Goal: Task Accomplishment & Management: Use online tool/utility

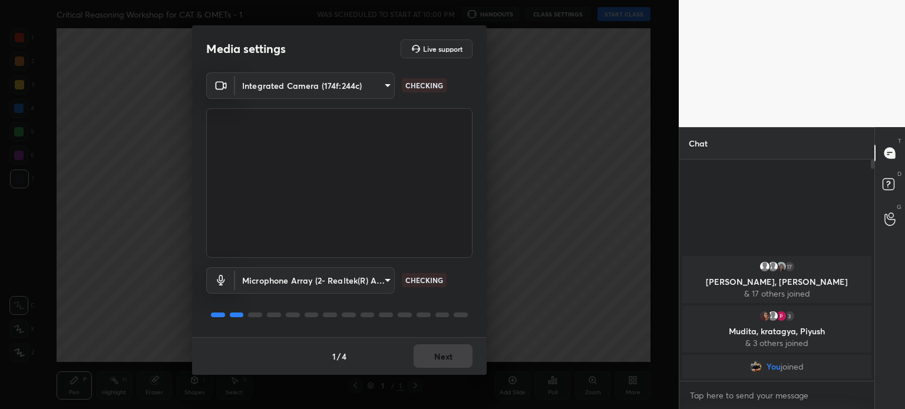
click at [352, 281] on body "1 2 3 4 5 6 7 C X Z C X Z E E Erase all H H Critical Reasoning Workshop for CAT…" at bounding box center [452, 204] width 905 height 409
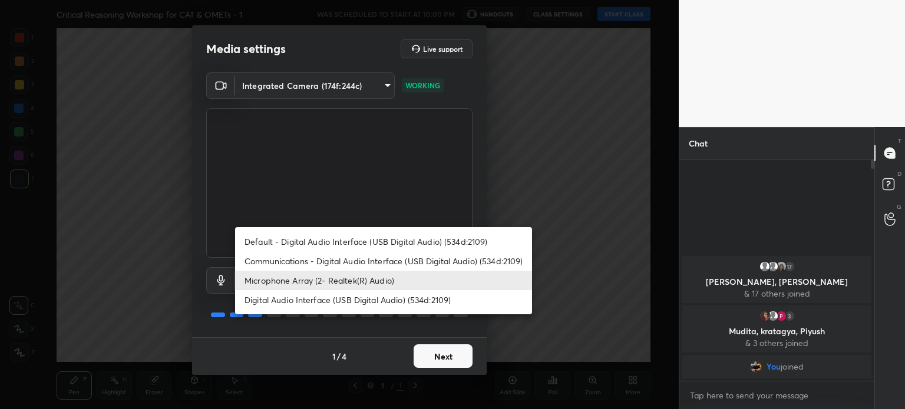
click at [353, 282] on li "Microphone Array (2- Realtek(R) Audio)" at bounding box center [383, 280] width 297 height 19
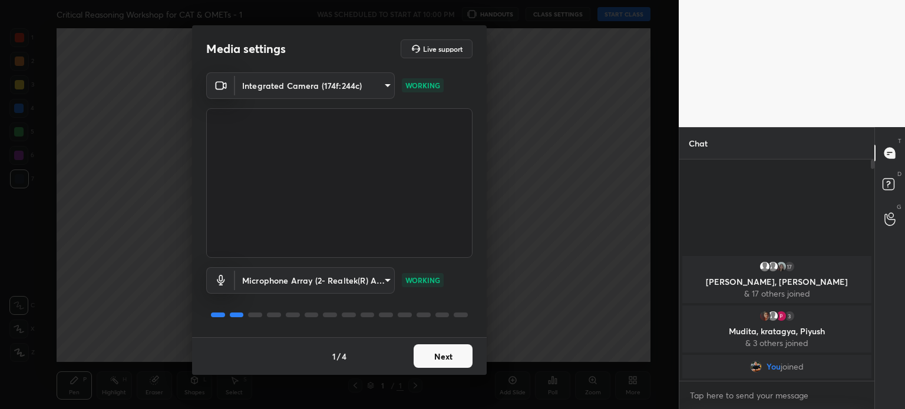
click at [438, 343] on div "1 / 4 Next" at bounding box center [339, 356] width 294 height 38
click at [439, 360] on button "Next" at bounding box center [442, 357] width 59 height 24
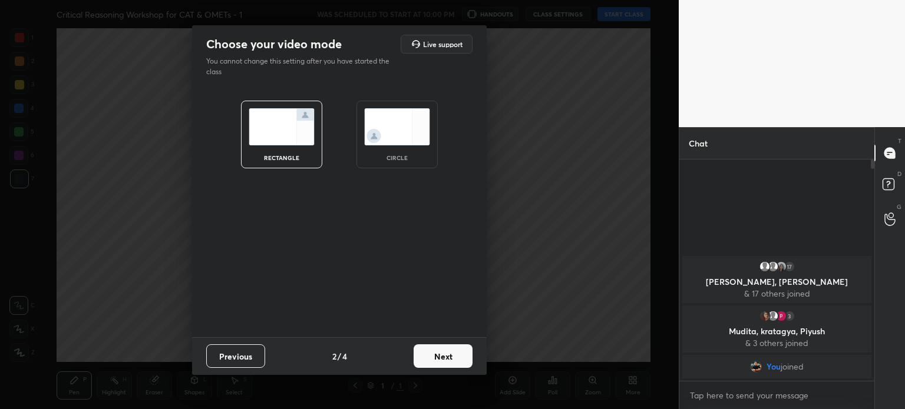
click at [432, 360] on button "Next" at bounding box center [442, 357] width 59 height 24
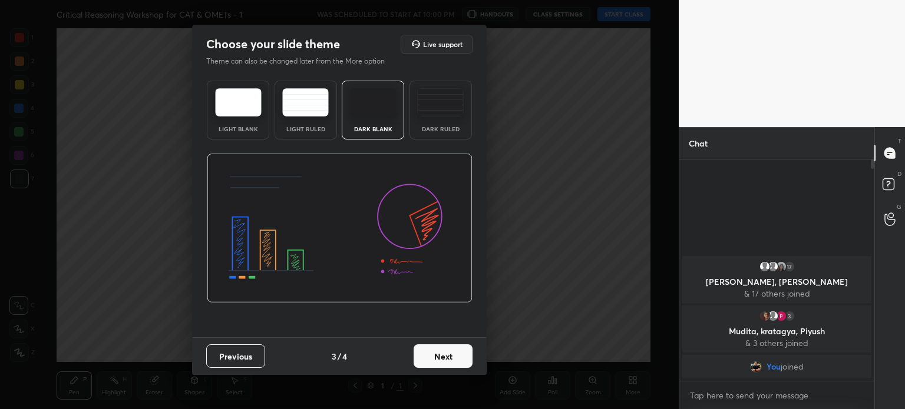
click at [428, 358] on button "Next" at bounding box center [442, 357] width 59 height 24
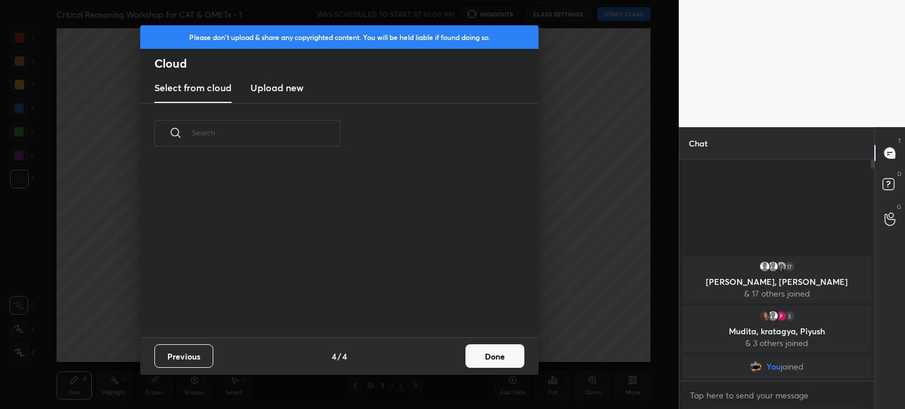
scroll to position [174, 378]
click at [272, 85] on h3 "Upload new" at bounding box center [276, 88] width 53 height 14
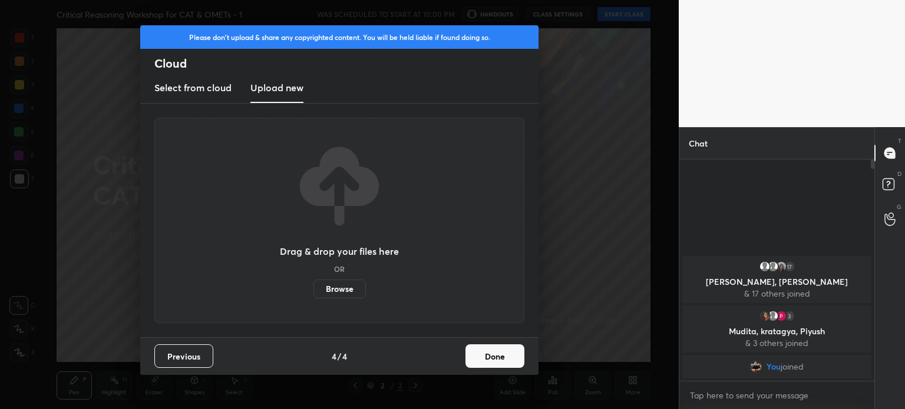
click at [342, 290] on label "Browse" at bounding box center [339, 289] width 52 height 19
click at [313, 290] on input "Browse" at bounding box center [313, 289] width 0 height 19
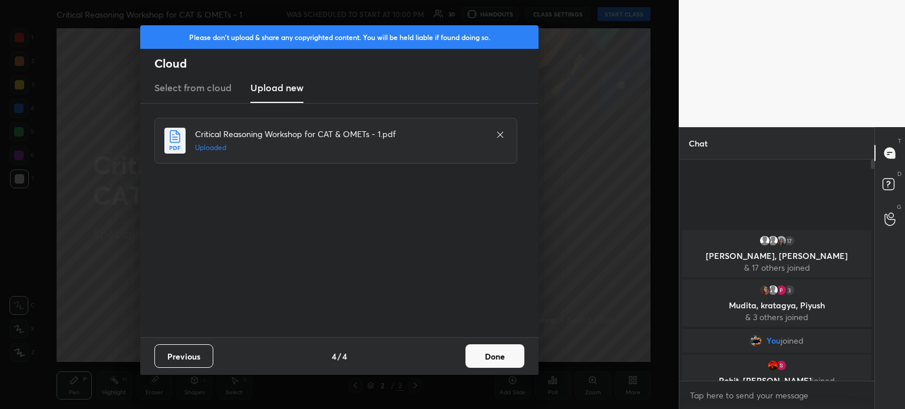
click at [492, 358] on button "Done" at bounding box center [494, 357] width 59 height 24
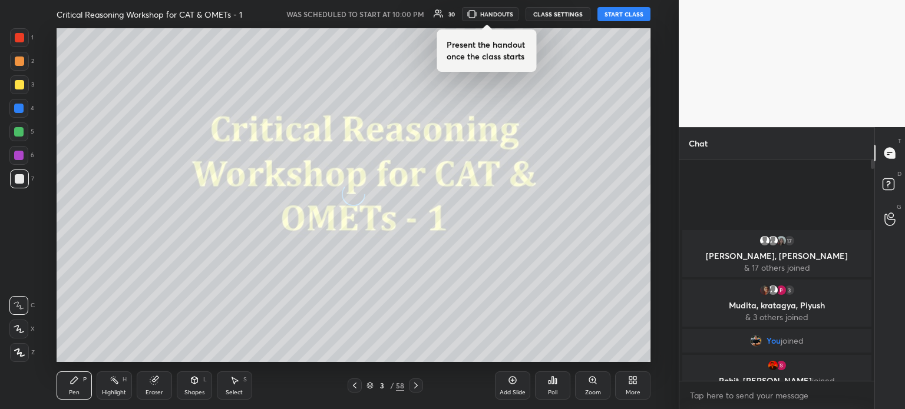
click at [633, 11] on button "START CLASS" at bounding box center [623, 14] width 53 height 14
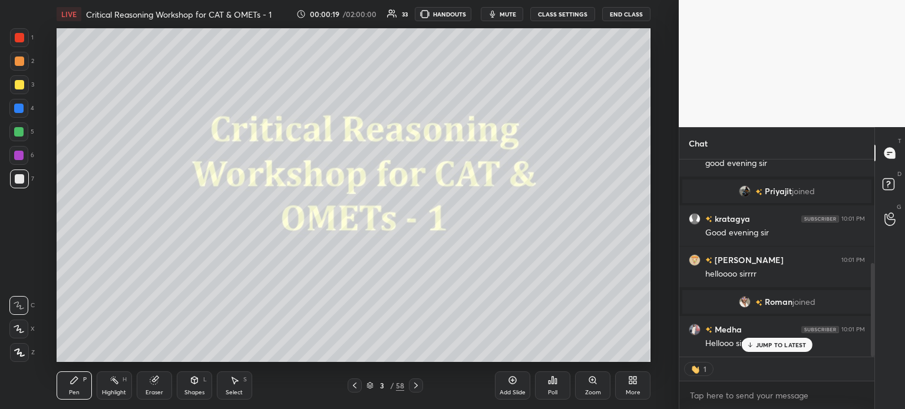
scroll to position [219, 0]
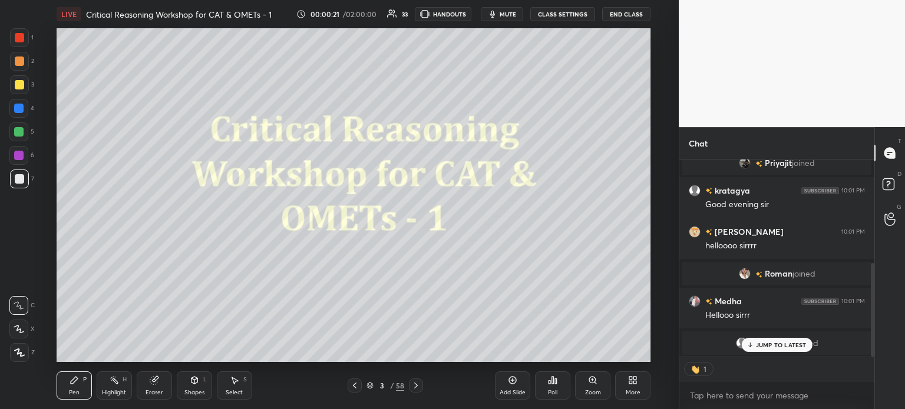
click at [785, 348] on div "17 swaranshi, Akshit, Shatakshi & 17 others joined 3 Mudita, kratagya, Piyush &…" at bounding box center [776, 258] width 195 height 197
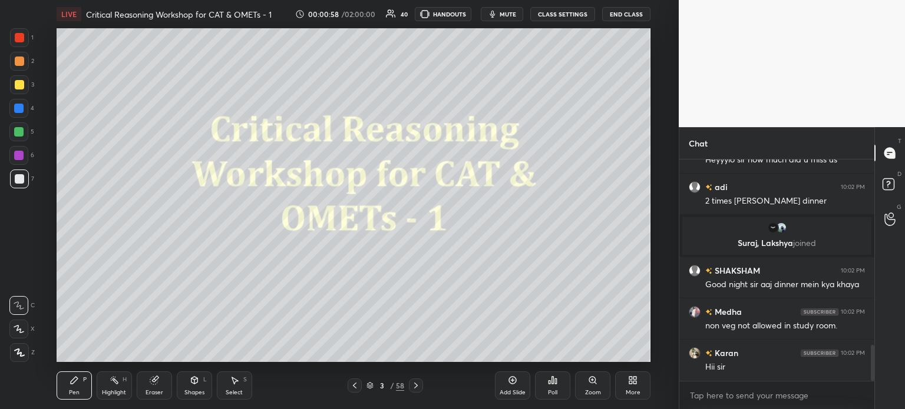
scroll to position [1187, 0]
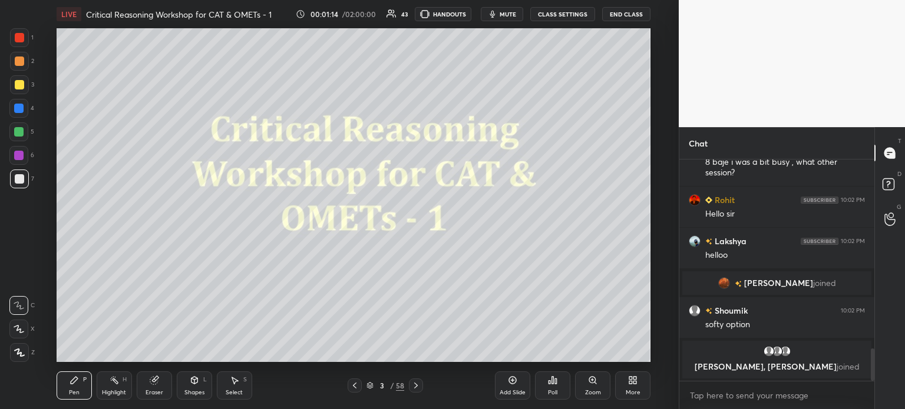
click at [21, 35] on div at bounding box center [19, 37] width 9 height 9
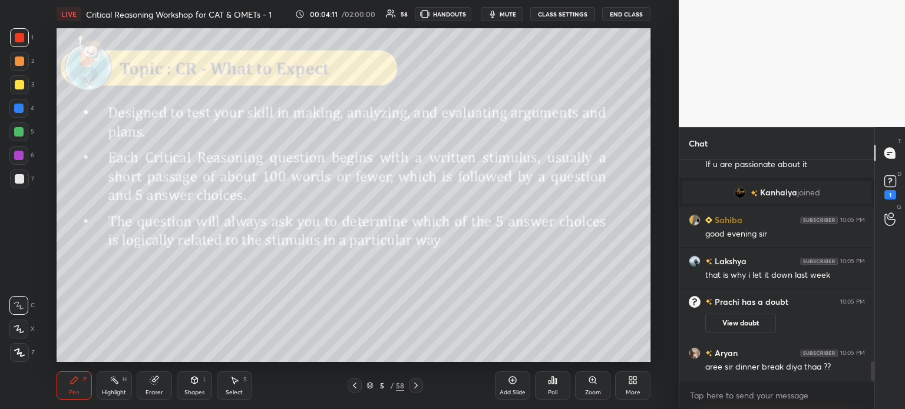
scroll to position [2325, 0]
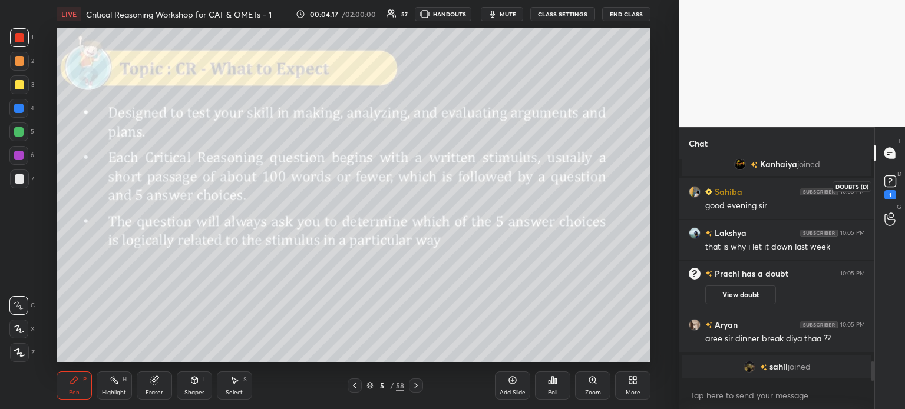
click at [889, 183] on icon at bounding box center [890, 180] width 4 height 5
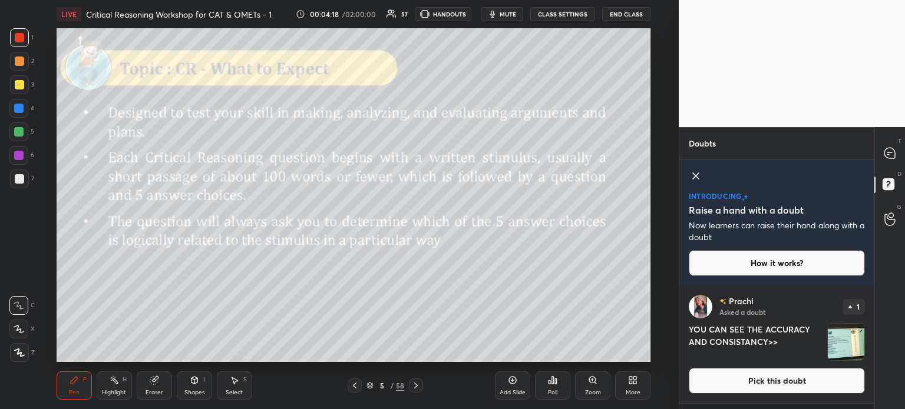
click at [693, 174] on icon at bounding box center [696, 176] width 6 height 6
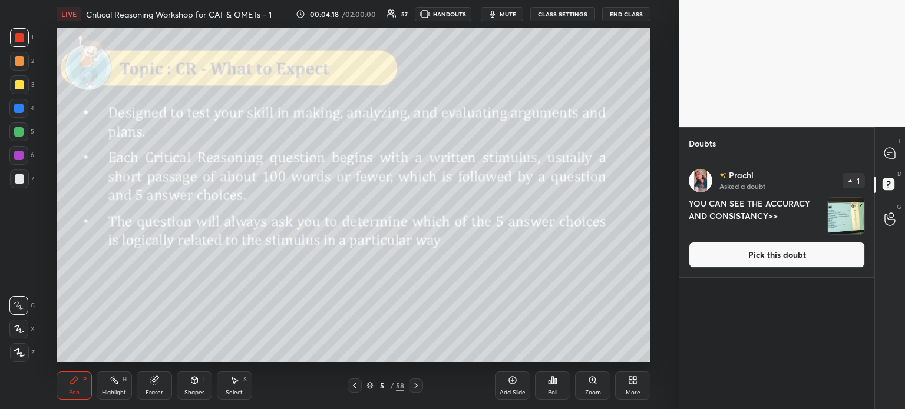
scroll to position [246, 191]
click at [838, 217] on img "grid" at bounding box center [846, 216] width 37 height 37
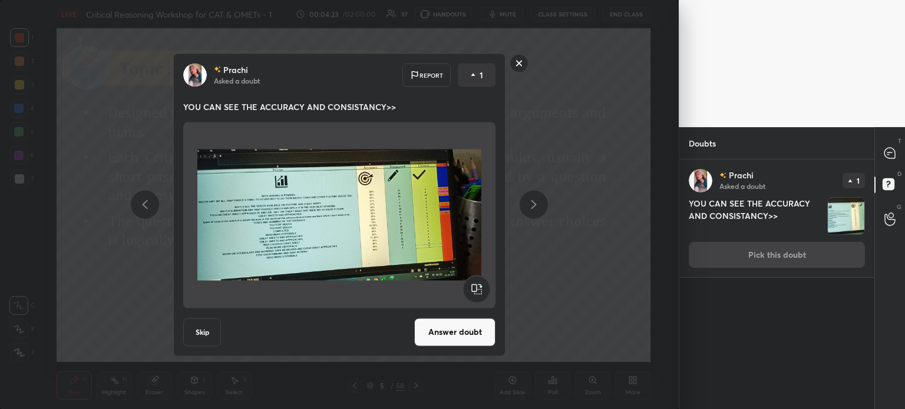
click at [462, 333] on button "Answer doubt" at bounding box center [454, 332] width 81 height 28
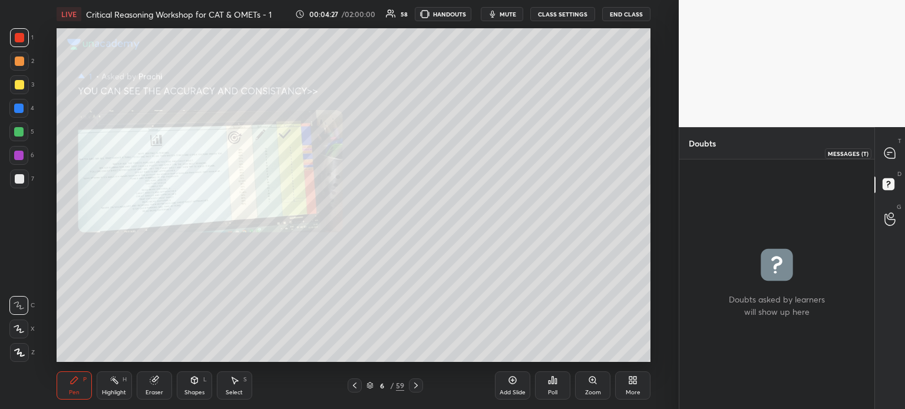
click at [888, 153] on icon at bounding box center [889, 153] width 5 height 0
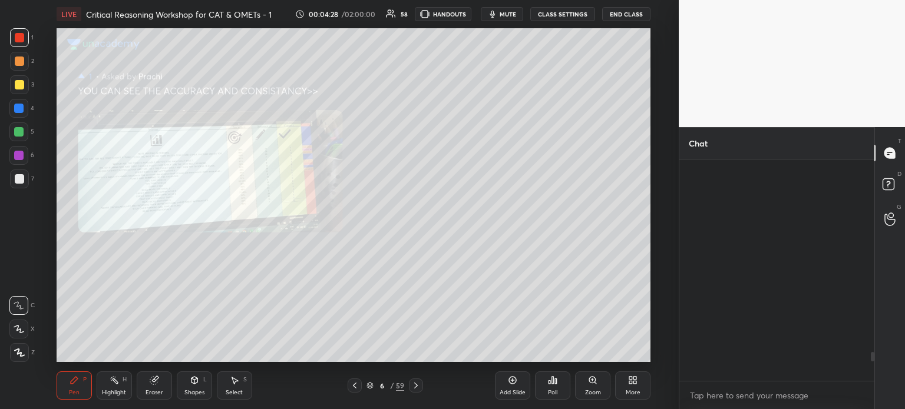
scroll to position [218, 191]
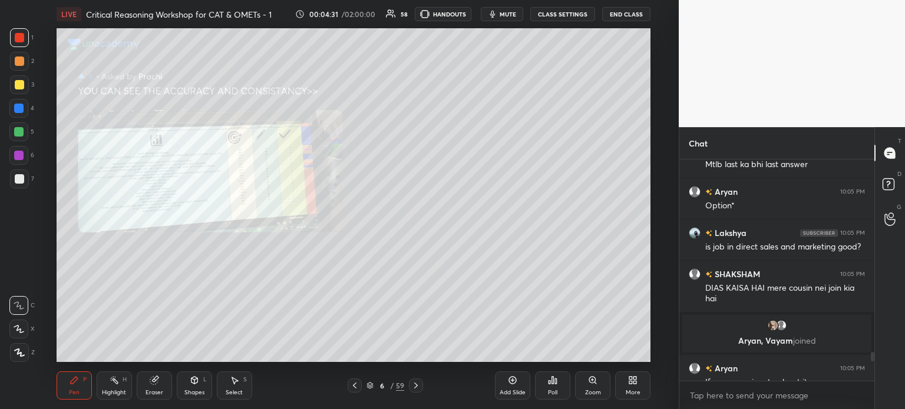
click at [593, 386] on div "Zoom" at bounding box center [592, 386] width 35 height 28
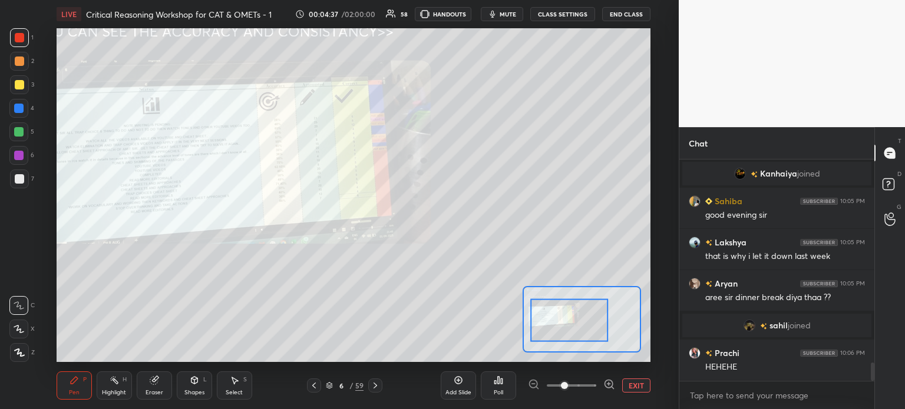
scroll to position [2544, 0]
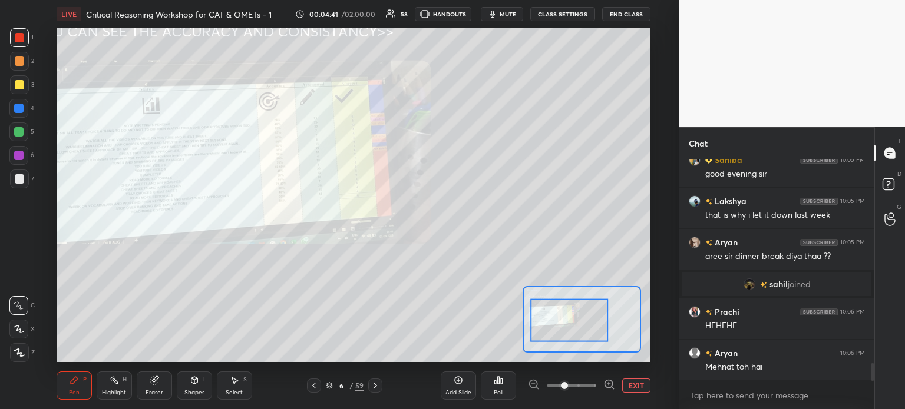
click at [608, 379] on icon at bounding box center [609, 385] width 12 height 12
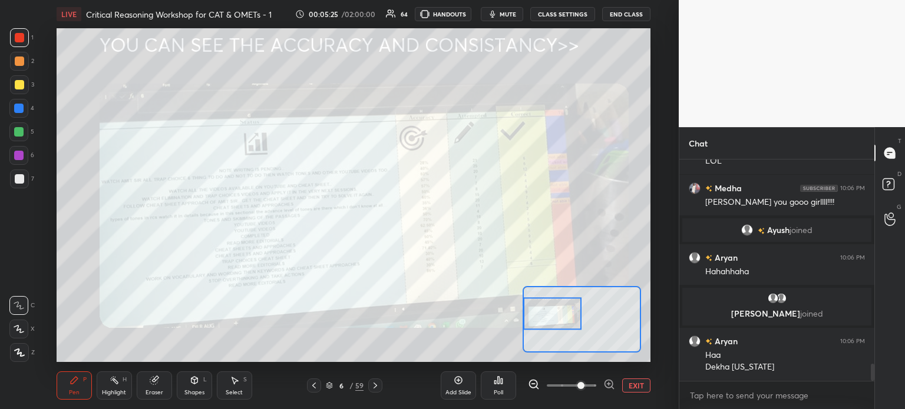
scroll to position [2675, 0]
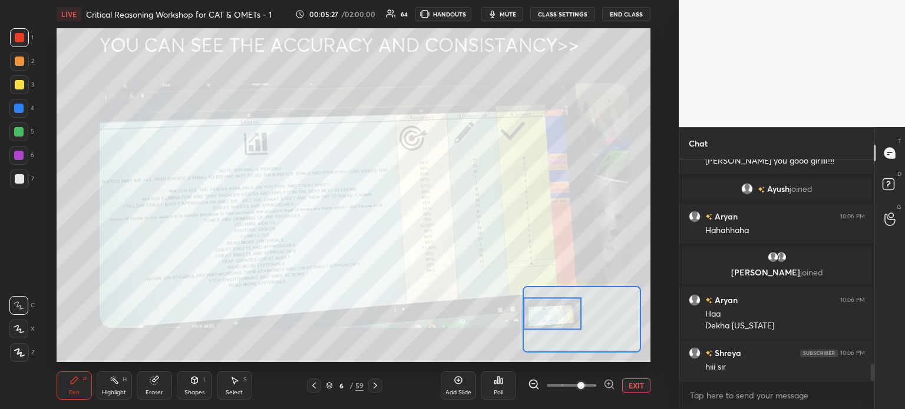
click at [634, 388] on button "EXIT" at bounding box center [636, 386] width 28 height 14
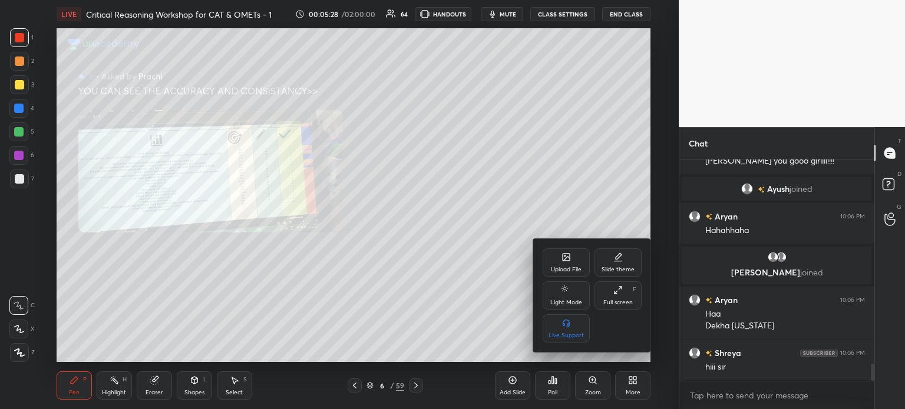
click at [547, 184] on div at bounding box center [452, 204] width 905 height 409
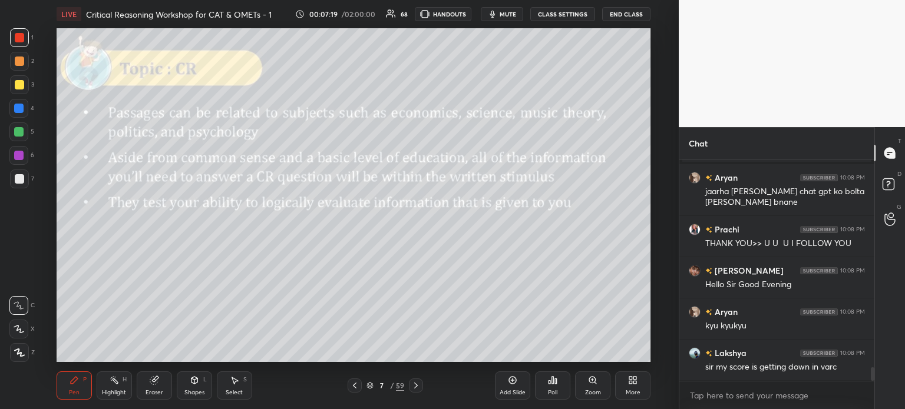
scroll to position [3371, 0]
click at [153, 383] on icon at bounding box center [154, 381] width 8 height 8
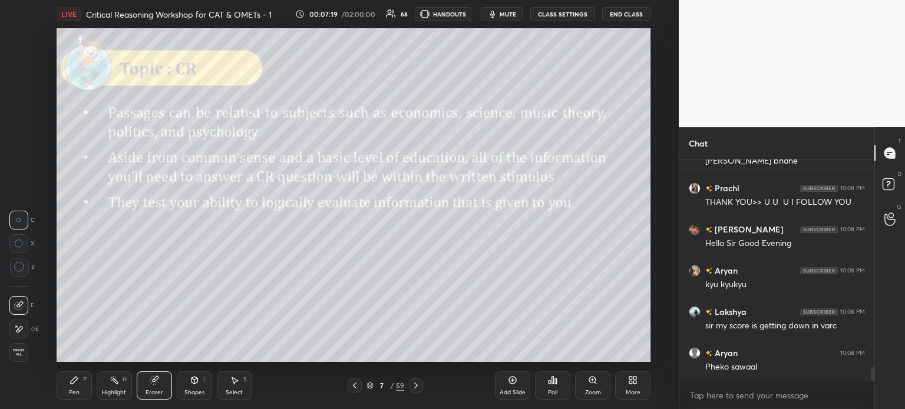
click at [20, 351] on span "Erase all" at bounding box center [19, 353] width 18 height 8
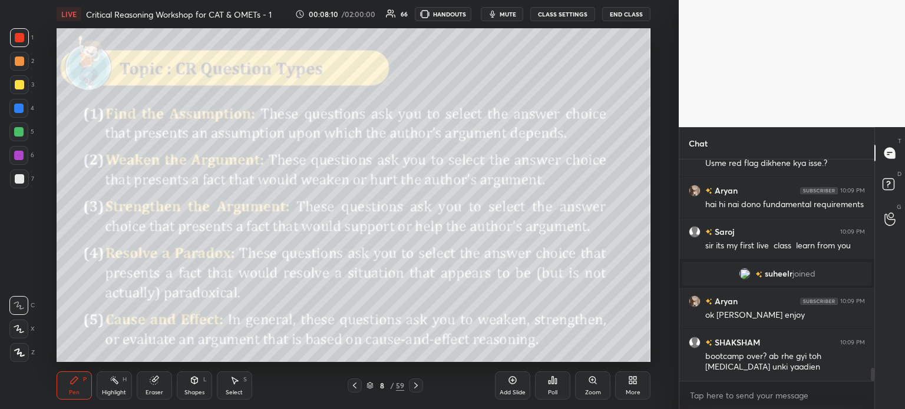
scroll to position [3632, 0]
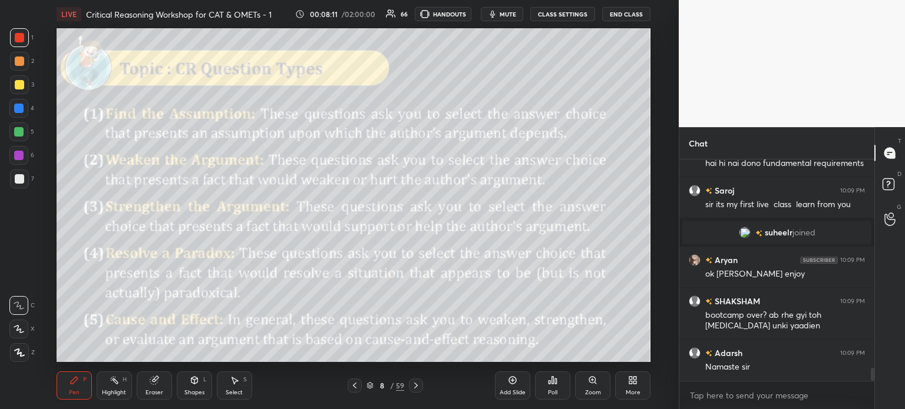
click at [505, 392] on div "Add Slide" at bounding box center [512, 393] width 26 height 6
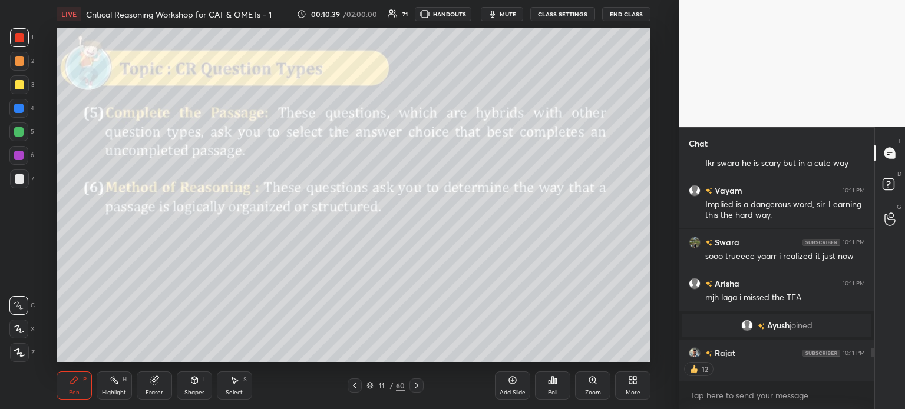
scroll to position [4962, 0]
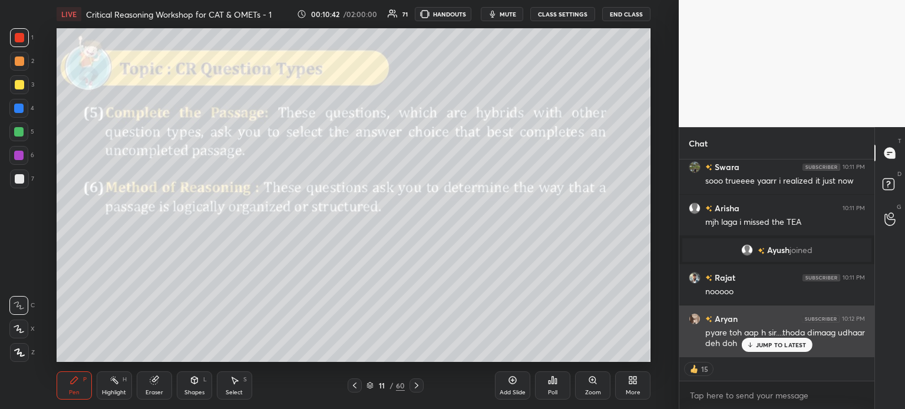
click at [777, 346] on p "JUMP TO LATEST" at bounding box center [781, 345] width 51 height 7
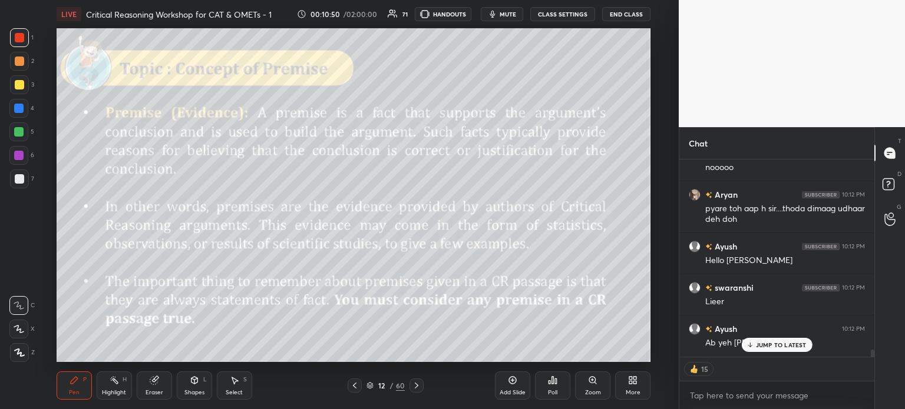
scroll to position [5127, 0]
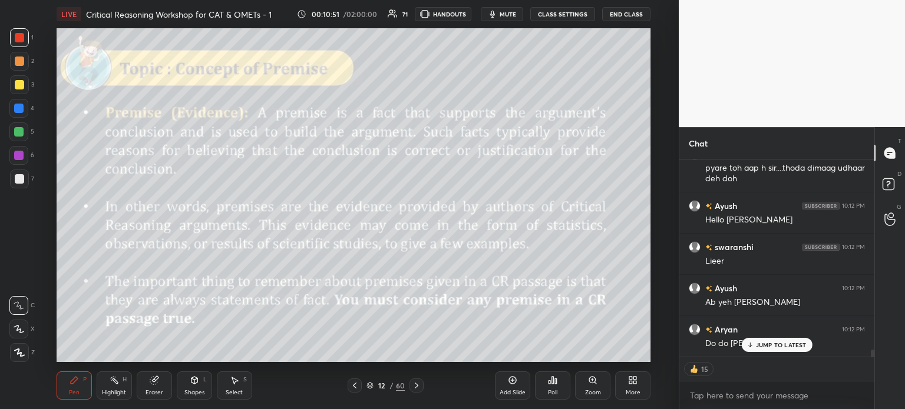
type textarea "x"
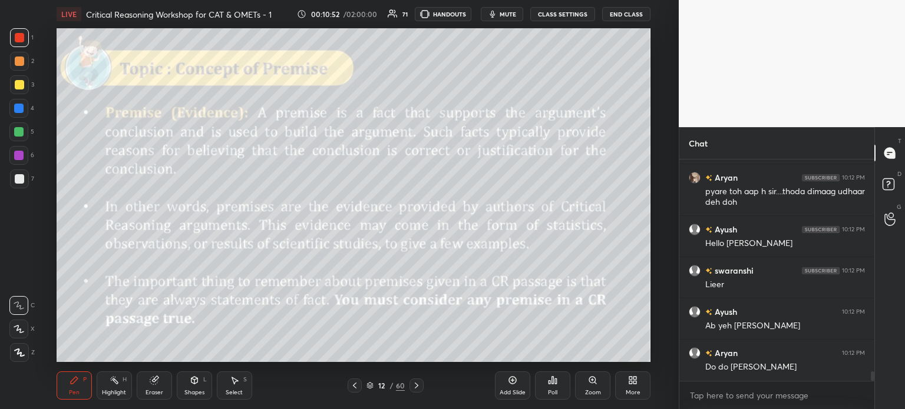
click at [566, 14] on button "CLASS SETTINGS" at bounding box center [562, 14] width 65 height 14
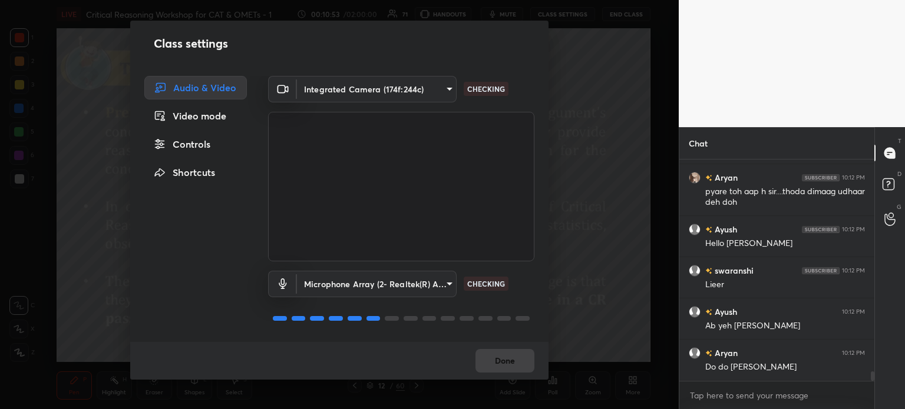
click at [199, 143] on div "Controls" at bounding box center [195, 145] width 102 height 24
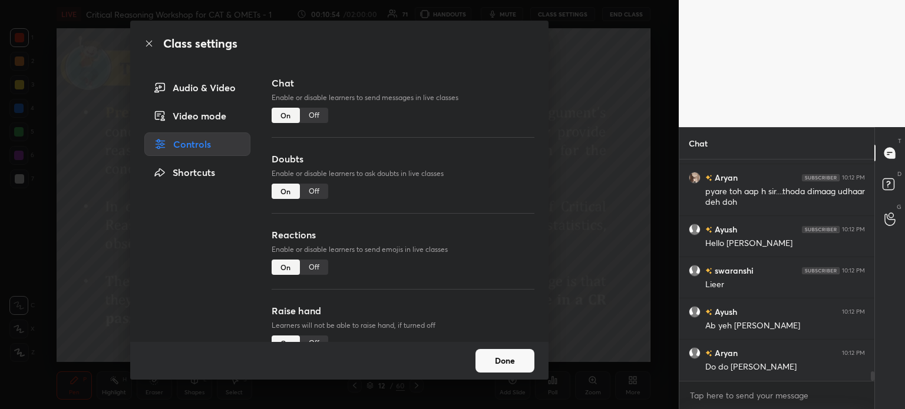
click at [316, 113] on div "Off" at bounding box center [314, 115] width 28 height 15
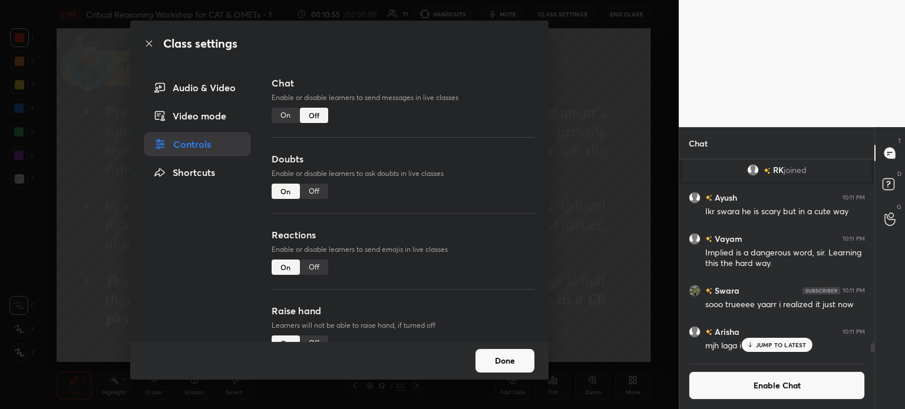
click at [310, 193] on div "Off" at bounding box center [314, 191] width 28 height 15
click at [505, 363] on button "Done" at bounding box center [504, 361] width 59 height 24
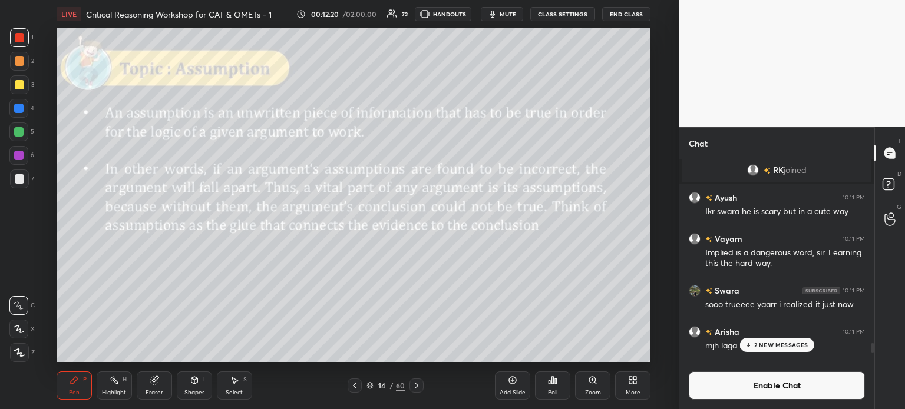
click at [755, 386] on button "Enable Chat" at bounding box center [777, 386] width 176 height 28
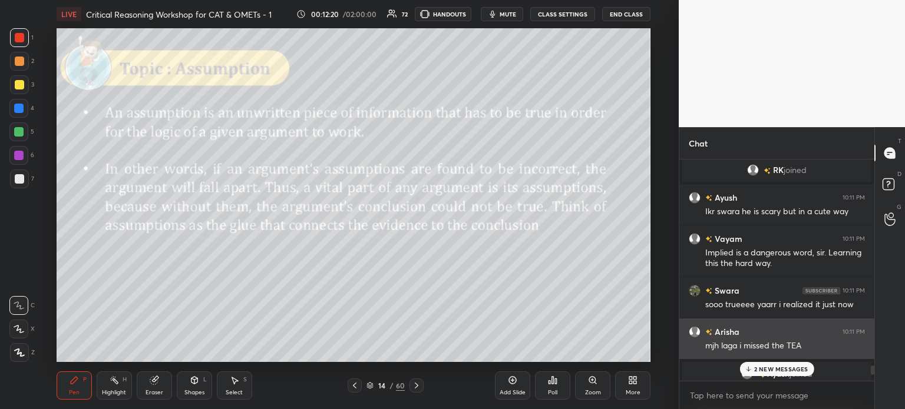
scroll to position [218, 191]
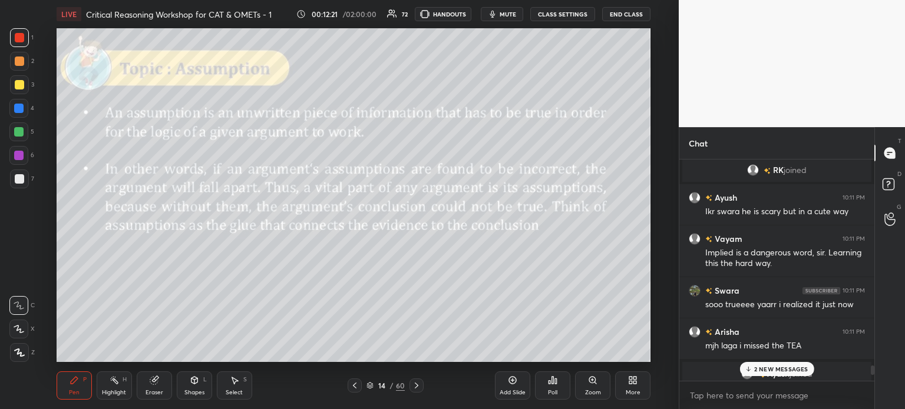
click at [779, 370] on p "2 NEW MESSAGES" at bounding box center [781, 369] width 54 height 7
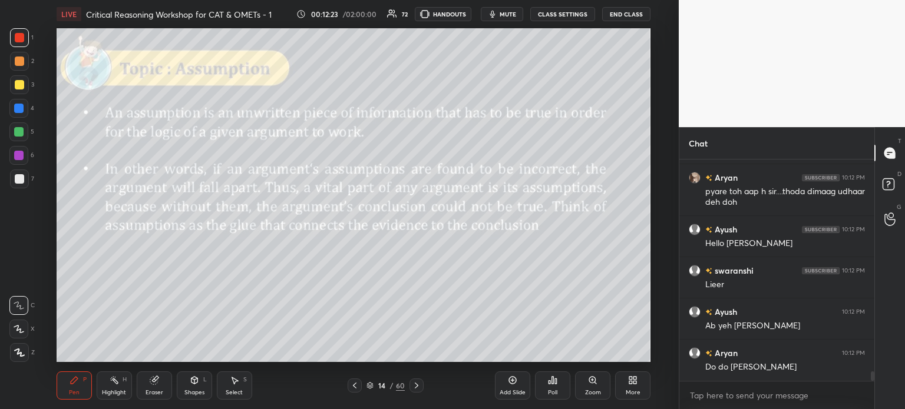
click at [571, 14] on button "CLASS SETTINGS" at bounding box center [562, 14] width 65 height 14
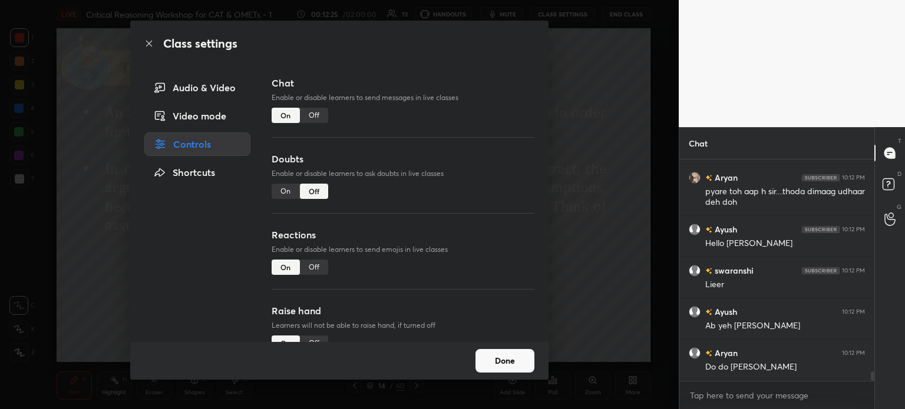
click at [281, 193] on div "On" at bounding box center [286, 191] width 28 height 15
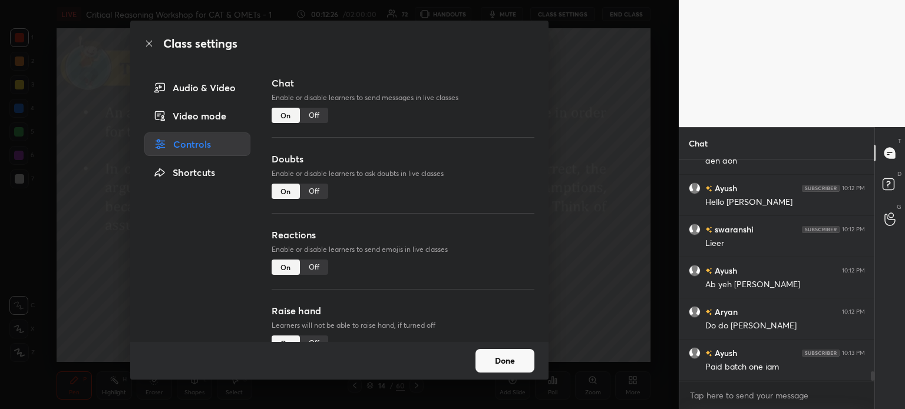
click at [511, 365] on button "Done" at bounding box center [504, 361] width 59 height 24
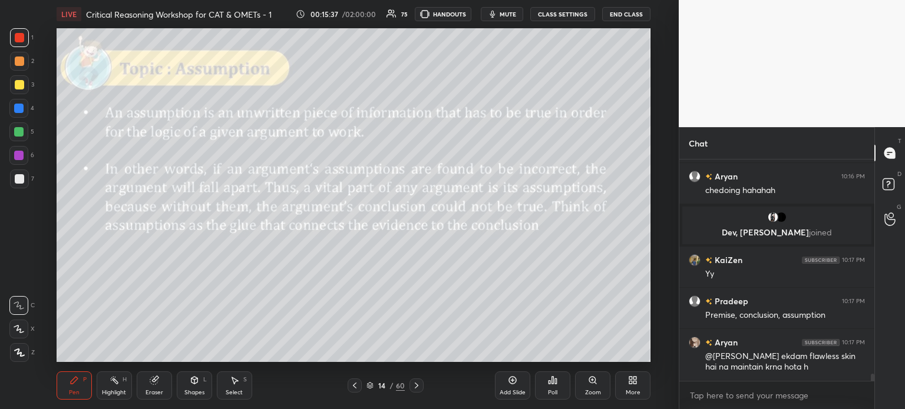
scroll to position [6798, 0]
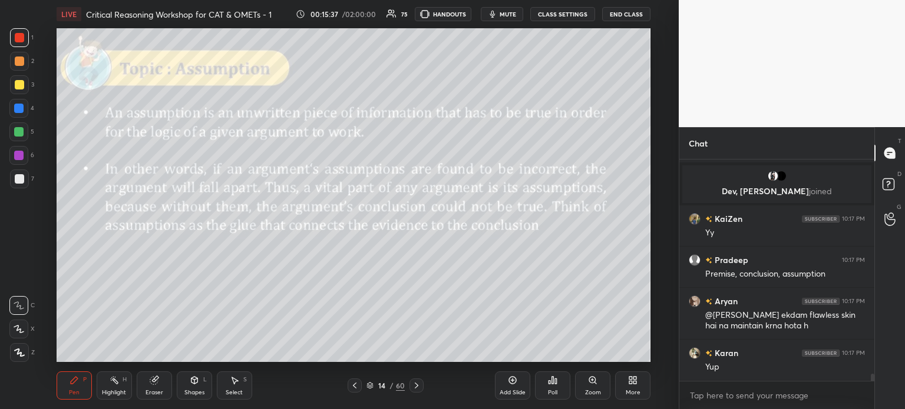
click at [505, 383] on div "Add Slide" at bounding box center [512, 386] width 35 height 28
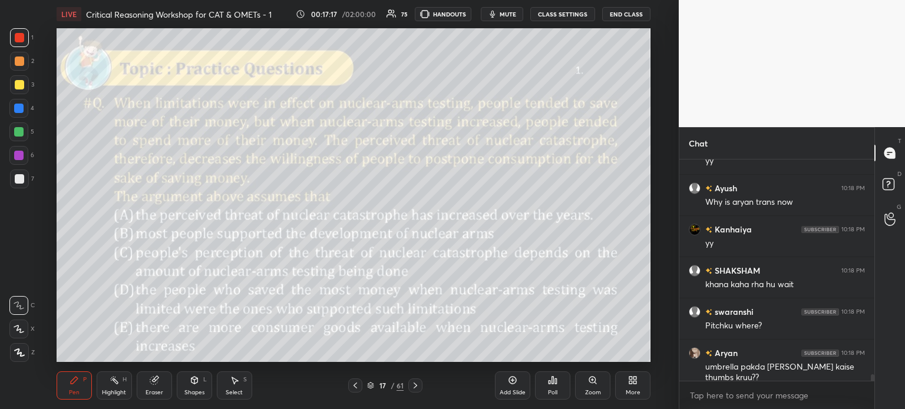
scroll to position [3, 4]
click at [160, 385] on div "Eraser" at bounding box center [154, 386] width 35 height 28
click at [12, 355] on span "Erase all" at bounding box center [19, 353] width 18 height 8
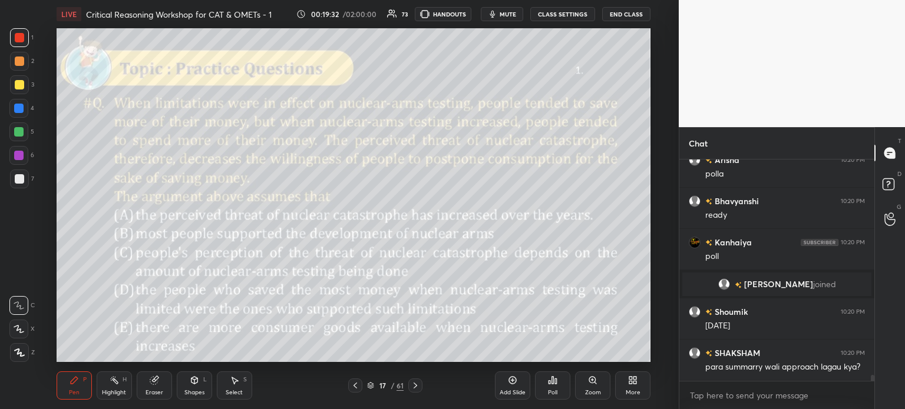
scroll to position [7845, 0]
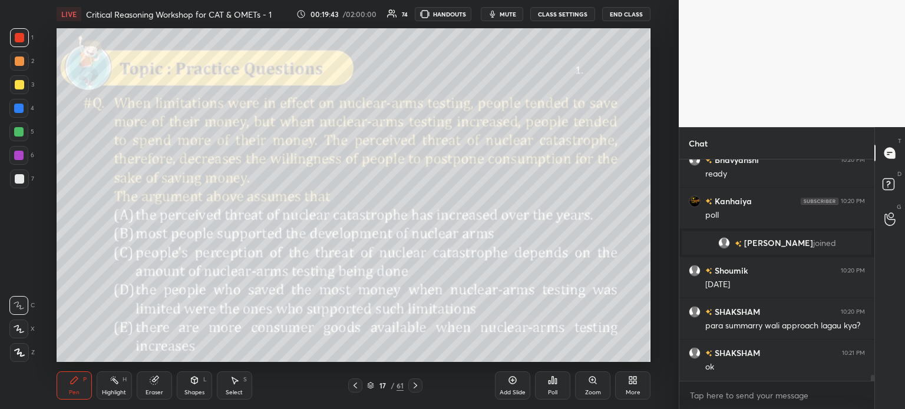
click at [155, 384] on icon at bounding box center [154, 381] width 8 height 8
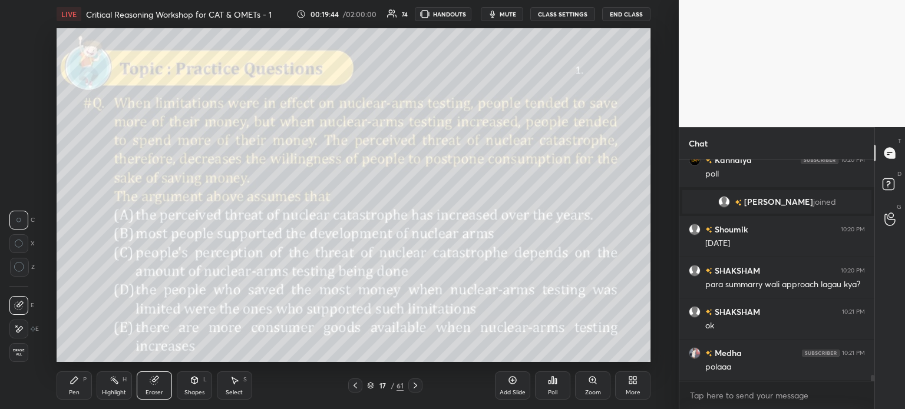
click at [19, 353] on span "Erase all" at bounding box center [19, 353] width 18 height 8
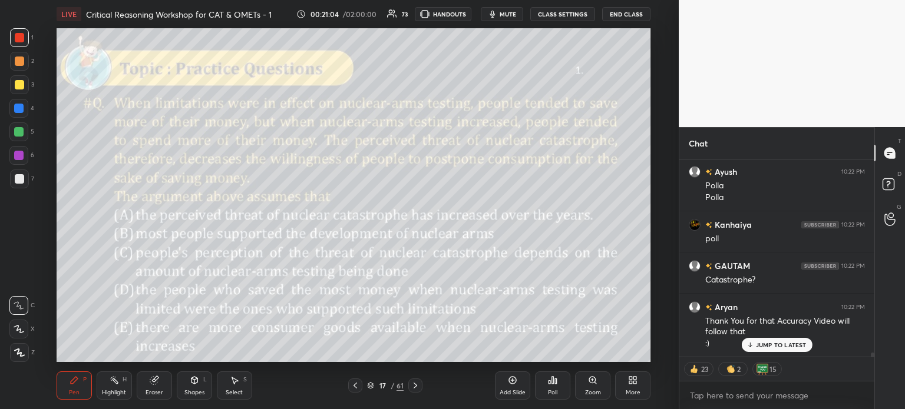
scroll to position [8728, 0]
click at [787, 346] on div "SHAKSHAM 10:21 PM curtain sei muh saaf eww Bhavyanshi 10:21 PM poll Vayam 10:21…" at bounding box center [776, 258] width 195 height 197
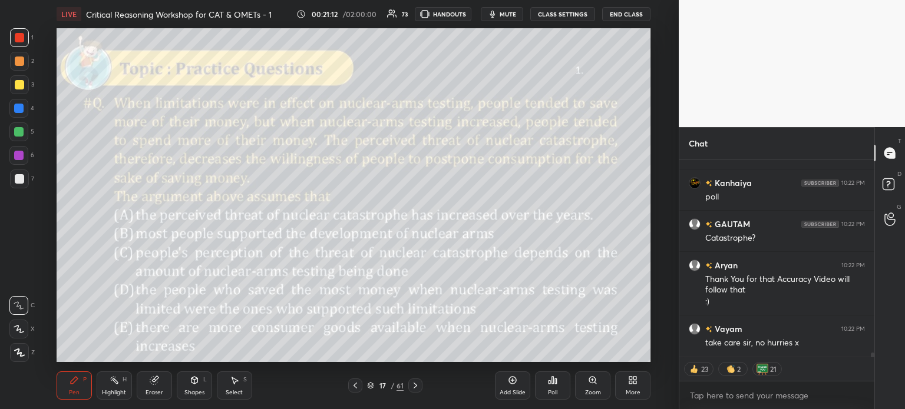
click at [554, 385] on icon at bounding box center [552, 380] width 9 height 9
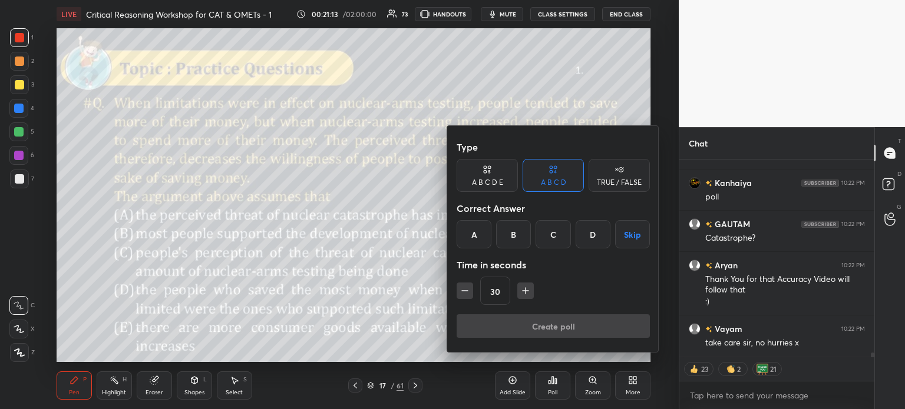
click at [492, 181] on div "A B C D E" at bounding box center [487, 182] width 31 height 7
click at [534, 235] on div "C" at bounding box center [536, 234] width 28 height 28
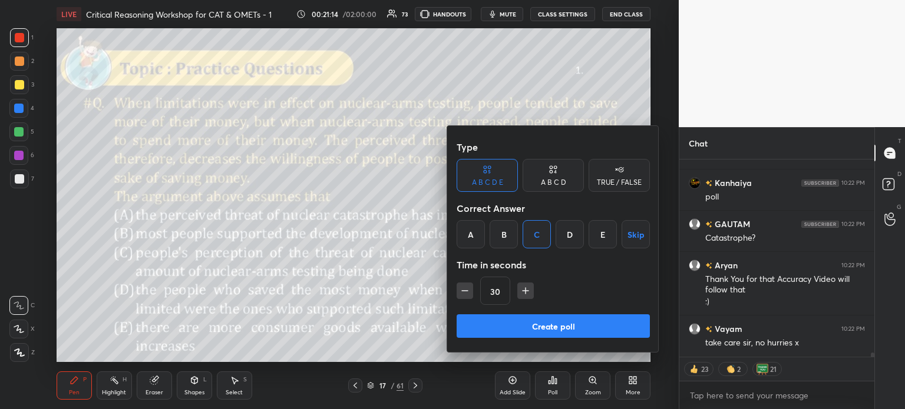
click at [576, 327] on button "Create poll" at bounding box center [552, 327] width 193 height 24
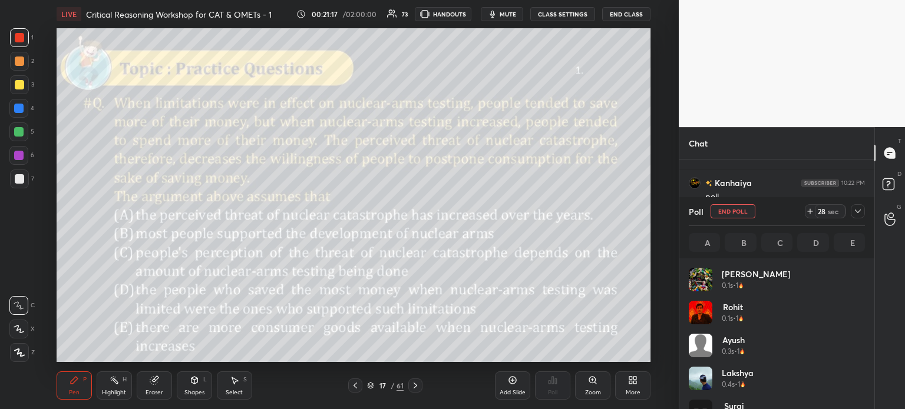
scroll to position [138, 173]
type textarea "x"
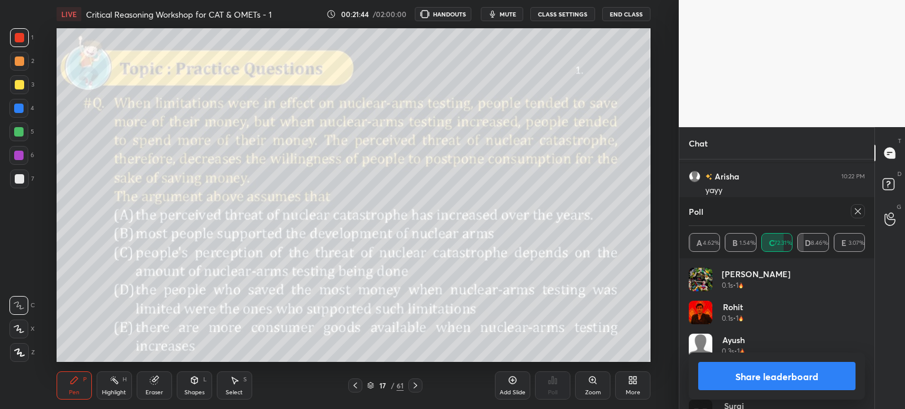
scroll to position [138, 173]
click at [631, 385] on icon at bounding box center [632, 380] width 9 height 9
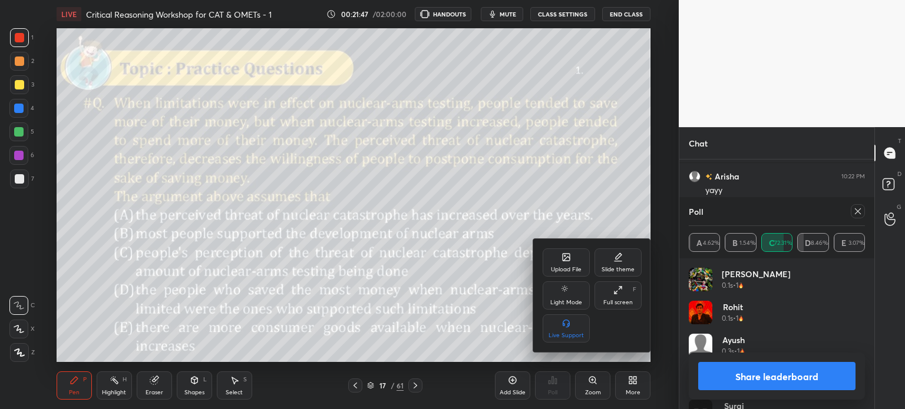
click at [568, 298] on div "Light Mode" at bounding box center [565, 296] width 47 height 28
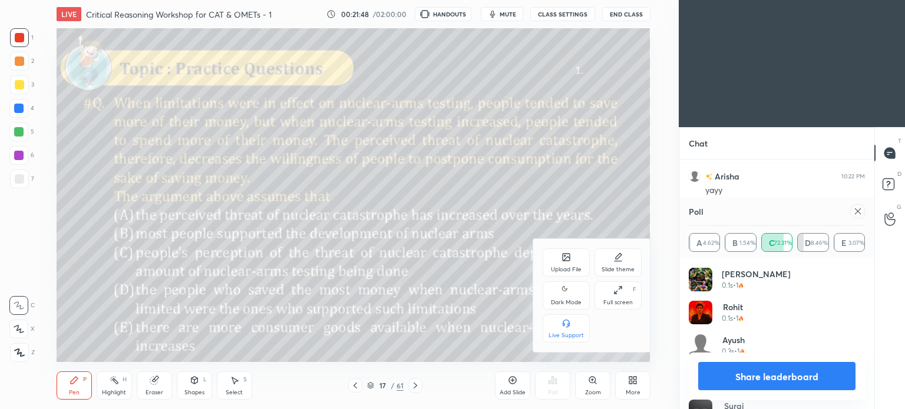
click at [568, 296] on icon at bounding box center [565, 290] width 9 height 14
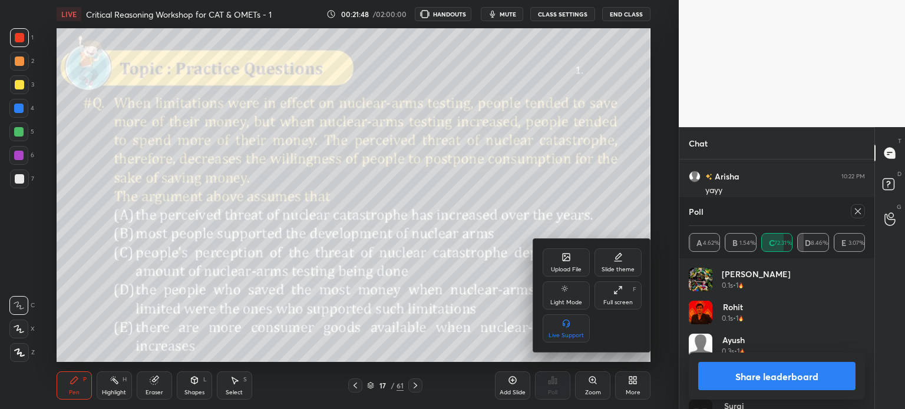
click at [631, 385] on div at bounding box center [452, 204] width 905 height 409
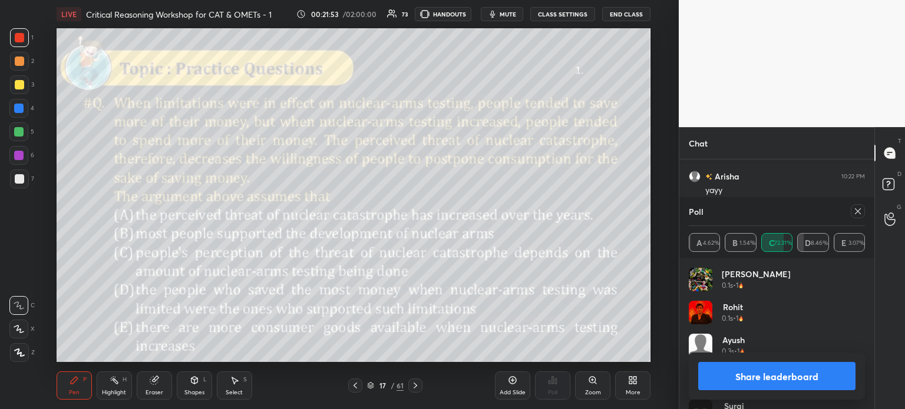
click at [747, 373] on button "Share leaderboard" at bounding box center [776, 376] width 157 height 28
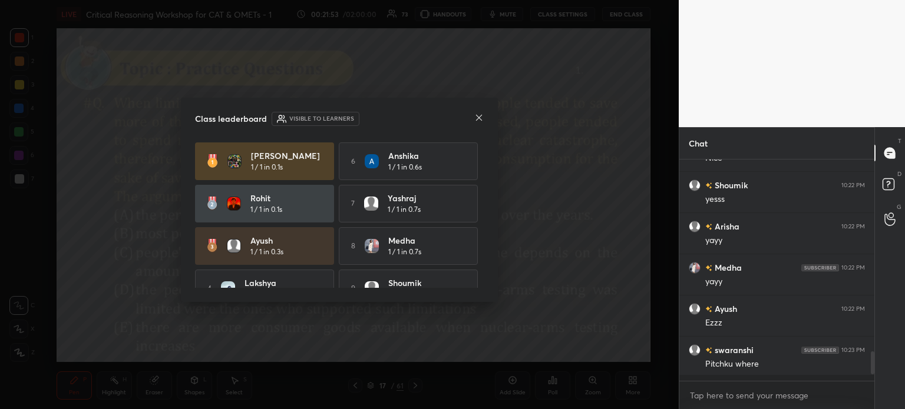
scroll to position [218, 191]
click at [477, 118] on icon at bounding box center [478, 117] width 9 height 9
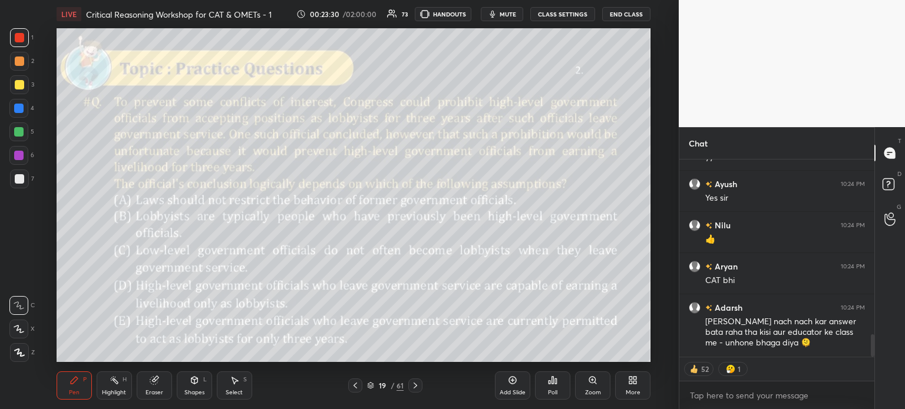
scroll to position [1588, 0]
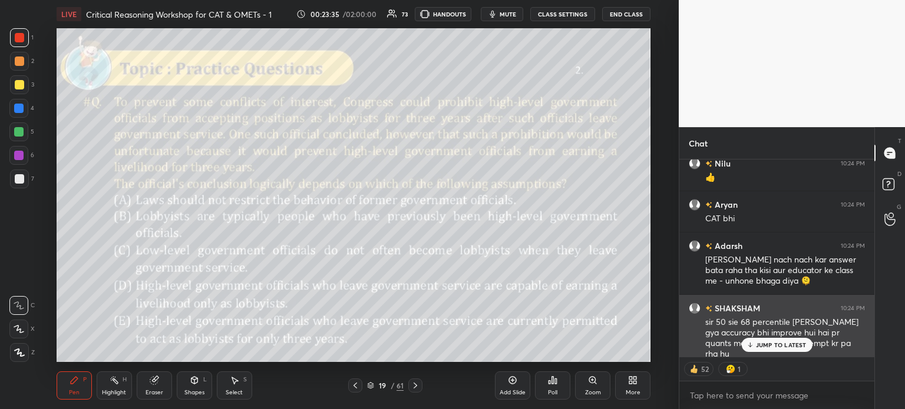
click at [778, 345] on p "JUMP TO LATEST" at bounding box center [781, 345] width 51 height 7
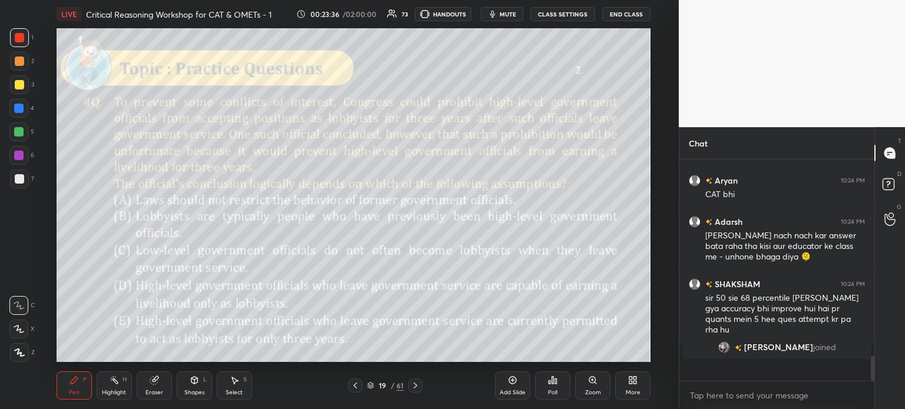
scroll to position [218, 191]
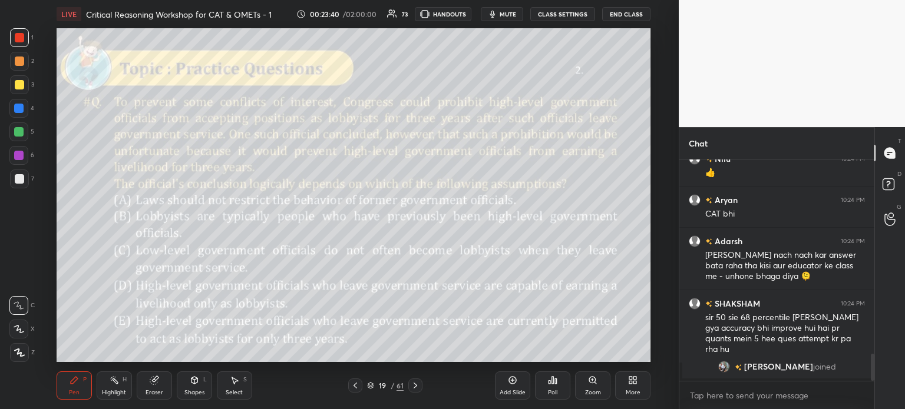
click at [153, 386] on div "Eraser" at bounding box center [154, 386] width 35 height 28
click at [22, 355] on span "Erase all" at bounding box center [19, 353] width 18 height 8
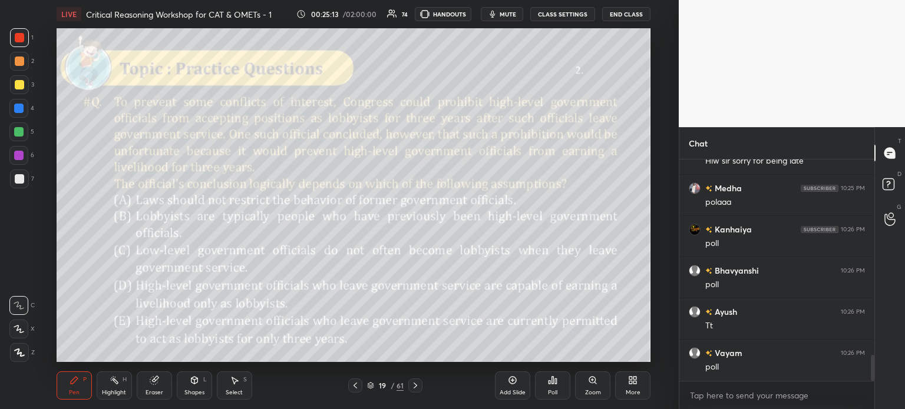
scroll to position [1717, 0]
click at [153, 385] on icon at bounding box center [154, 381] width 8 height 8
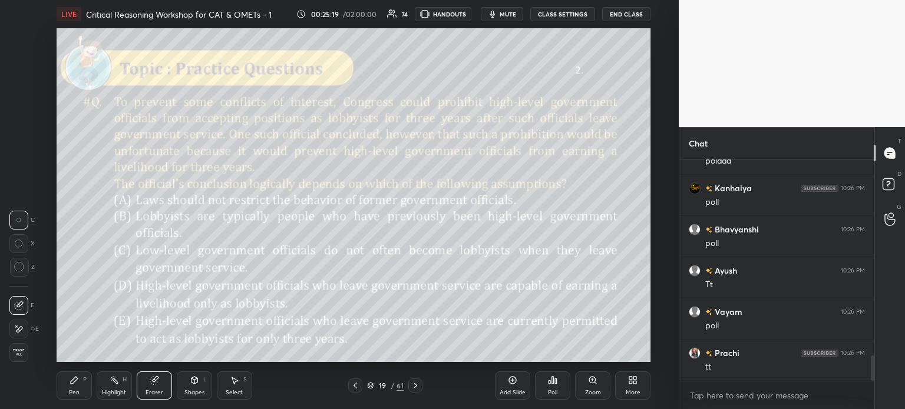
click at [9, 352] on div "1 2 3 4 5 6 7 C X Z C X Z E E Erase all H H" at bounding box center [19, 195] width 38 height 334
click at [26, 357] on span "Erase all" at bounding box center [19, 353] width 18 height 8
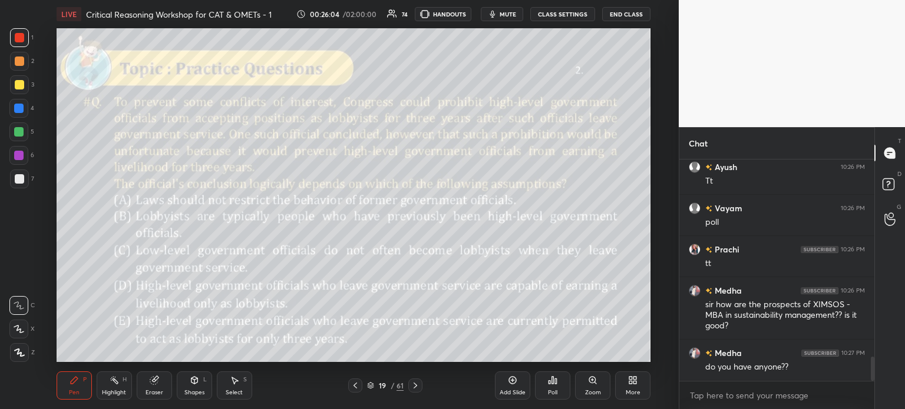
scroll to position [1833, 0]
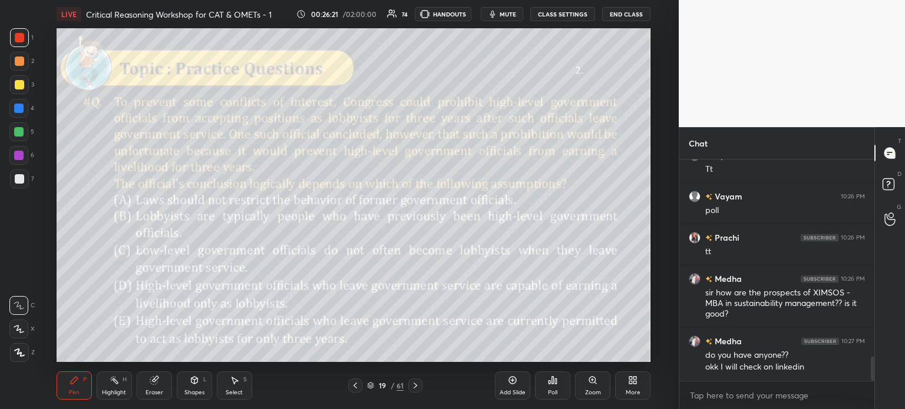
click at [153, 384] on icon at bounding box center [154, 381] width 8 height 8
click at [15, 355] on span "Erase all" at bounding box center [19, 353] width 18 height 8
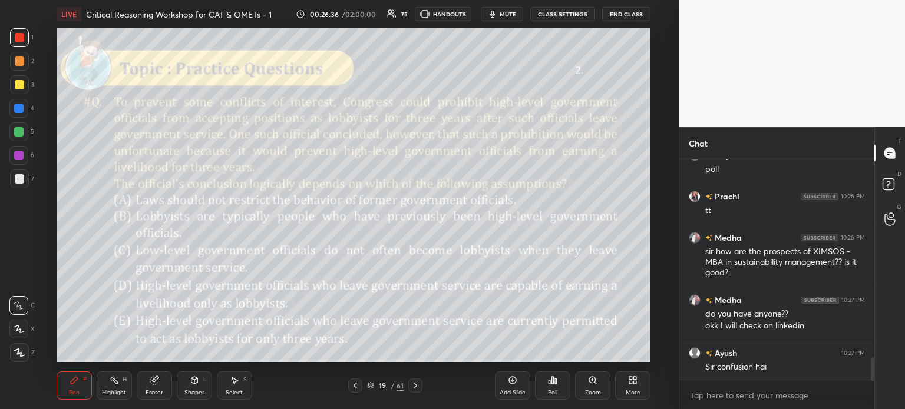
click at [159, 383] on div "Eraser" at bounding box center [154, 386] width 35 height 28
click at [20, 349] on span "Erase all" at bounding box center [19, 353] width 18 height 8
click at [502, 12] on span "mute" at bounding box center [507, 14] width 16 height 8
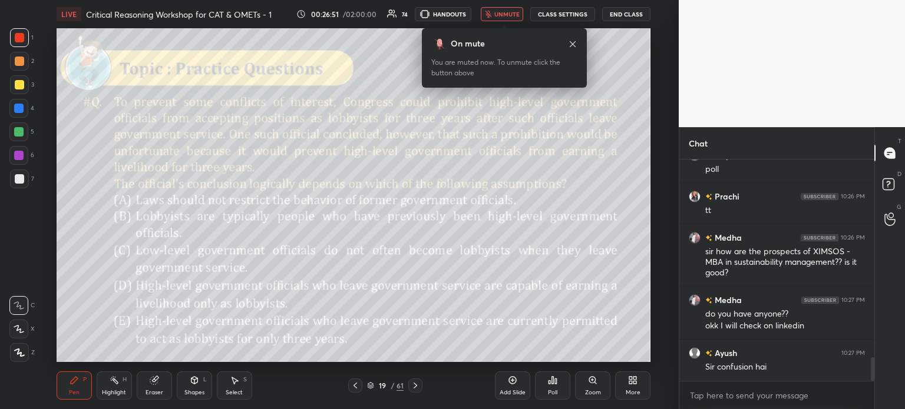
click at [507, 15] on span "unmute" at bounding box center [506, 14] width 25 height 8
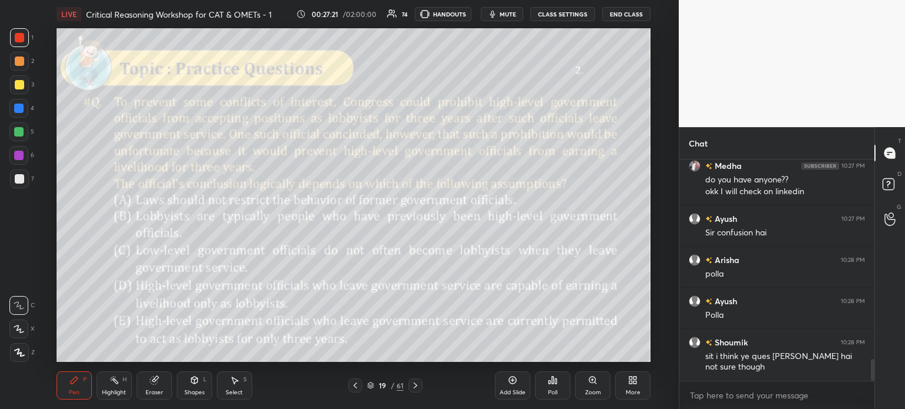
scroll to position [2050, 0]
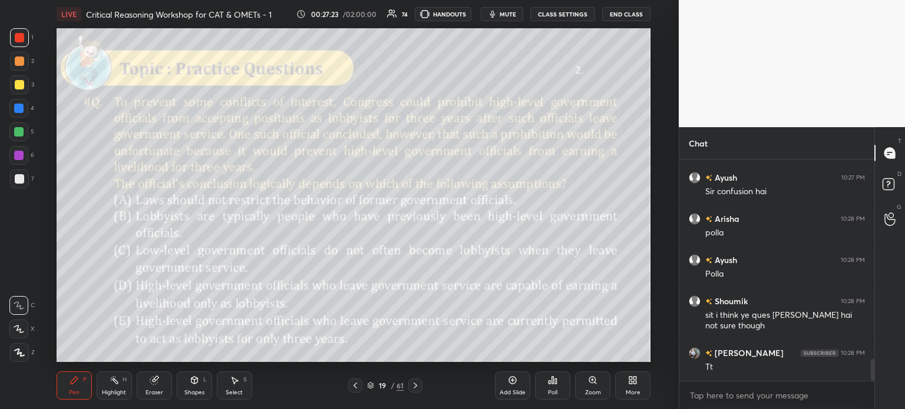
click at [554, 383] on icon at bounding box center [553, 380] width 2 height 7
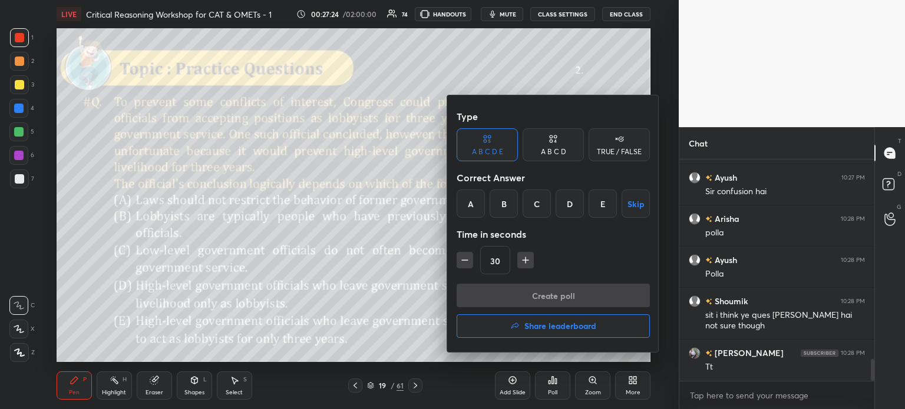
click at [570, 207] on div "D" at bounding box center [569, 204] width 28 height 28
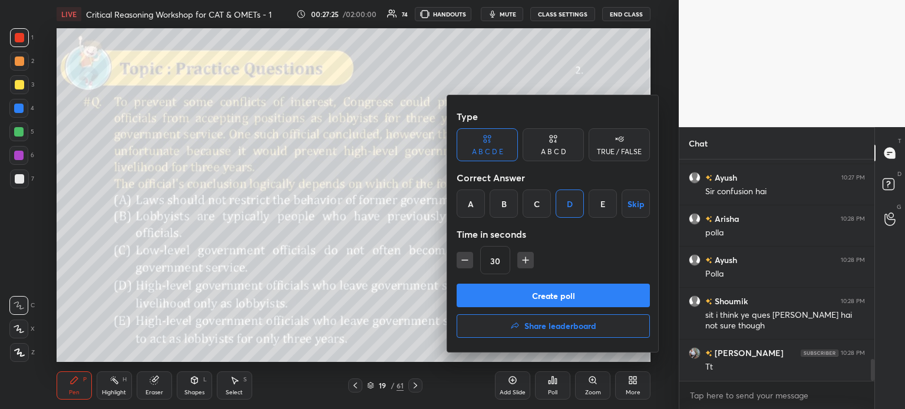
click at [587, 297] on button "Create poll" at bounding box center [552, 296] width 193 height 24
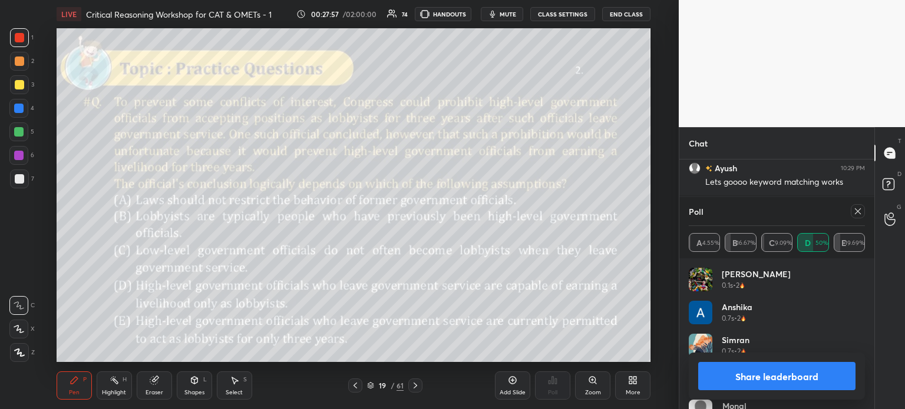
scroll to position [2523, 0]
click at [726, 376] on button "Share leaderboard" at bounding box center [776, 376] width 157 height 28
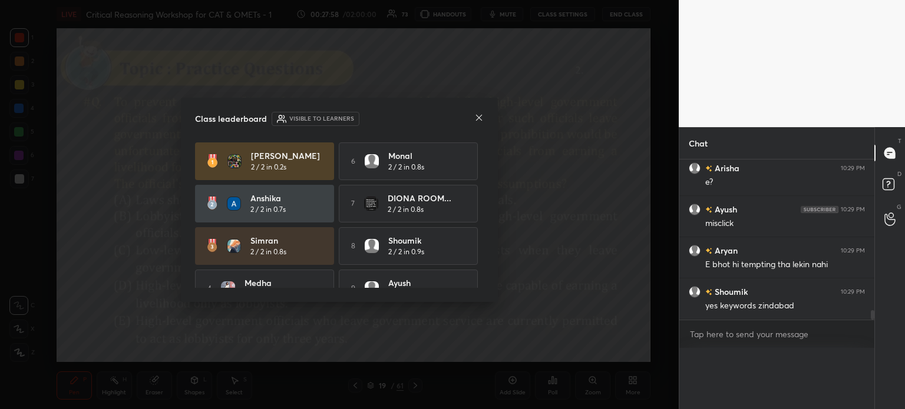
scroll to position [0, 0]
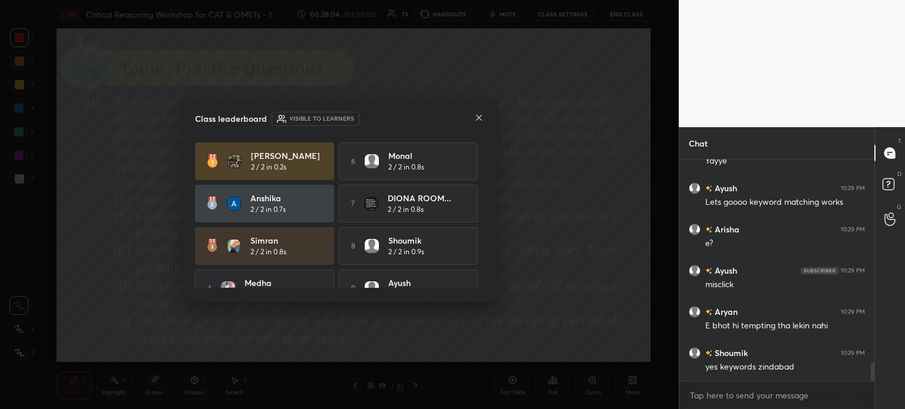
click at [479, 117] on icon at bounding box center [478, 117] width 9 height 9
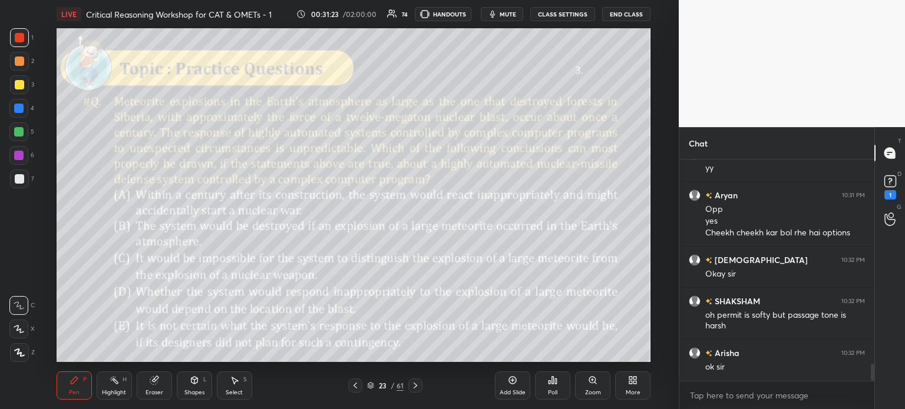
scroll to position [4, 4]
click at [159, 387] on div "Eraser" at bounding box center [154, 386] width 35 height 28
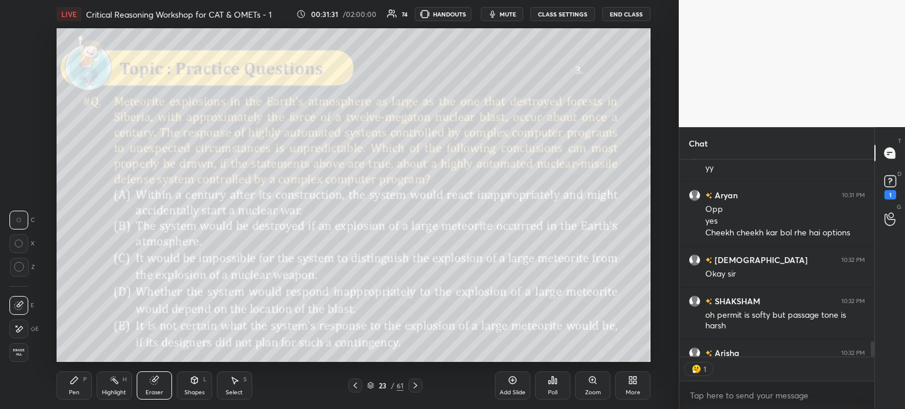
click at [16, 349] on span "Erase all" at bounding box center [19, 353] width 18 height 8
click at [902, 184] on div "D Doubts (D) 1" at bounding box center [890, 186] width 30 height 33
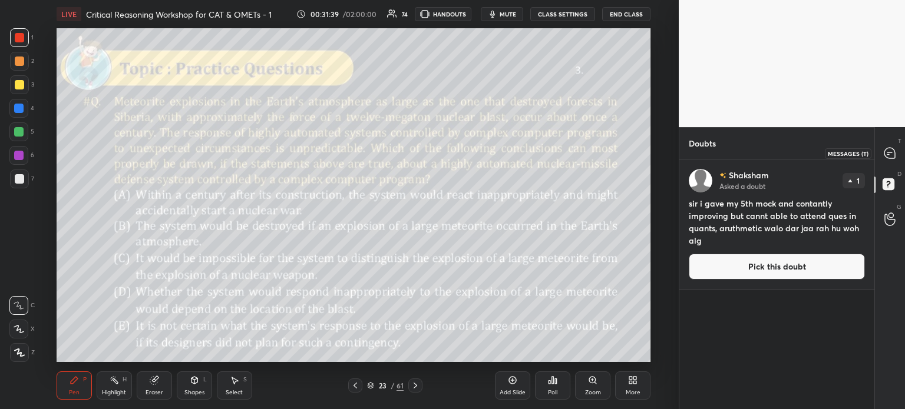
click at [883, 150] on icon at bounding box center [889, 153] width 12 height 12
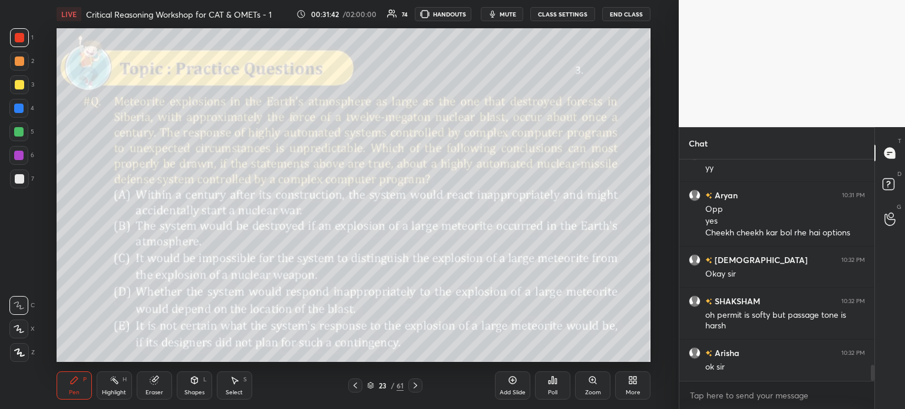
scroll to position [2891, 0]
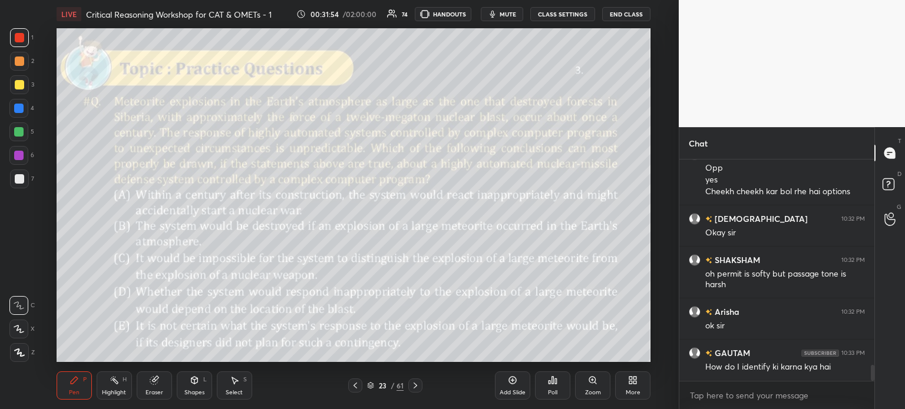
click at [153, 383] on icon at bounding box center [154, 381] width 8 height 8
click at [19, 353] on span "Erase all" at bounding box center [19, 353] width 18 height 8
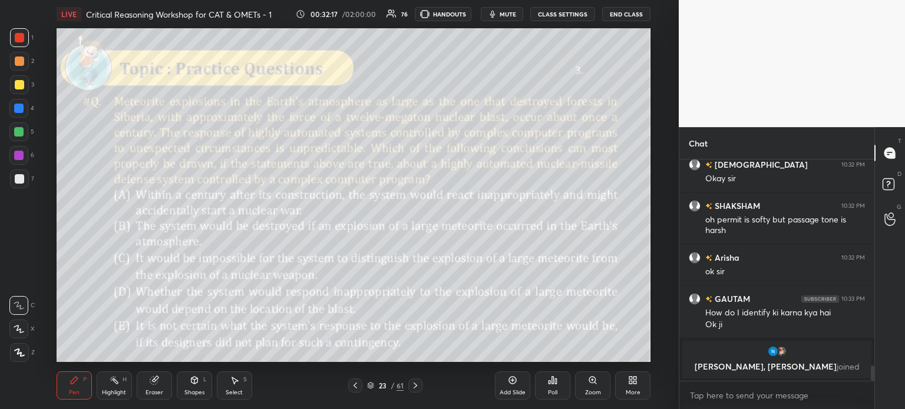
scroll to position [2670, 0]
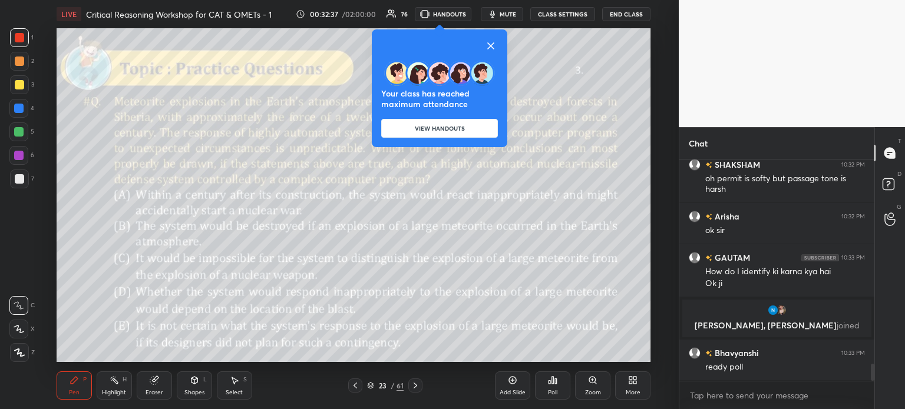
click at [448, 124] on button "VIEW HANDOUTS" at bounding box center [439, 128] width 117 height 19
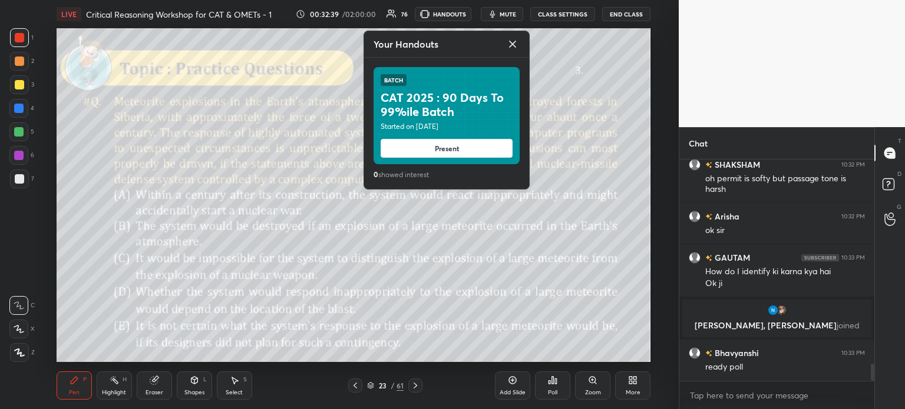
scroll to position [2699, 0]
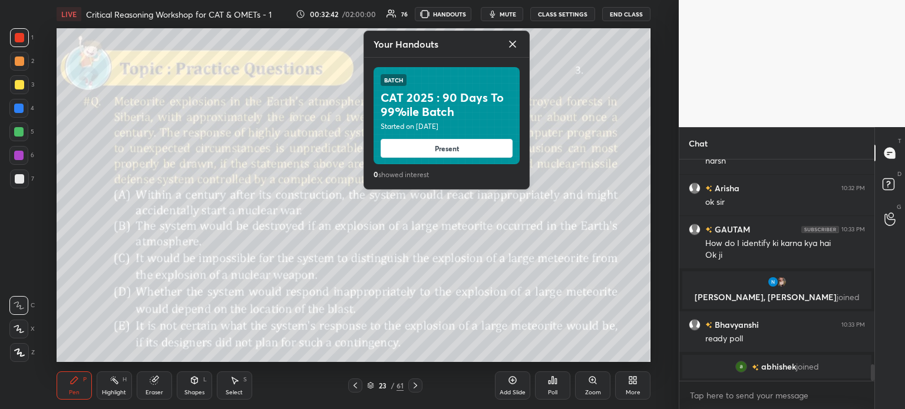
click at [514, 44] on icon at bounding box center [512, 44] width 14 height 14
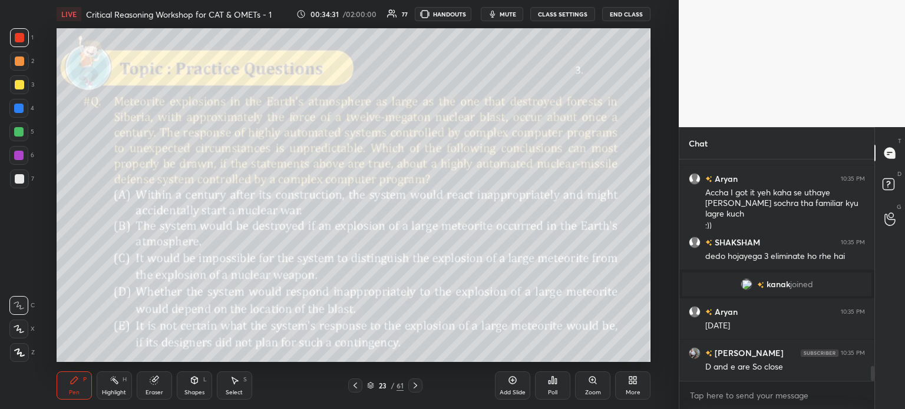
scroll to position [3201, 0]
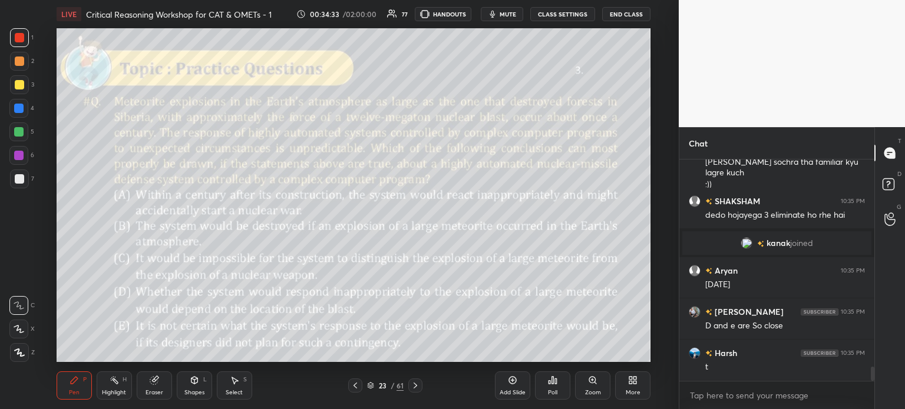
click at [550, 390] on div "Poll" at bounding box center [552, 393] width 9 height 6
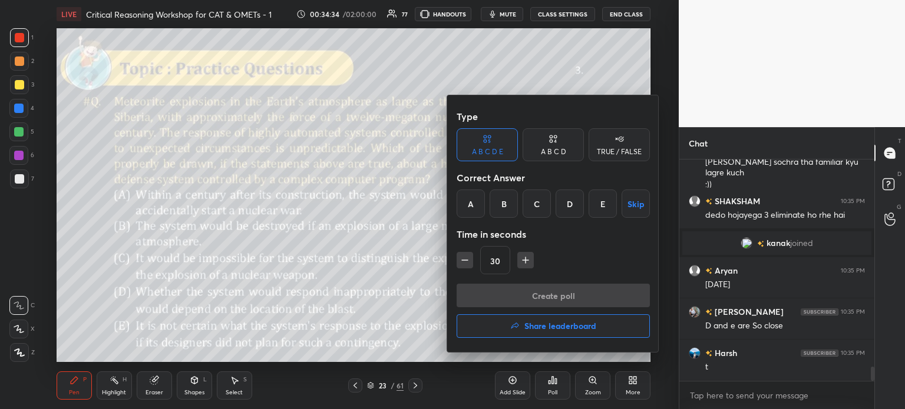
scroll to position [3242, 0]
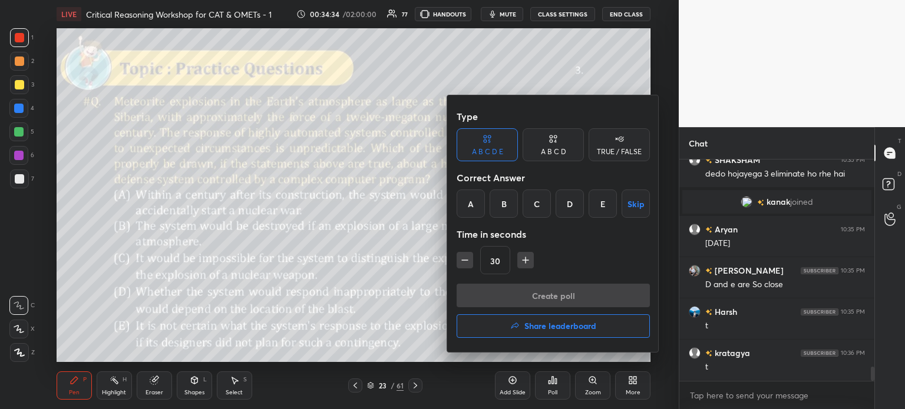
click at [604, 202] on div "E" at bounding box center [602, 204] width 28 height 28
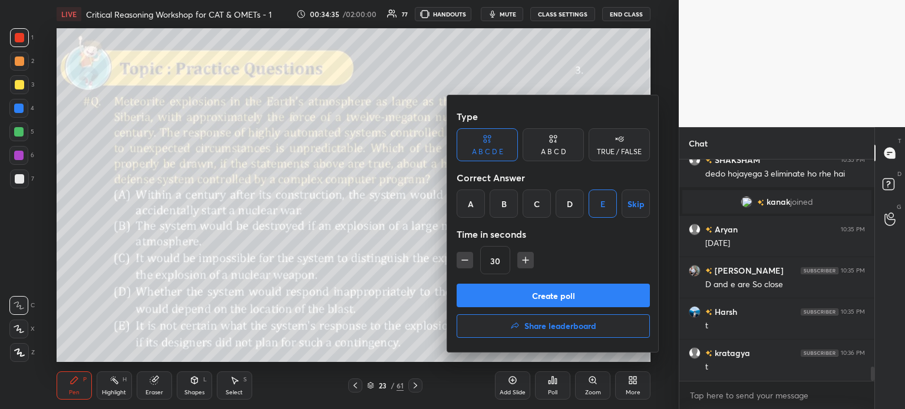
scroll to position [3283, 0]
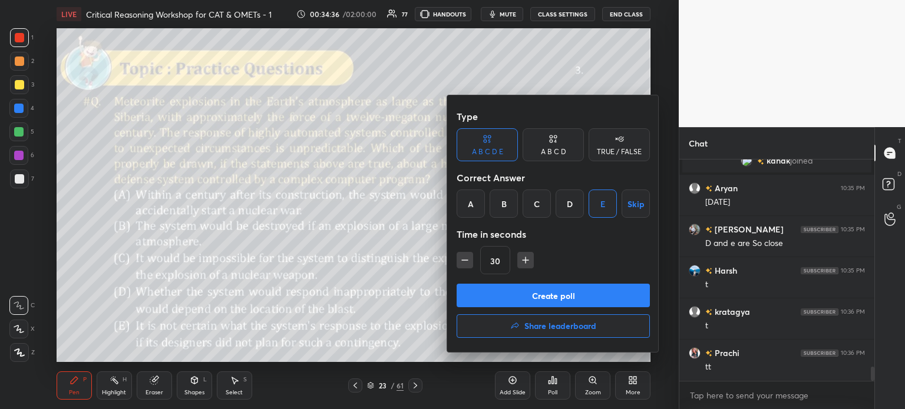
click at [397, 260] on div at bounding box center [452, 204] width 905 height 409
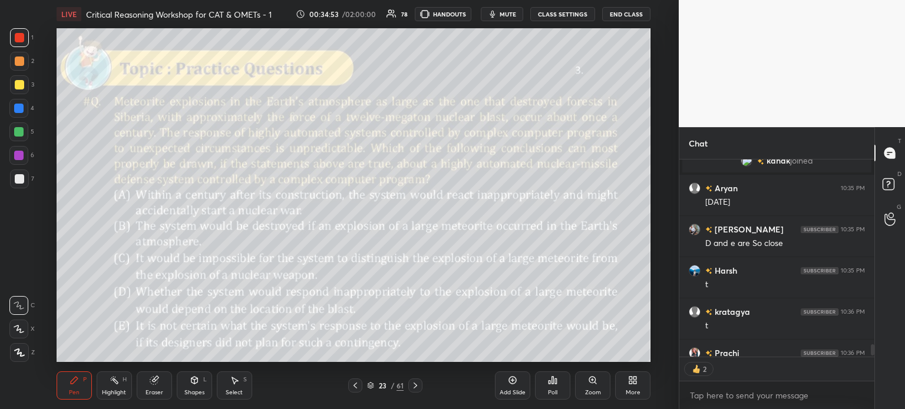
scroll to position [3348, 0]
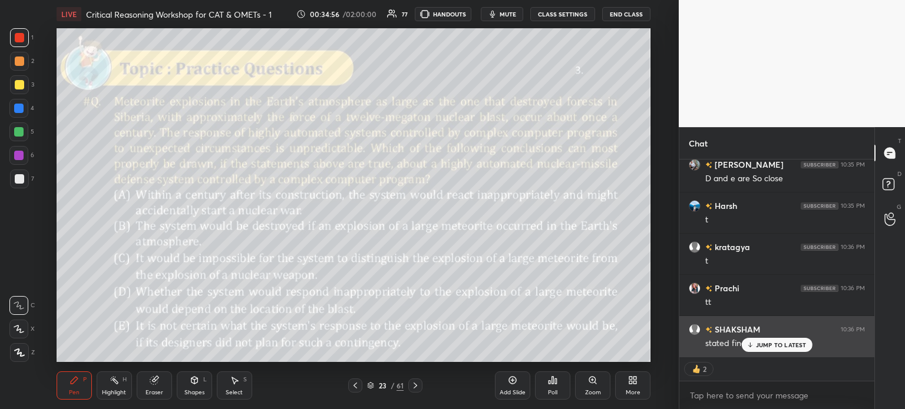
click at [772, 345] on p "JUMP TO LATEST" at bounding box center [781, 345] width 51 height 7
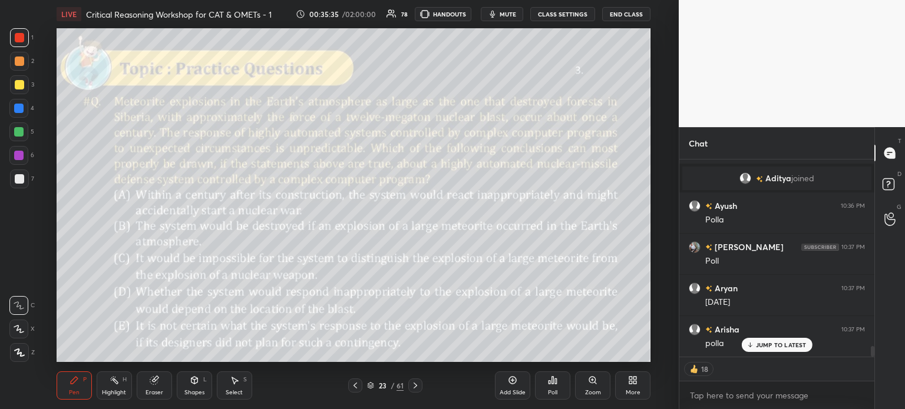
scroll to position [3474, 0]
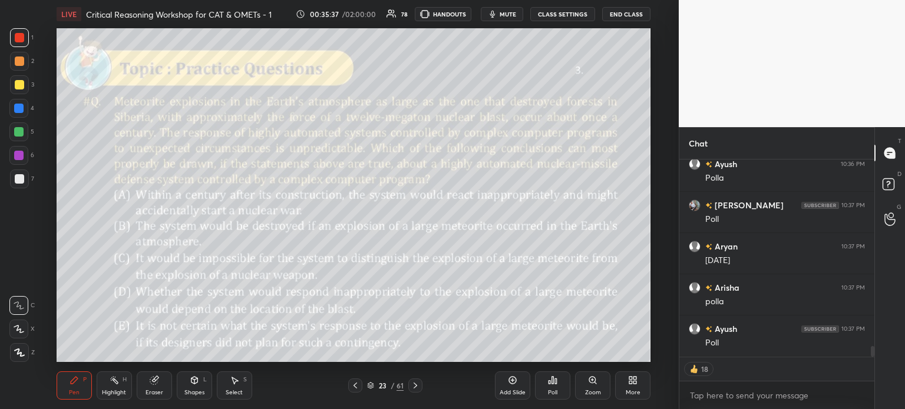
click at [549, 384] on icon at bounding box center [550, 382] width 2 height 3
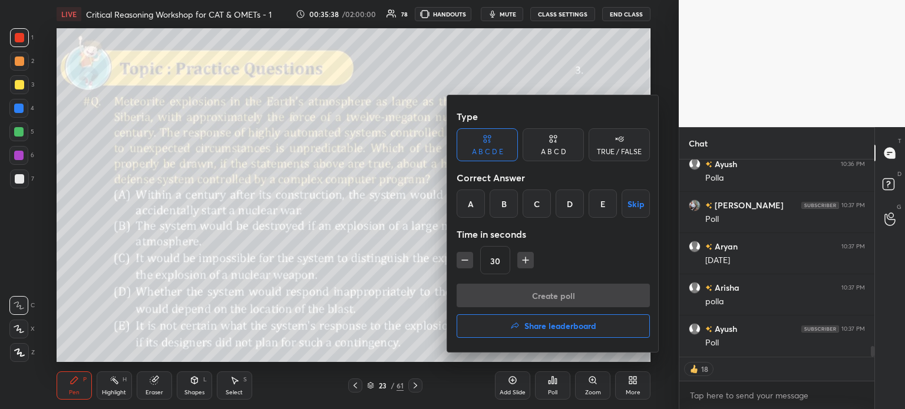
click at [601, 203] on div "E" at bounding box center [602, 204] width 28 height 28
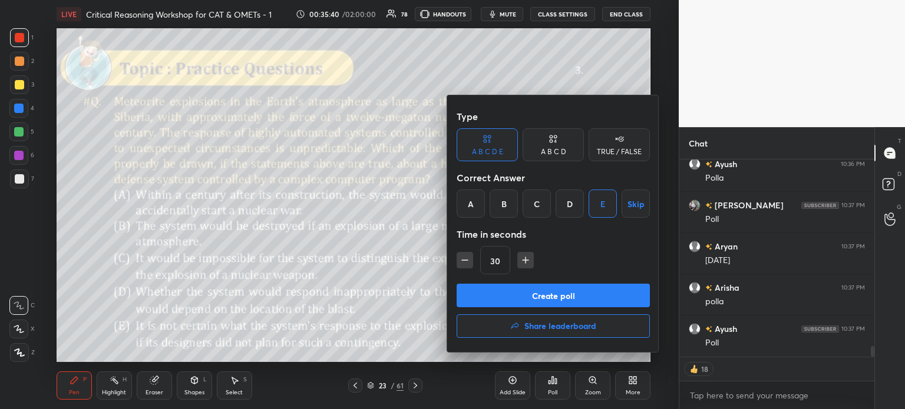
click at [595, 296] on button "Create poll" at bounding box center [552, 296] width 193 height 24
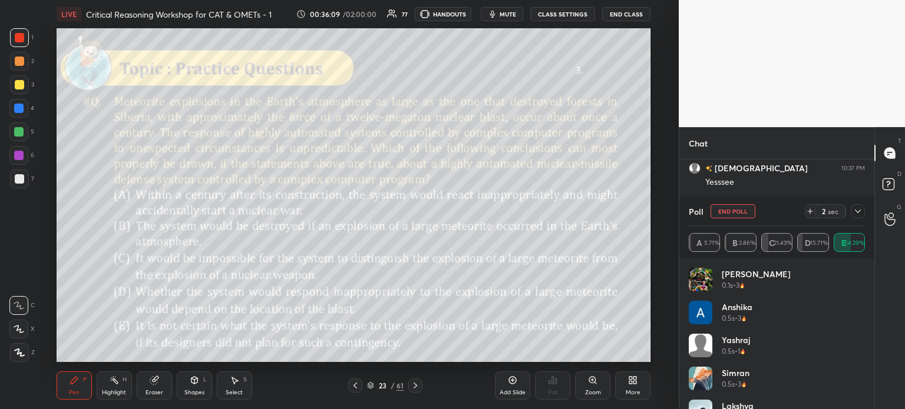
scroll to position [3841, 0]
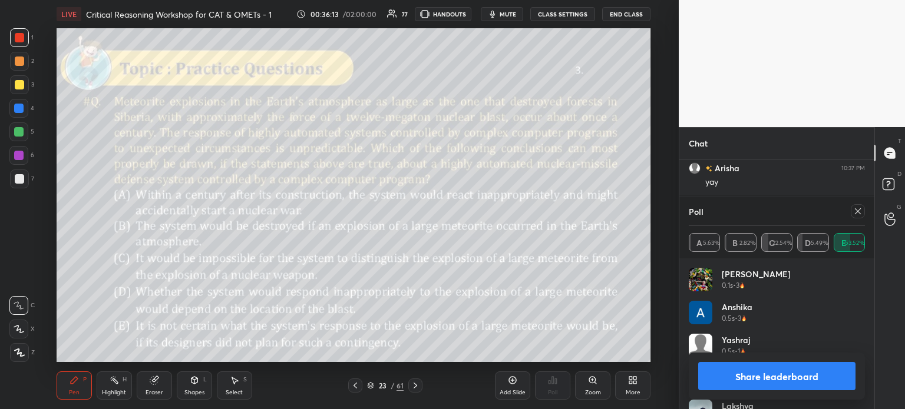
click at [734, 376] on button "Share leaderboard" at bounding box center [776, 376] width 157 height 28
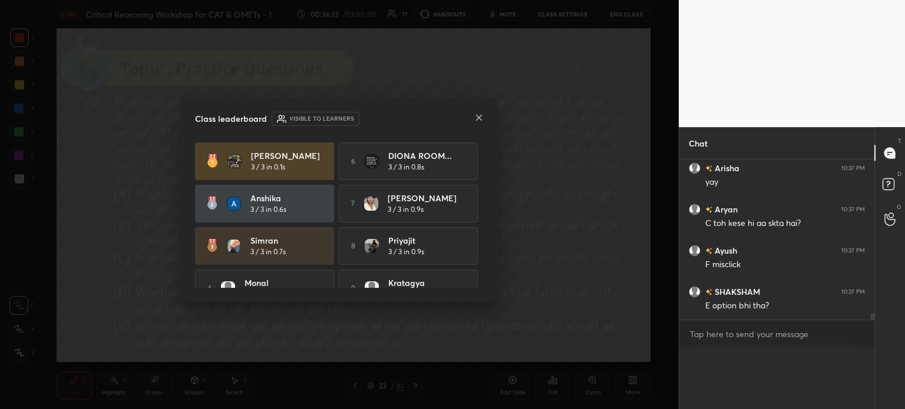
scroll to position [0, 4]
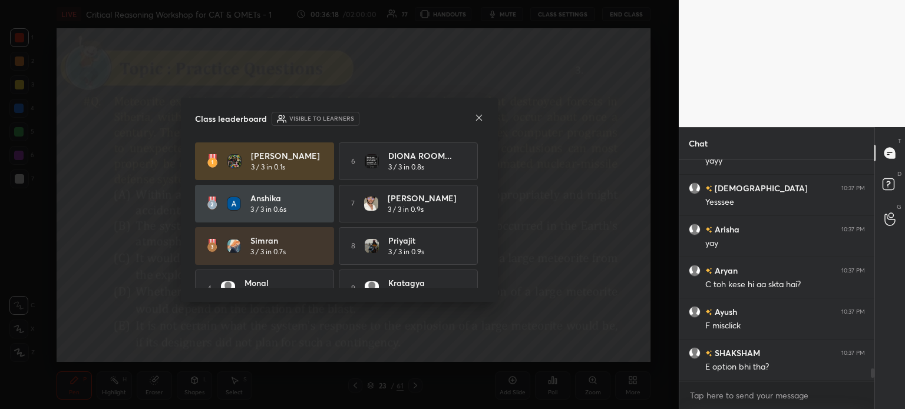
click at [476, 117] on icon at bounding box center [478, 117] width 9 height 9
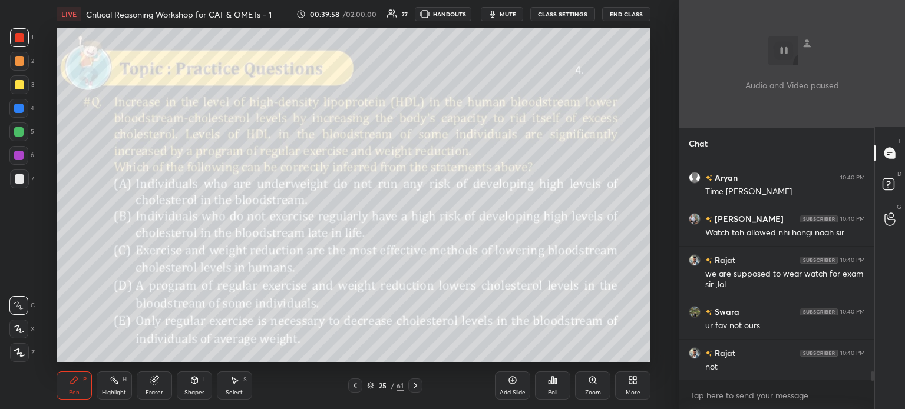
scroll to position [5114, 0]
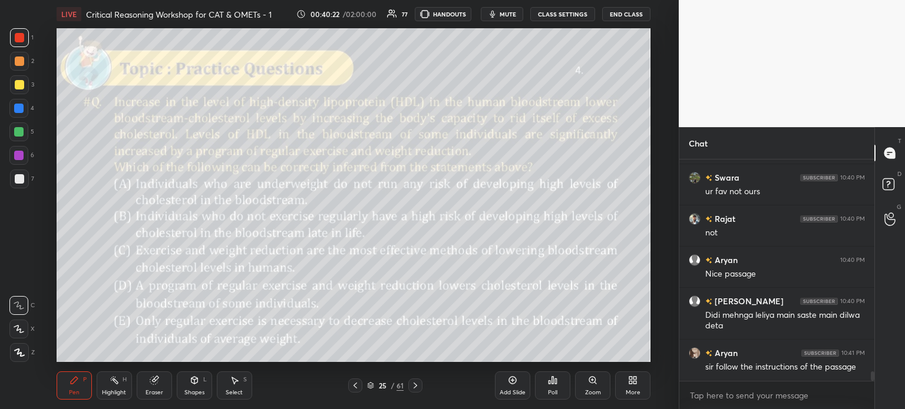
click at [153, 386] on div "Eraser" at bounding box center [154, 386] width 35 height 28
click at [18, 349] on span "Erase all" at bounding box center [19, 353] width 18 height 8
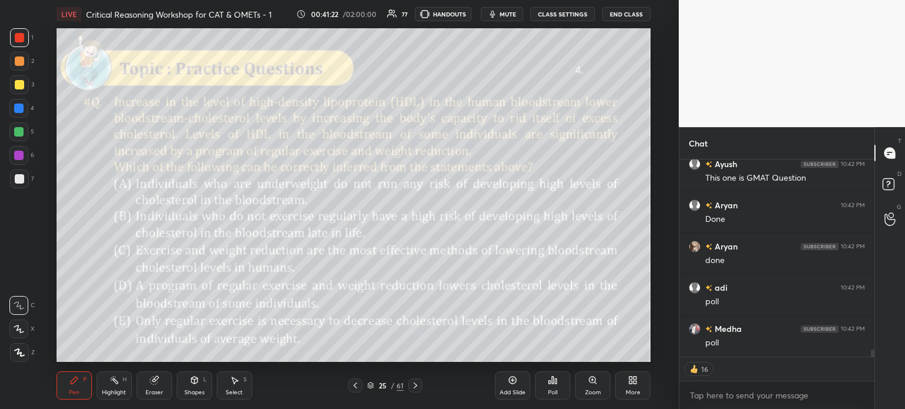
scroll to position [5508, 0]
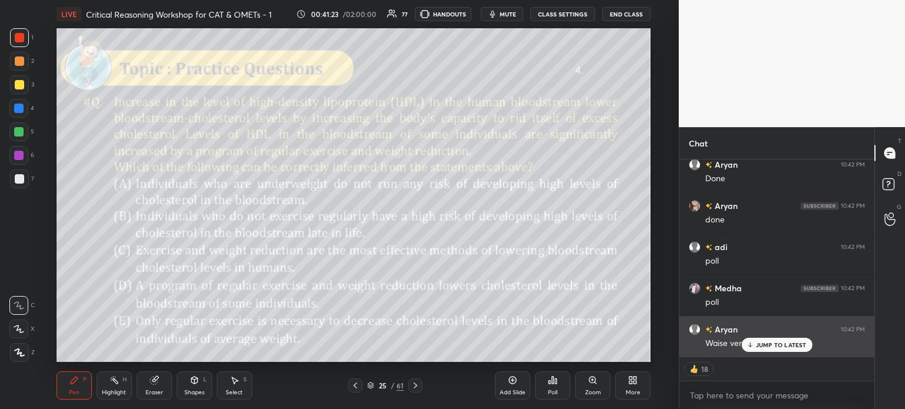
click at [779, 345] on p "JUMP TO LATEST" at bounding box center [781, 345] width 51 height 7
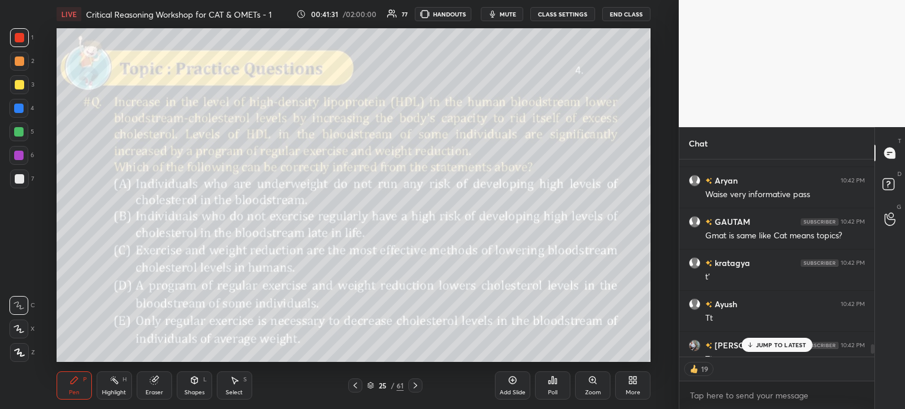
scroll to position [5656, 0]
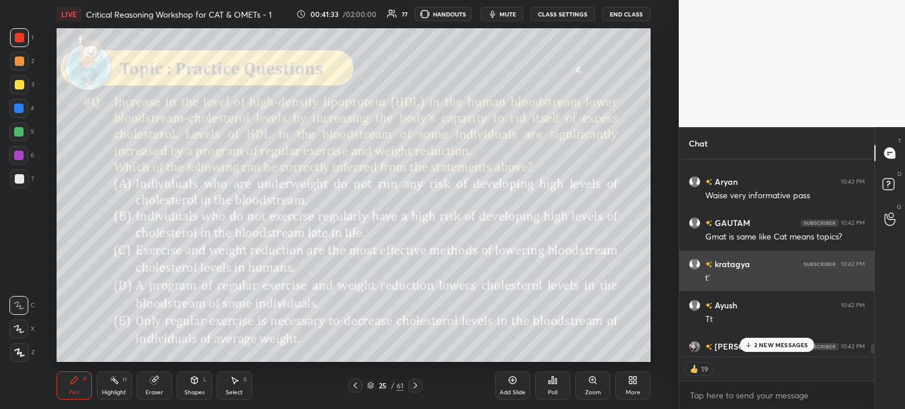
type textarea "x"
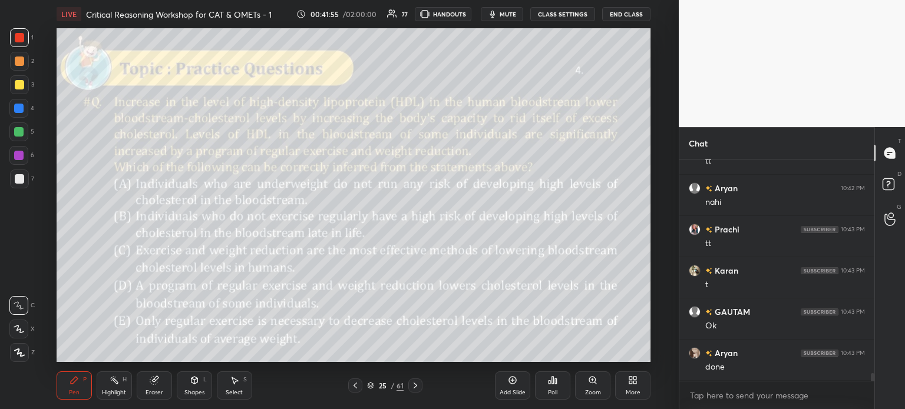
scroll to position [6155, 0]
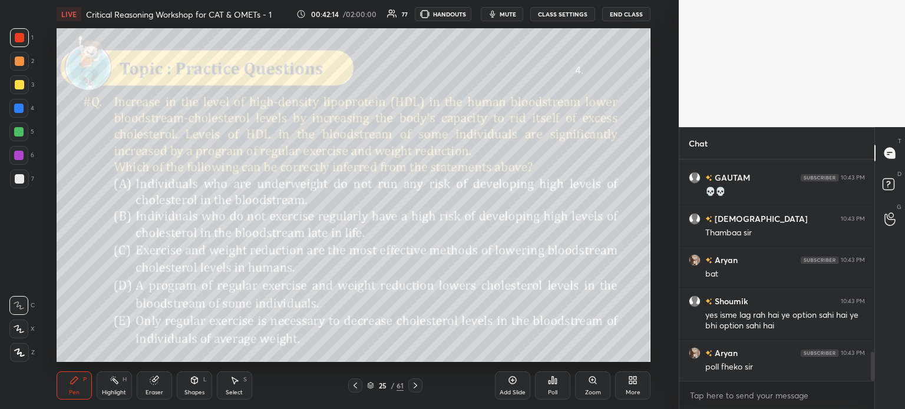
scroll to position [1385, 0]
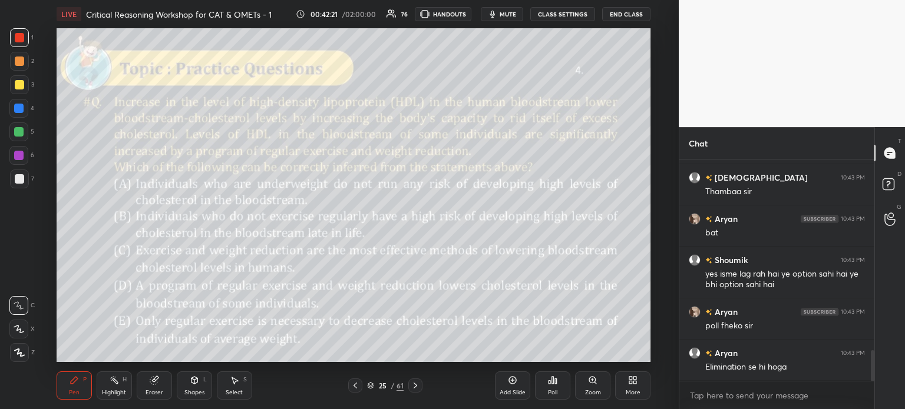
click at [558, 380] on div "Poll" at bounding box center [552, 386] width 35 height 28
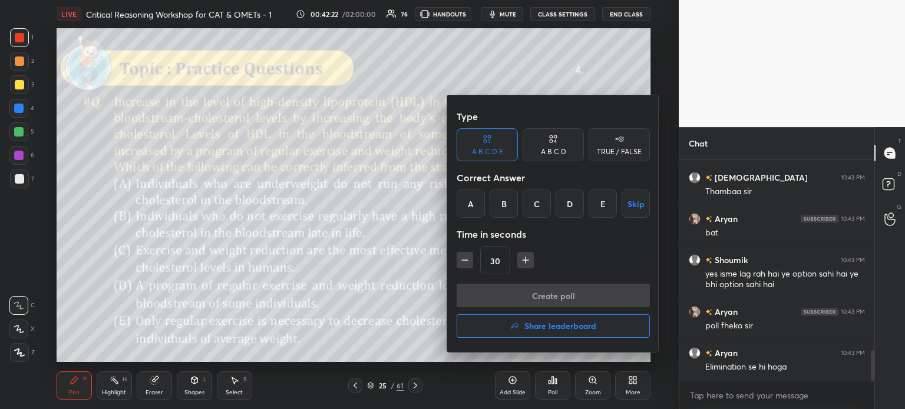
click at [572, 204] on div "D" at bounding box center [569, 204] width 28 height 28
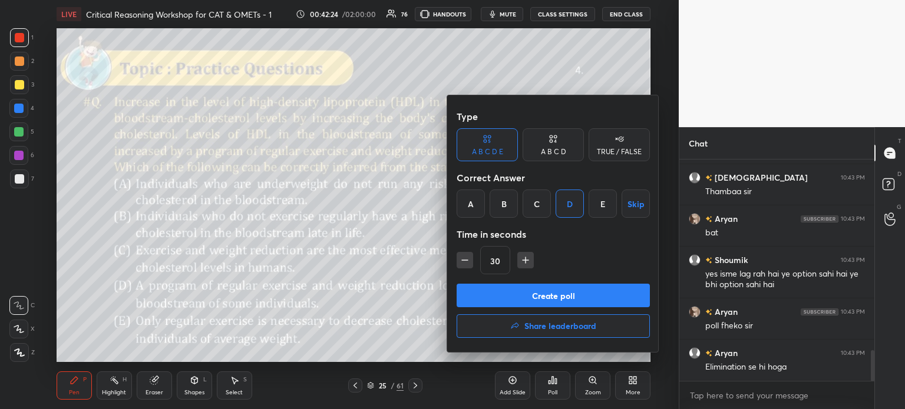
click at [588, 299] on button "Create poll" at bounding box center [552, 296] width 193 height 24
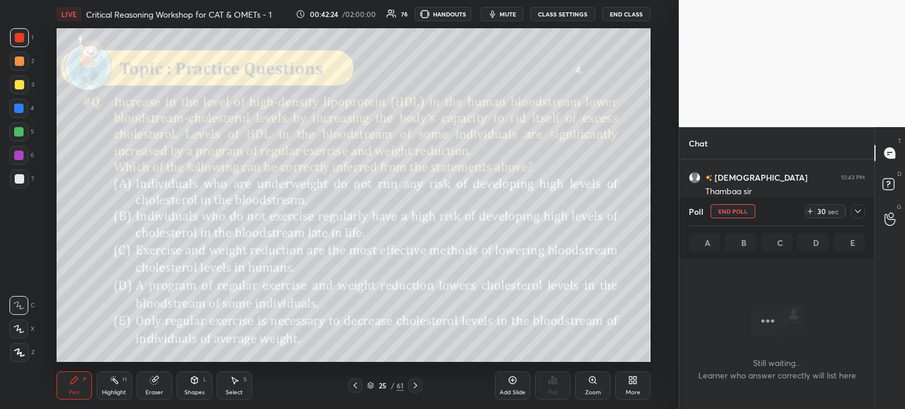
scroll to position [0, 0]
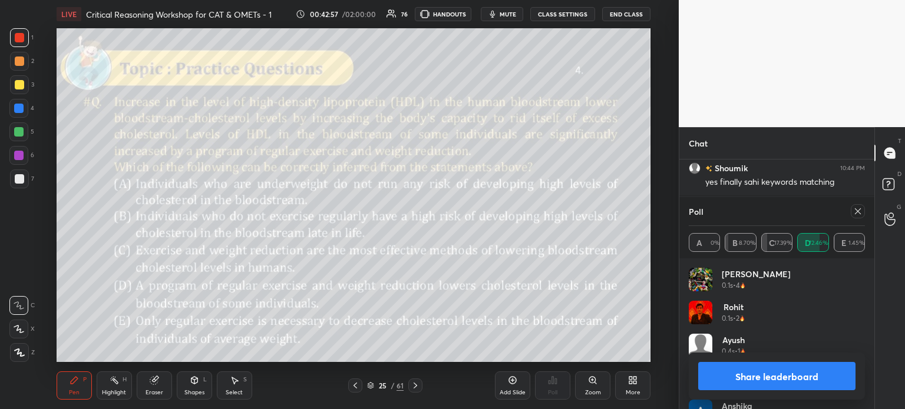
click at [751, 376] on button "Share leaderboard" at bounding box center [776, 376] width 157 height 28
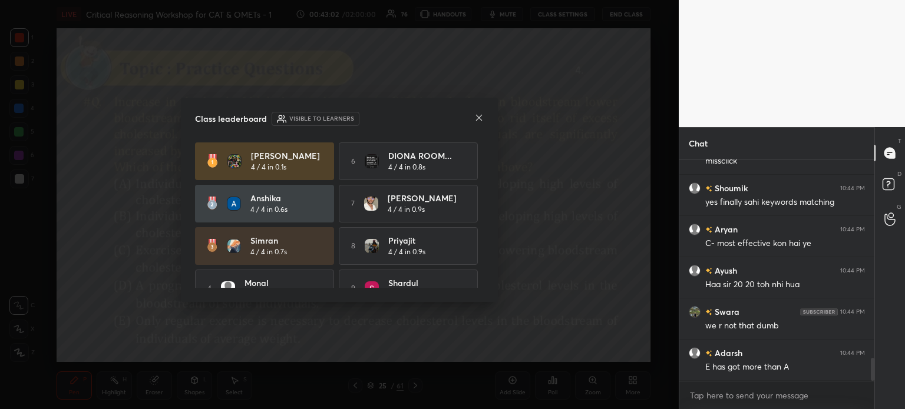
click at [478, 117] on icon at bounding box center [479, 118] width 6 height 6
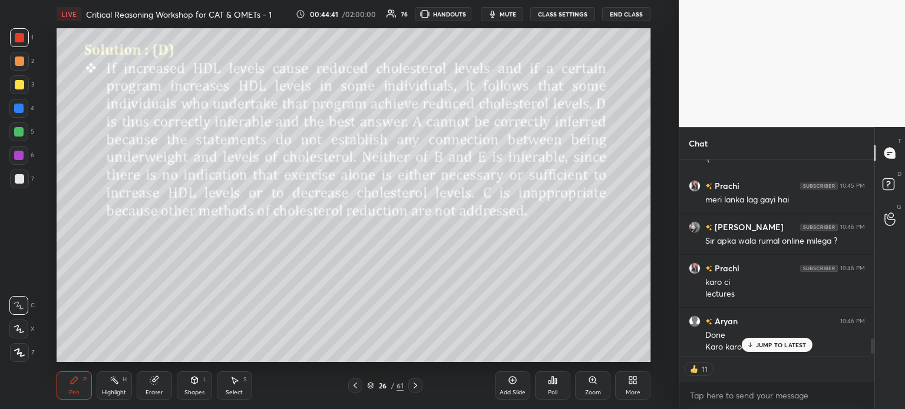
scroll to position [2306, 0]
click at [766, 346] on p "2 NEW MESSAGES" at bounding box center [781, 345] width 54 height 7
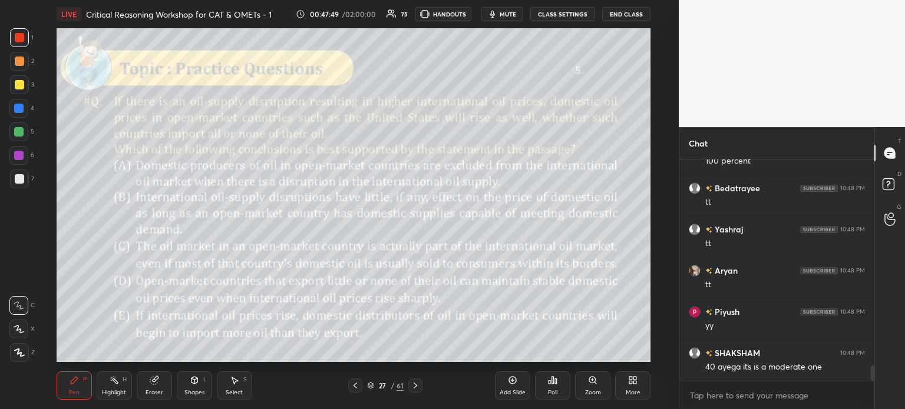
scroll to position [3045, 0]
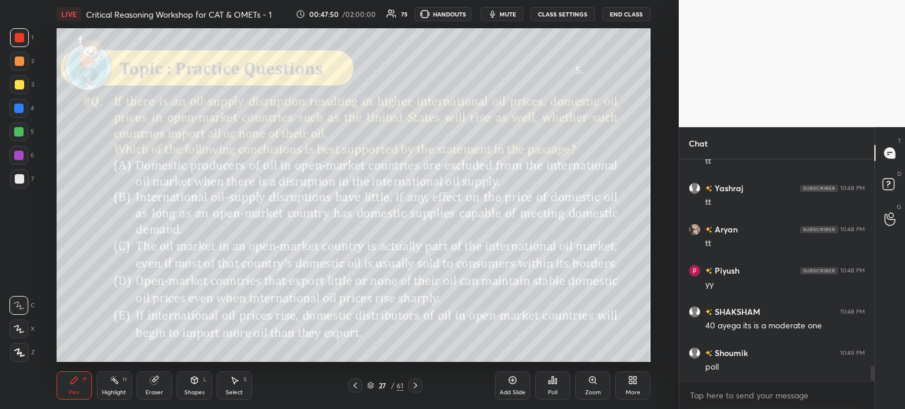
click at [551, 388] on div "Poll" at bounding box center [552, 386] width 35 height 28
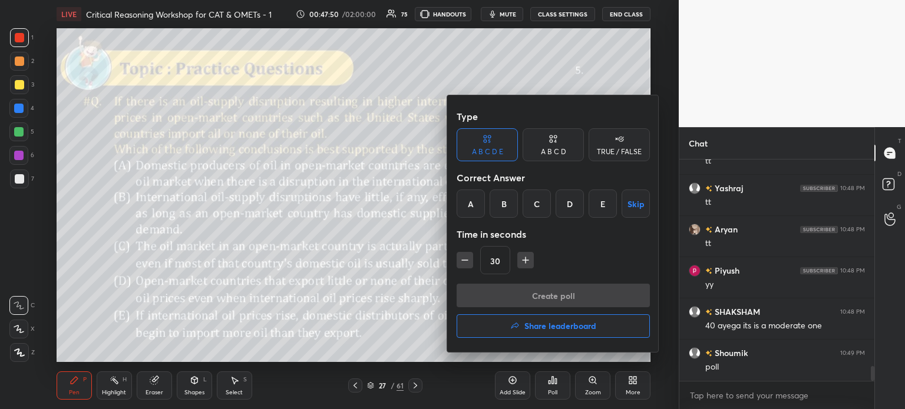
click at [545, 209] on div "C" at bounding box center [536, 204] width 28 height 28
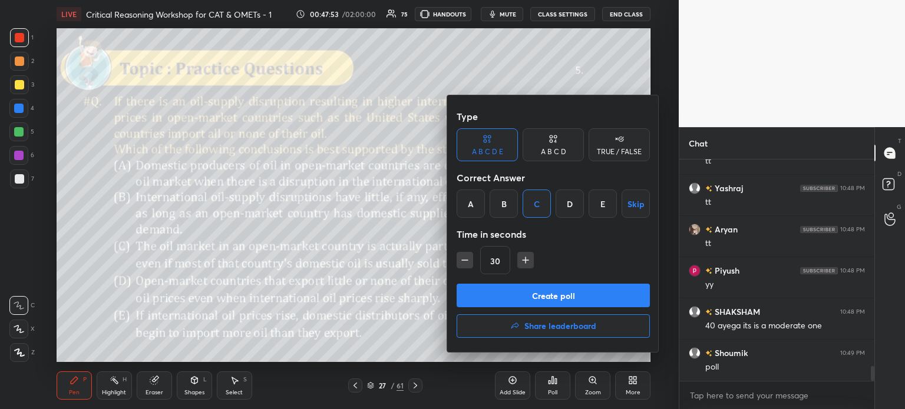
click at [588, 293] on button "Create poll" at bounding box center [552, 296] width 193 height 24
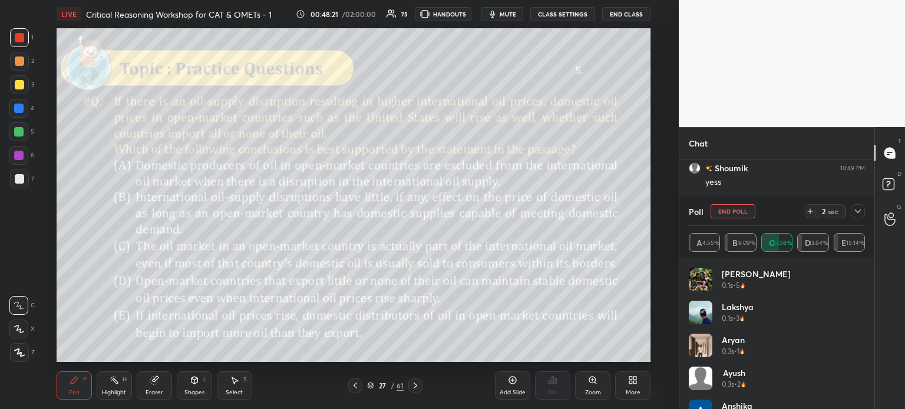
scroll to position [3212, 0]
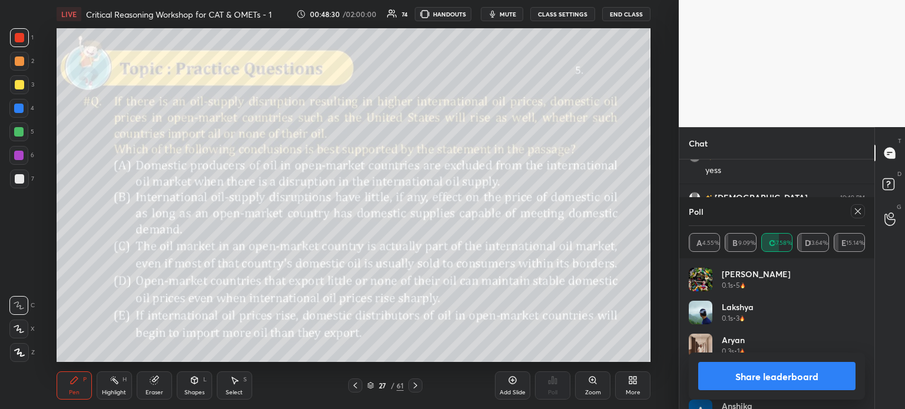
click at [754, 375] on button "Share leaderboard" at bounding box center [776, 376] width 157 height 28
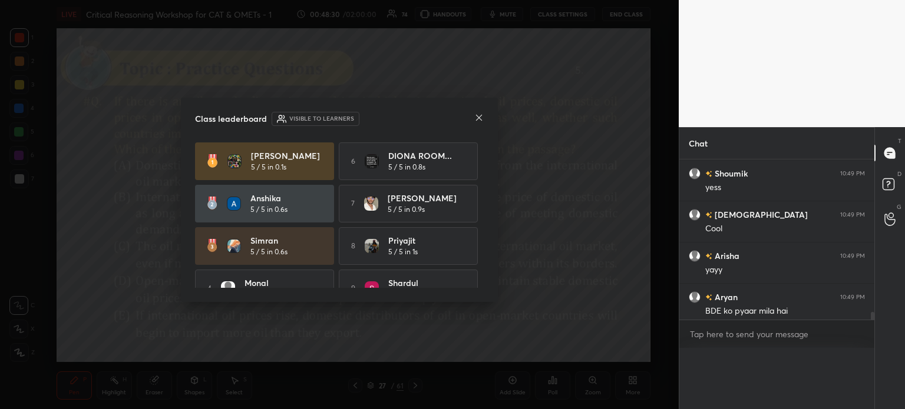
scroll to position [201, 191]
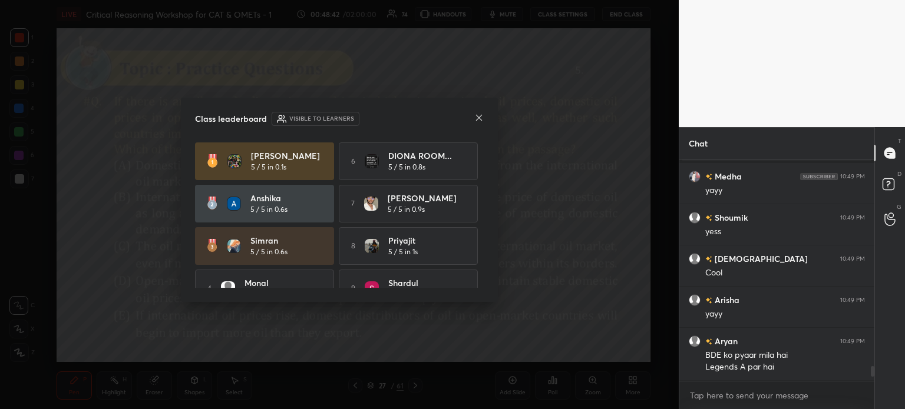
click at [478, 118] on icon at bounding box center [479, 118] width 6 height 6
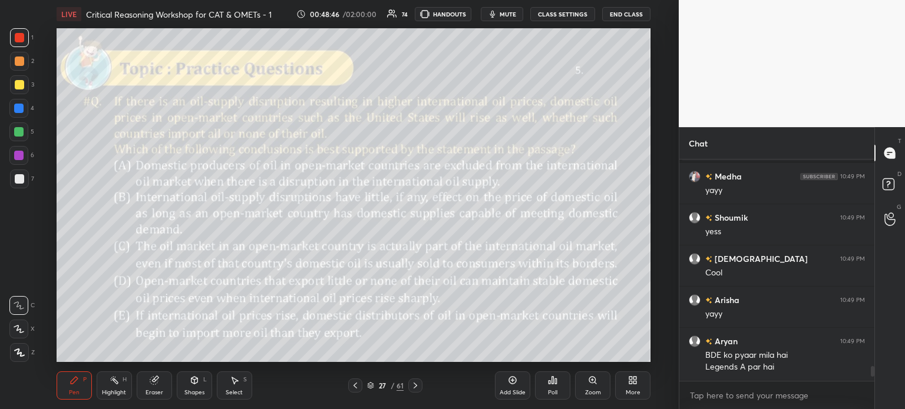
click at [151, 383] on icon at bounding box center [154, 381] width 8 height 8
click at [19, 349] on span "Erase all" at bounding box center [19, 353] width 18 height 8
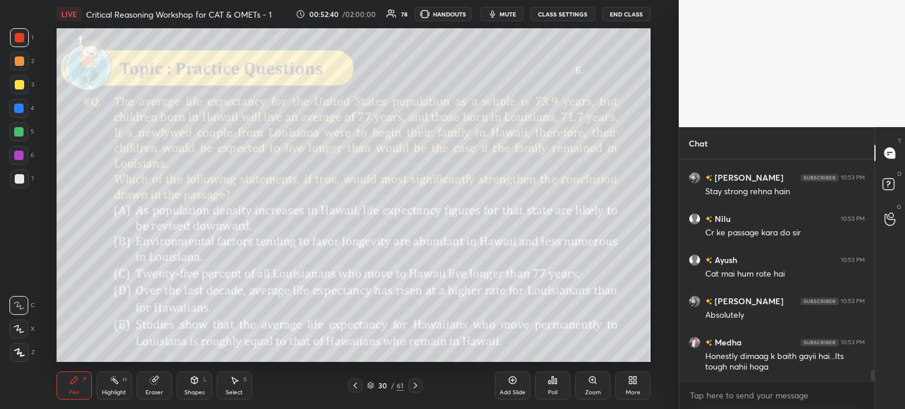
scroll to position [4215, 0]
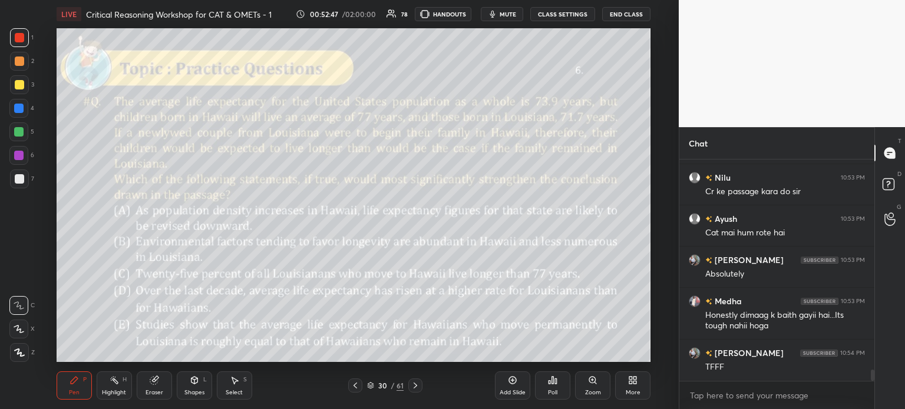
click at [150, 389] on div "Eraser" at bounding box center [154, 386] width 35 height 28
click at [24, 353] on span "Erase all" at bounding box center [19, 353] width 18 height 8
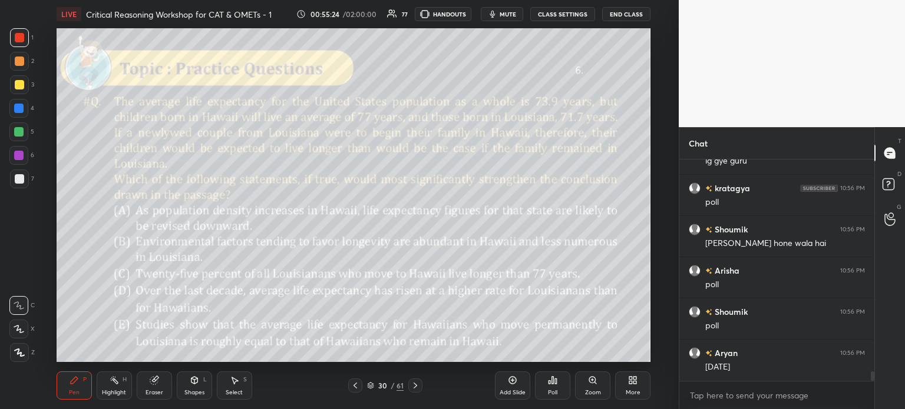
scroll to position [5050, 0]
click at [554, 385] on icon at bounding box center [552, 380] width 9 height 9
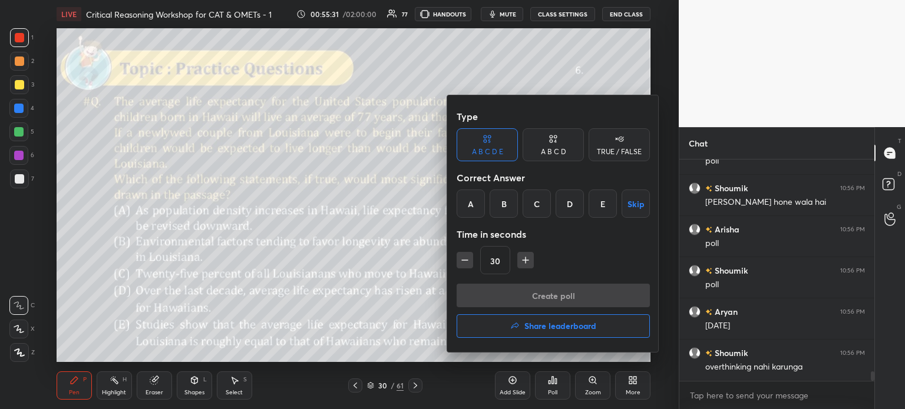
click at [502, 206] on div "B" at bounding box center [503, 204] width 28 height 28
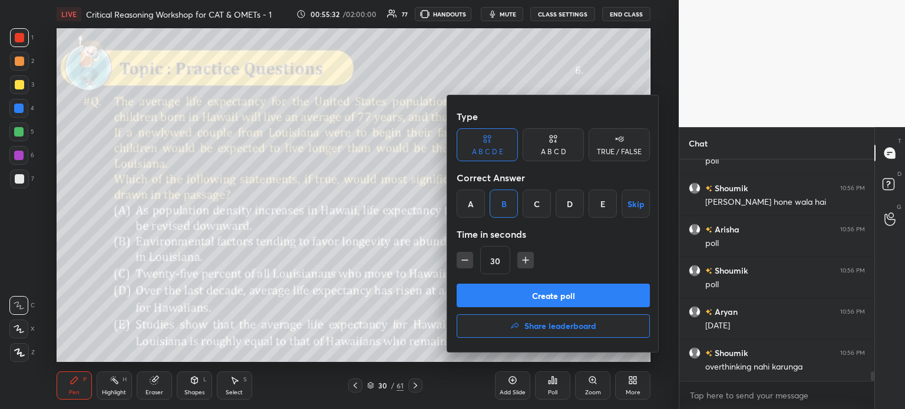
click at [587, 297] on button "Create poll" at bounding box center [552, 296] width 193 height 24
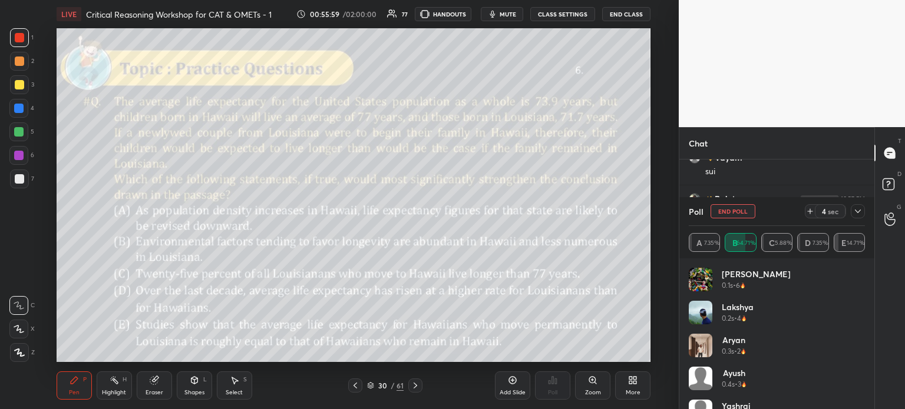
scroll to position [5505, 0]
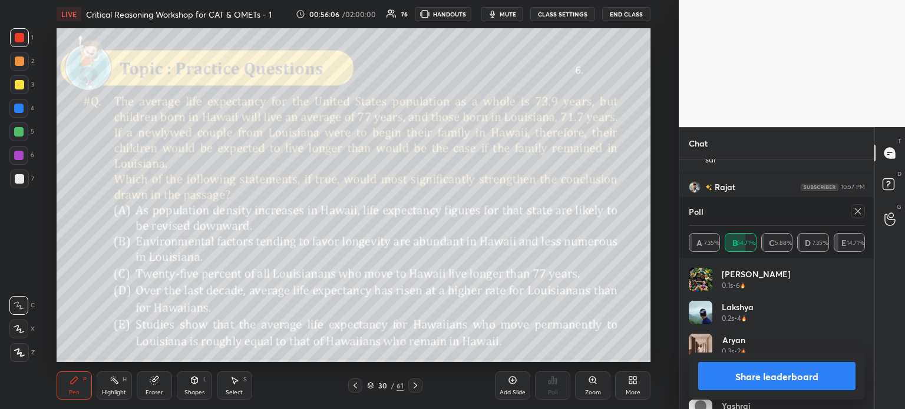
click at [728, 379] on button "Share leaderboard" at bounding box center [776, 376] width 157 height 28
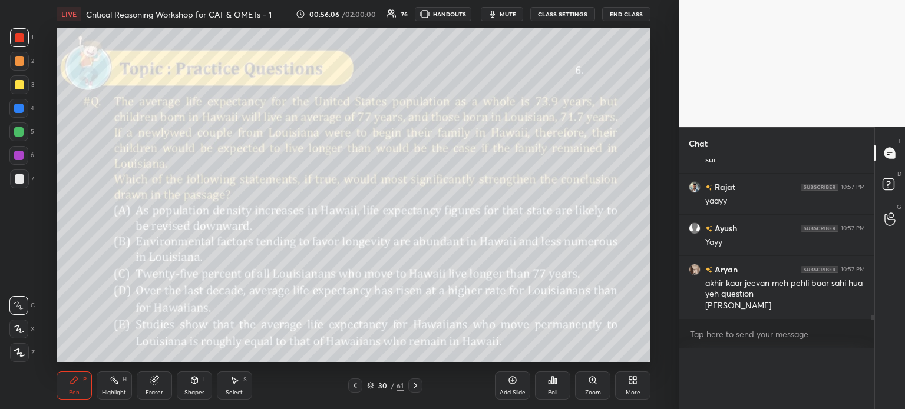
scroll to position [0, 0]
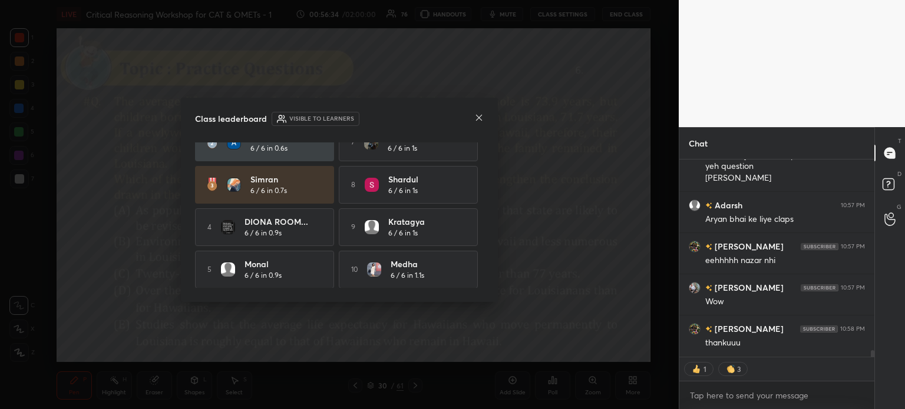
click at [478, 117] on icon at bounding box center [479, 118] width 6 height 6
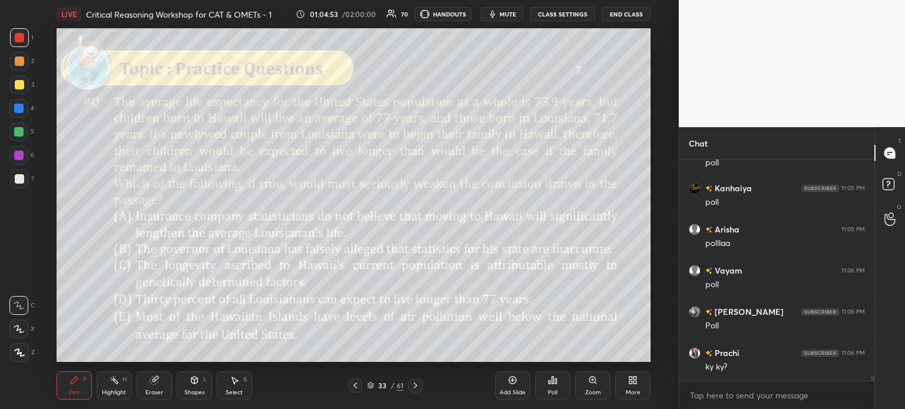
scroll to position [3, 4]
click at [554, 377] on icon at bounding box center [552, 380] width 9 height 9
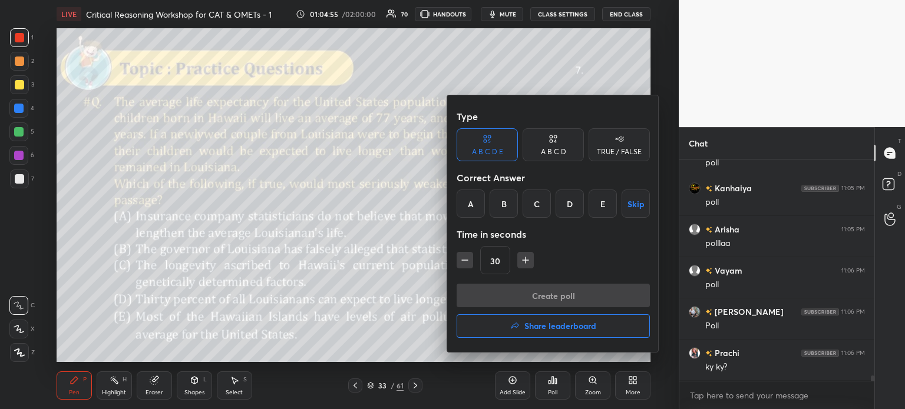
click at [539, 201] on div "C" at bounding box center [536, 204] width 28 height 28
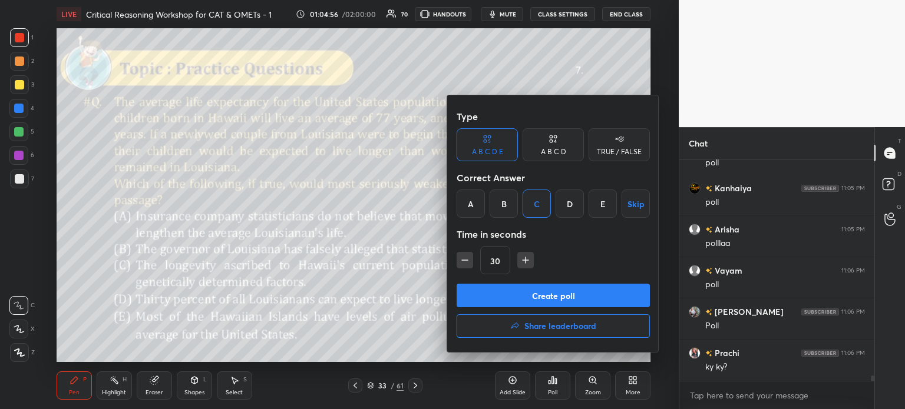
scroll to position [8975, 0]
click at [595, 296] on button "Create poll" at bounding box center [552, 296] width 193 height 24
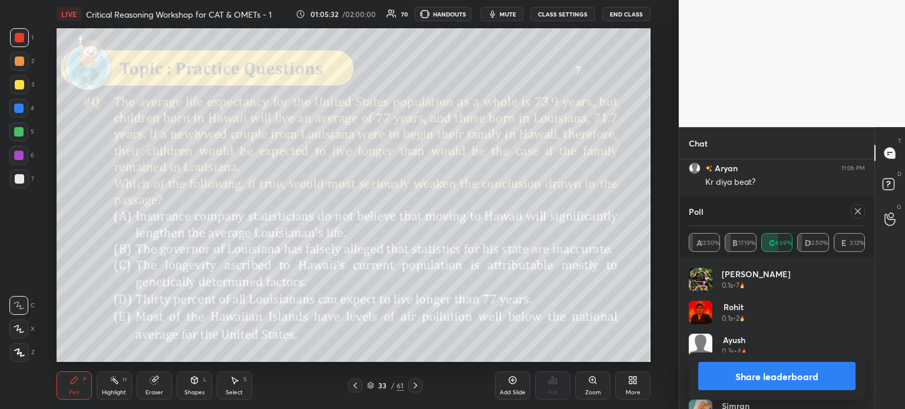
scroll to position [9335, 0]
click at [747, 373] on button "Share leaderboard" at bounding box center [776, 376] width 157 height 28
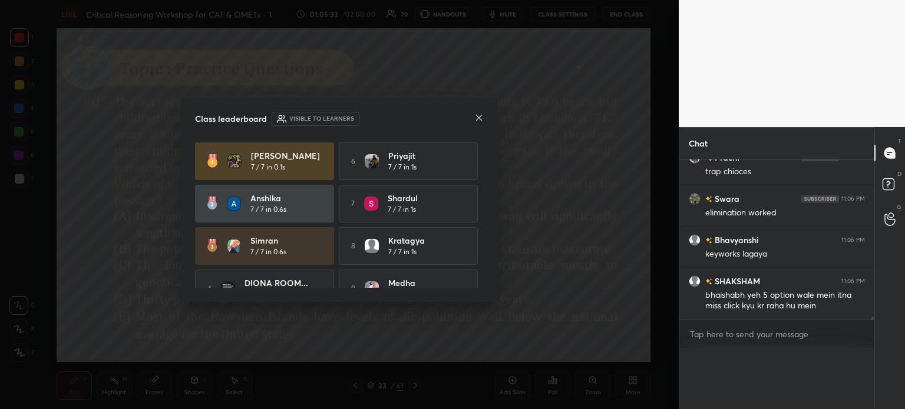
scroll to position [0, 4]
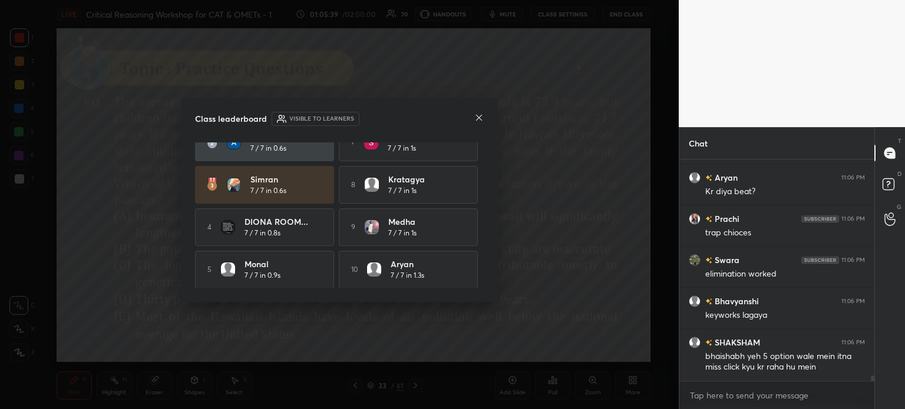
click at [479, 118] on icon at bounding box center [479, 118] width 6 height 6
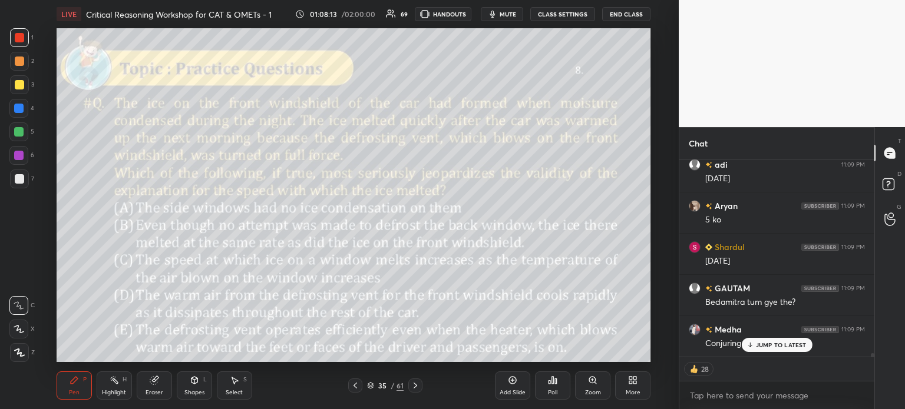
scroll to position [10394, 0]
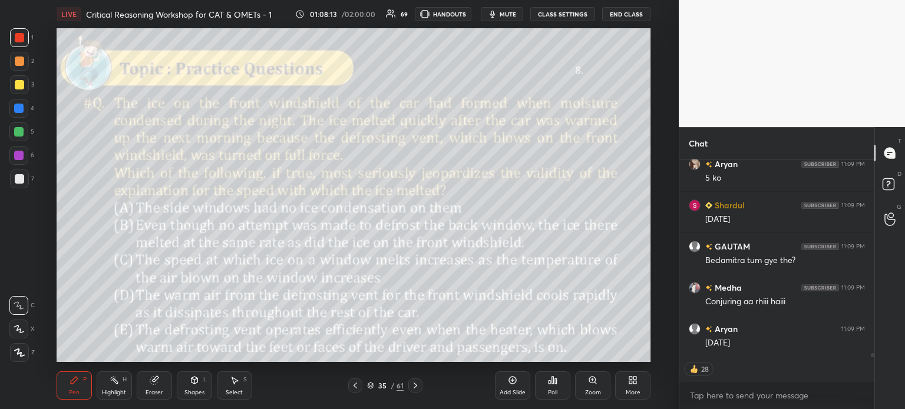
click at [147, 386] on div "Eraser" at bounding box center [154, 386] width 35 height 28
click at [14, 349] on span "Erase all" at bounding box center [19, 353] width 18 height 8
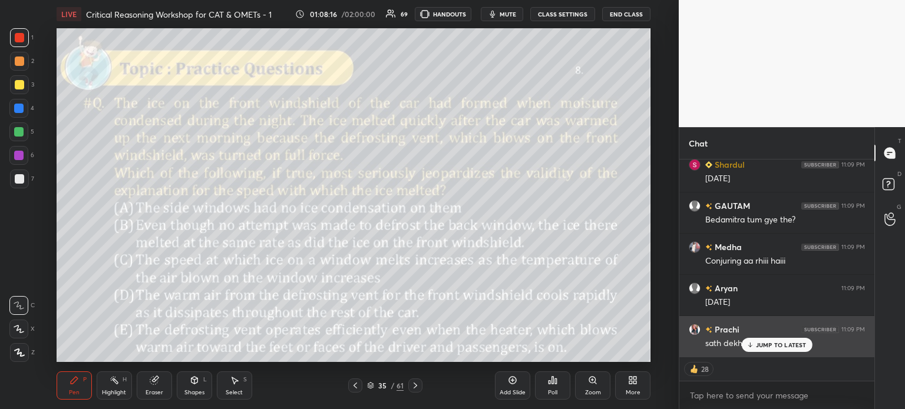
click at [781, 337] on div "sath dekhte hai" at bounding box center [785, 343] width 160 height 14
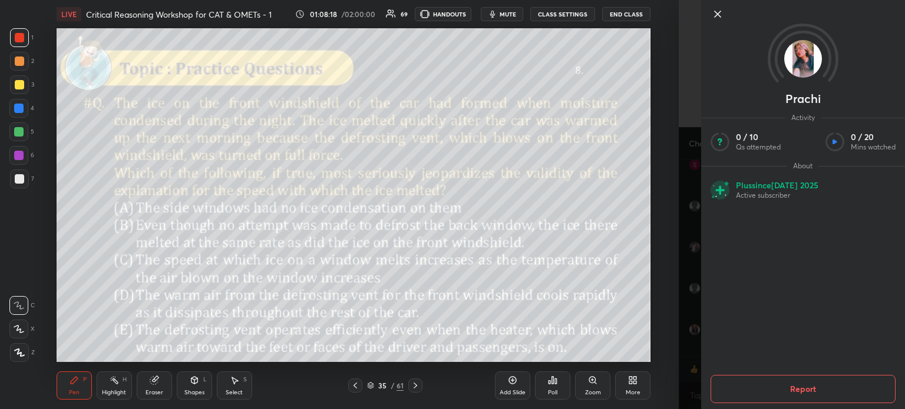
click at [714, 14] on icon at bounding box center [717, 14] width 14 height 14
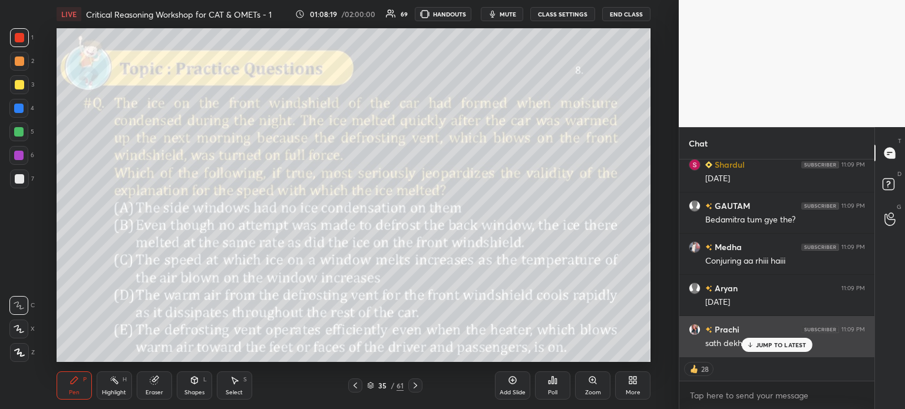
click at [773, 344] on p "JUMP TO LATEST" at bounding box center [781, 345] width 51 height 7
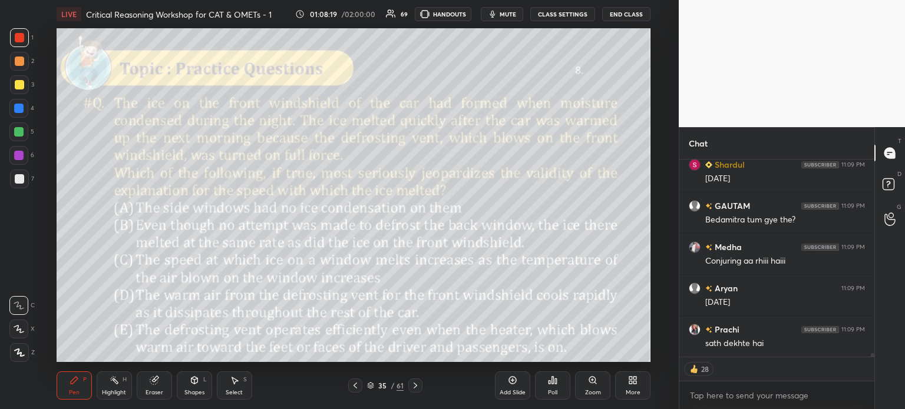
type textarea "x"
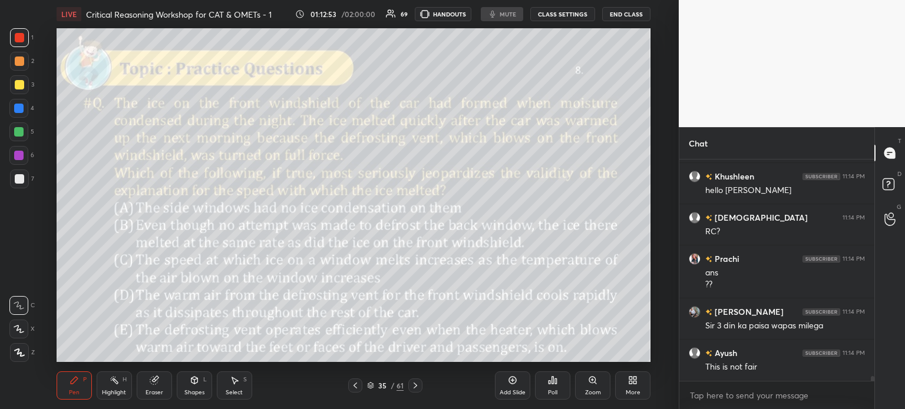
scroll to position [10308, 0]
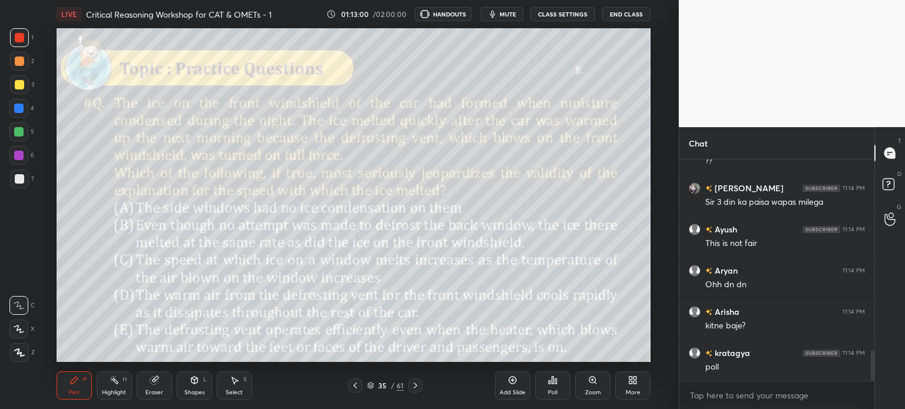
scroll to position [58564, 58267]
click at [554, 384] on icon at bounding box center [552, 380] width 9 height 9
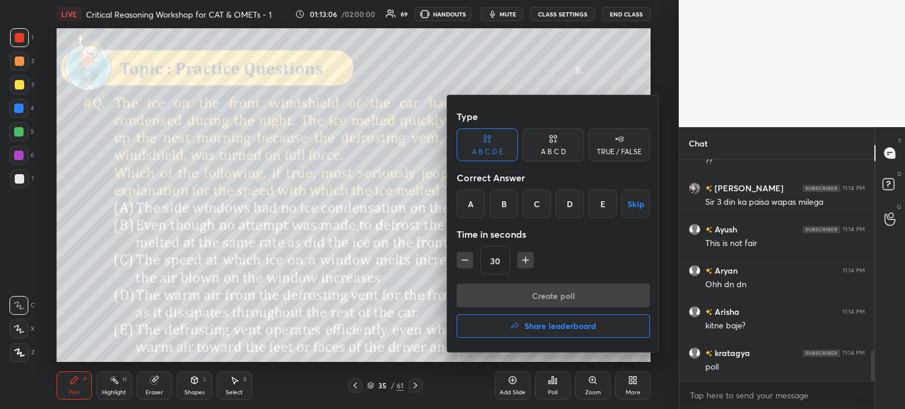
click at [497, 204] on div "B" at bounding box center [503, 204] width 28 height 28
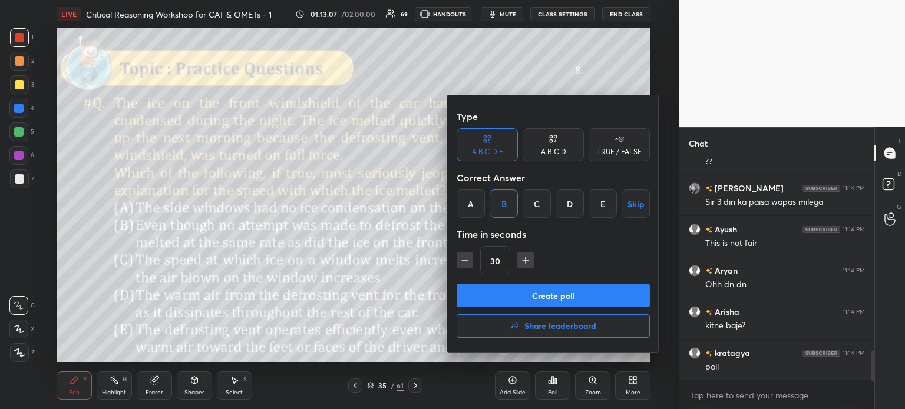
scroll to position [1457, 0]
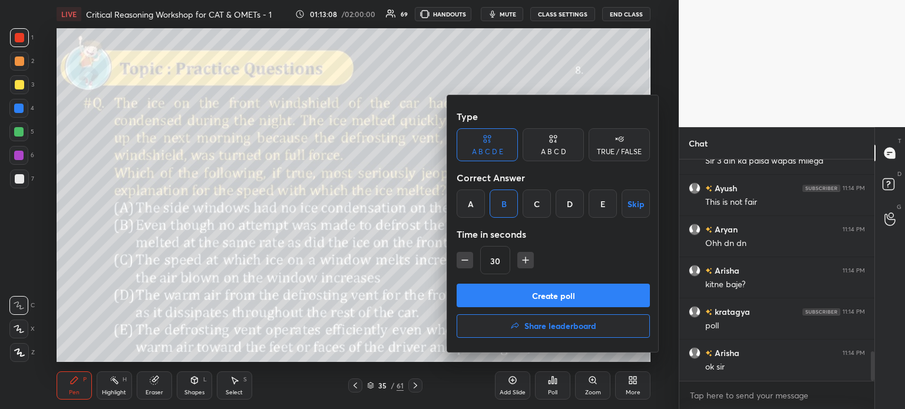
click at [584, 296] on button "Create poll" at bounding box center [552, 296] width 193 height 24
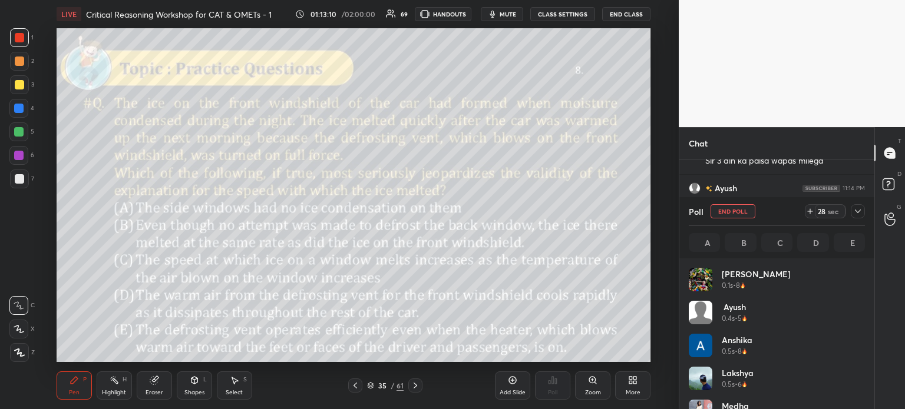
scroll to position [138, 173]
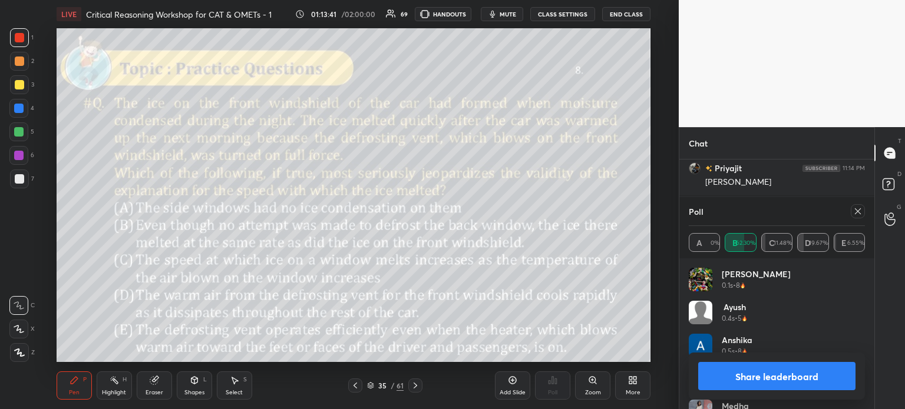
click at [749, 374] on button "Share leaderboard" at bounding box center [776, 376] width 157 height 28
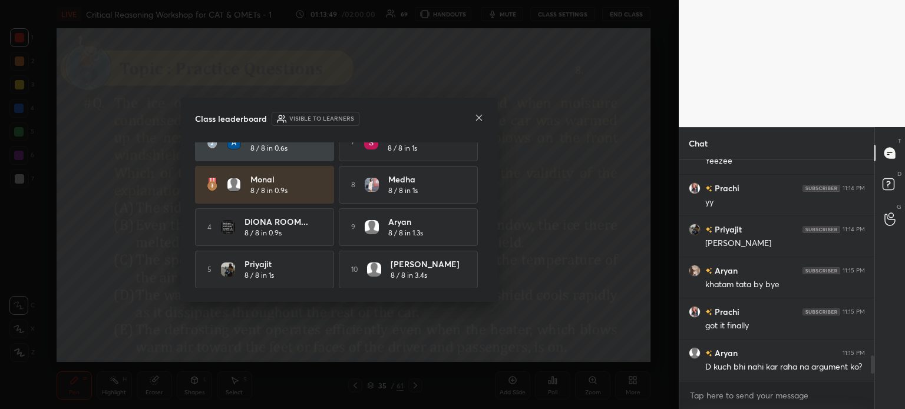
click at [476, 118] on icon at bounding box center [478, 117] width 9 height 9
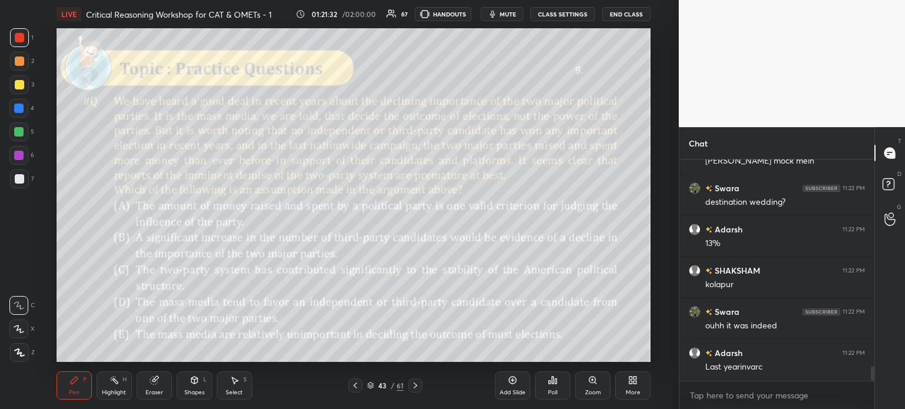
scroll to position [3204, 0]
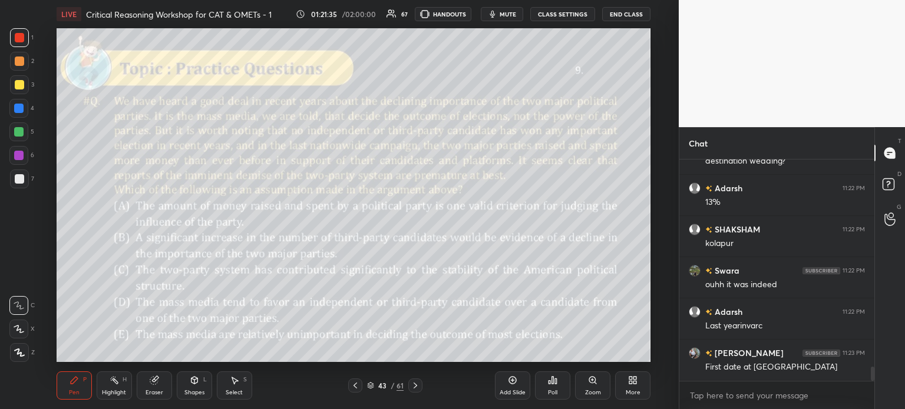
click at [556, 382] on icon at bounding box center [556, 381] width 2 height 5
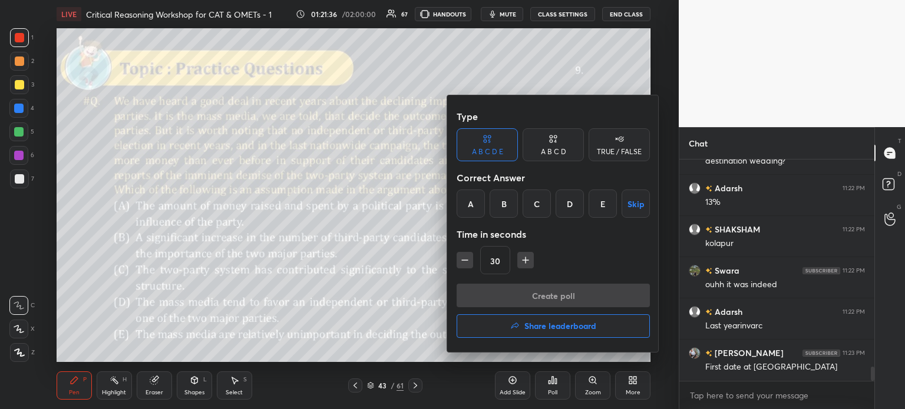
click at [469, 193] on div "A" at bounding box center [470, 204] width 28 height 28
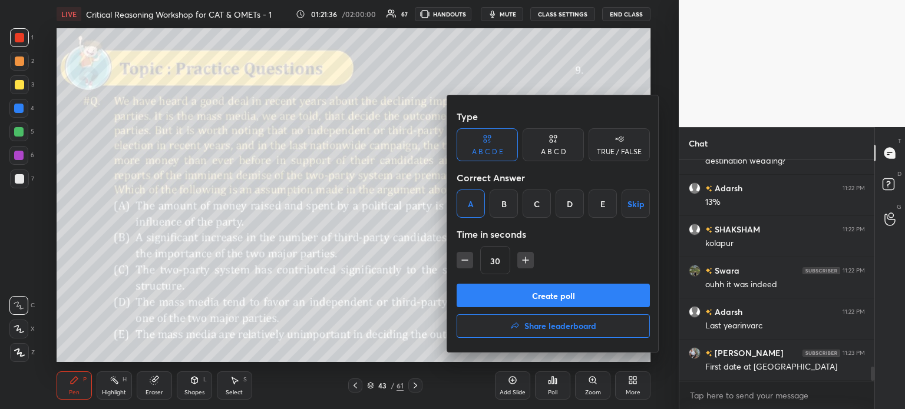
click at [565, 294] on button "Create poll" at bounding box center [552, 296] width 193 height 24
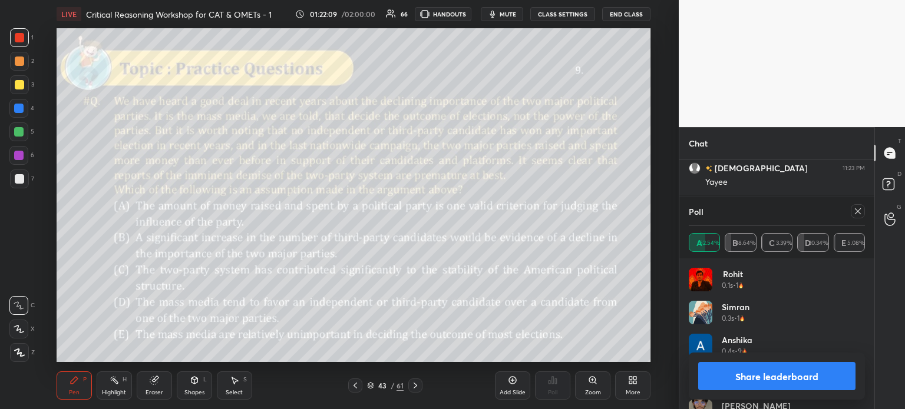
scroll to position [3524, 0]
click at [751, 374] on button "Share leaderboard" at bounding box center [776, 376] width 157 height 28
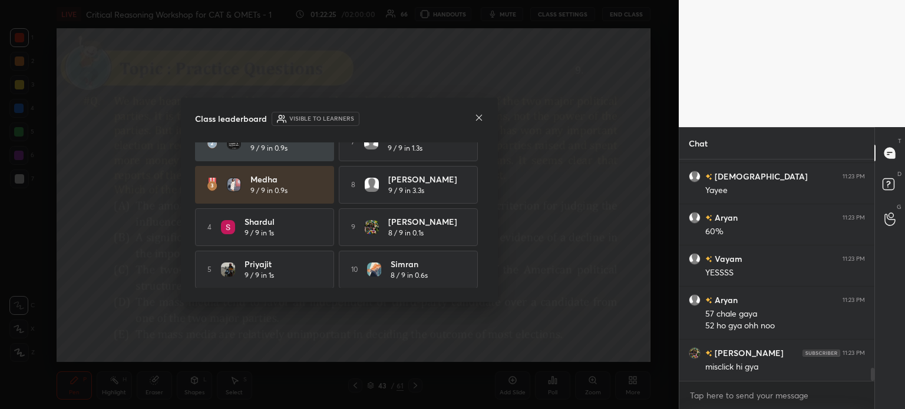
click at [481, 117] on icon at bounding box center [478, 117] width 9 height 9
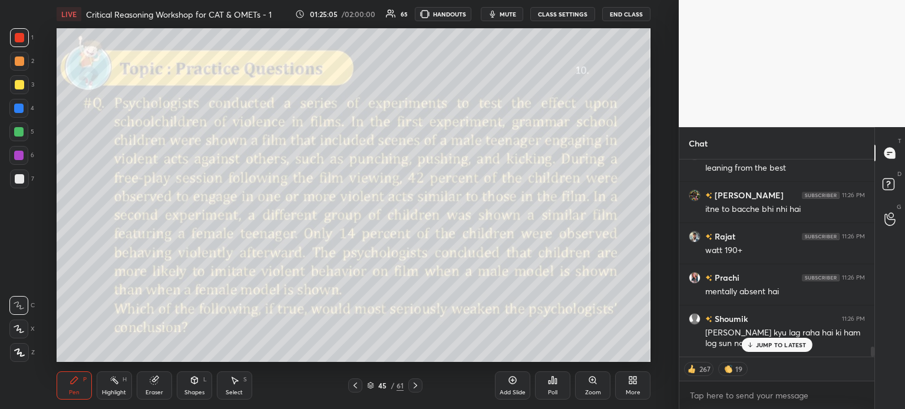
scroll to position [3715, 0]
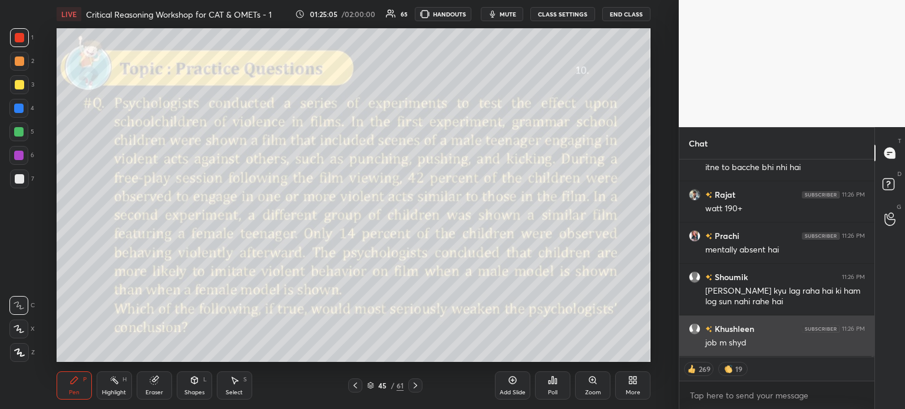
click at [766, 346] on div "job m shyd" at bounding box center [785, 343] width 160 height 12
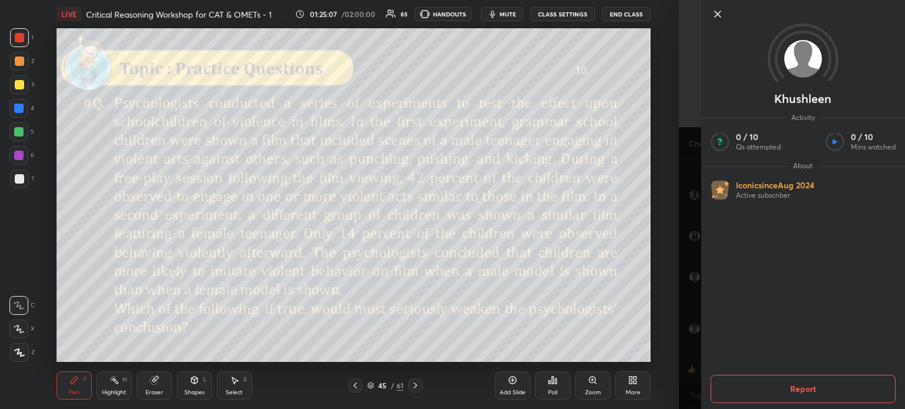
click at [716, 12] on icon at bounding box center [717, 14] width 6 height 6
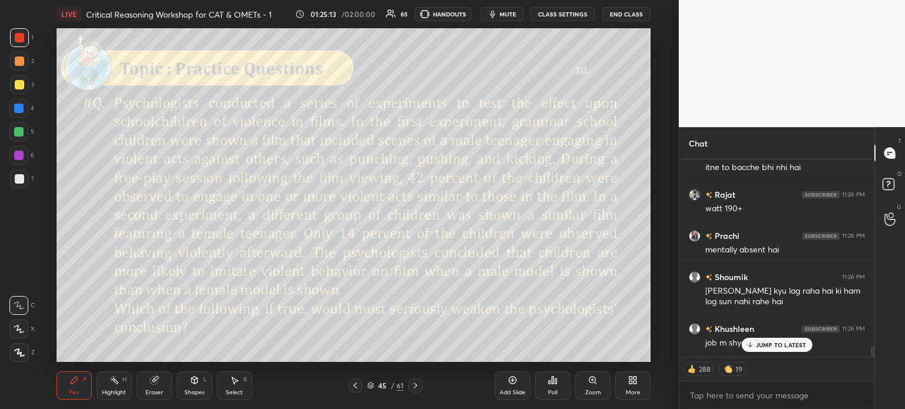
scroll to position [3755, 0]
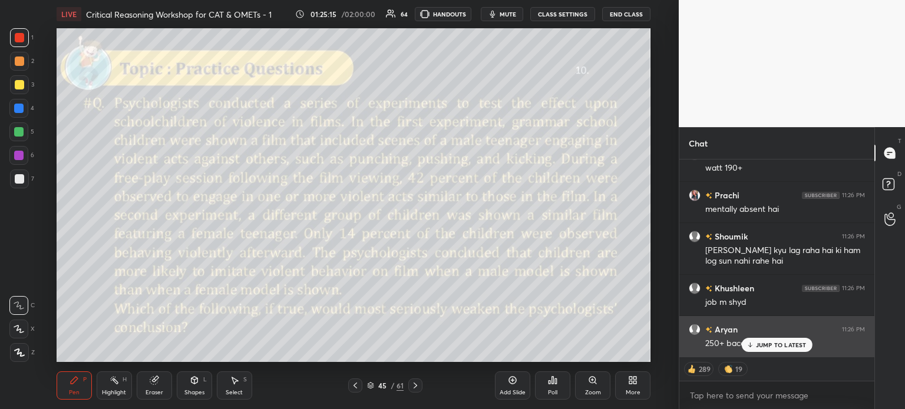
click at [780, 349] on p "JUMP TO LATEST" at bounding box center [781, 345] width 51 height 7
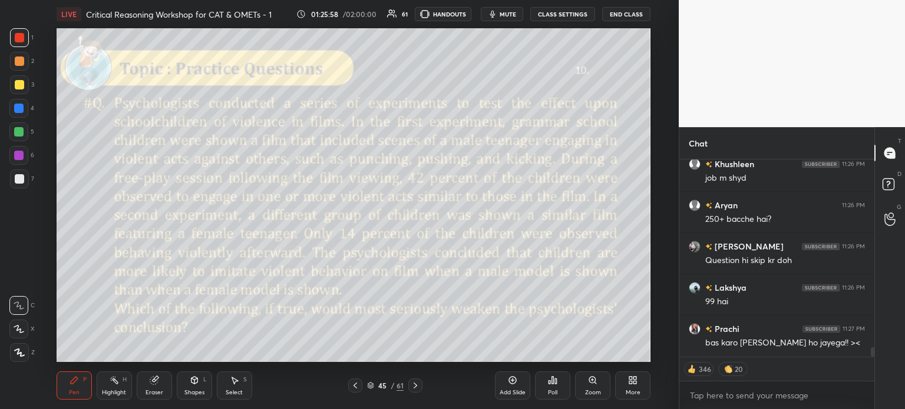
scroll to position [3920, 0]
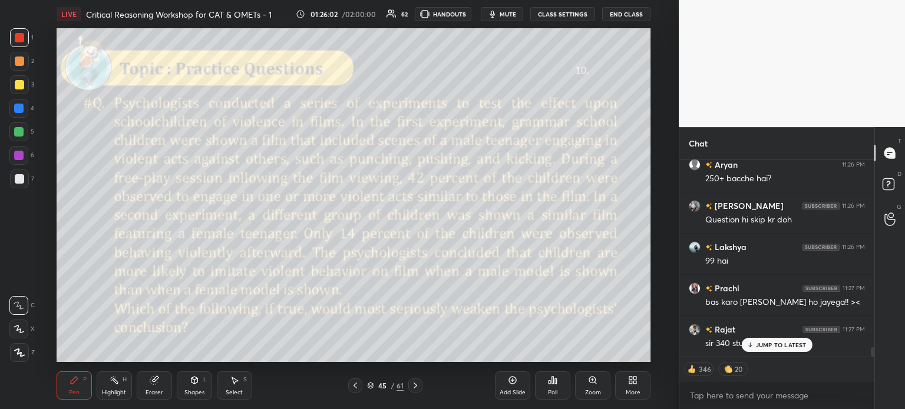
type textarea "x"
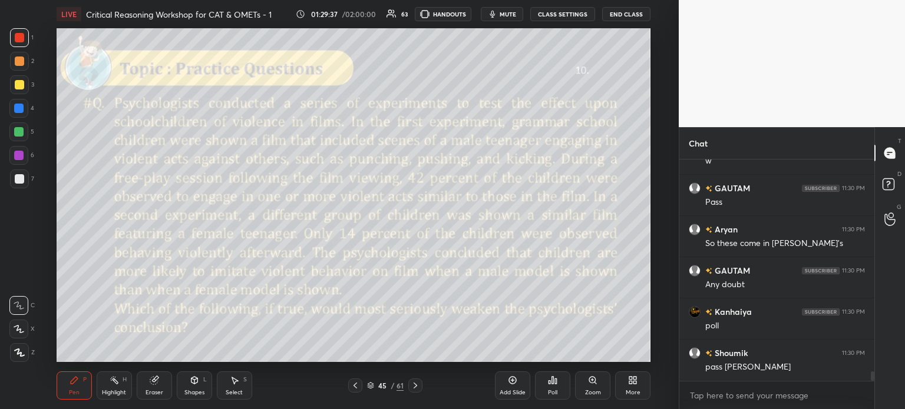
scroll to position [4979, 0]
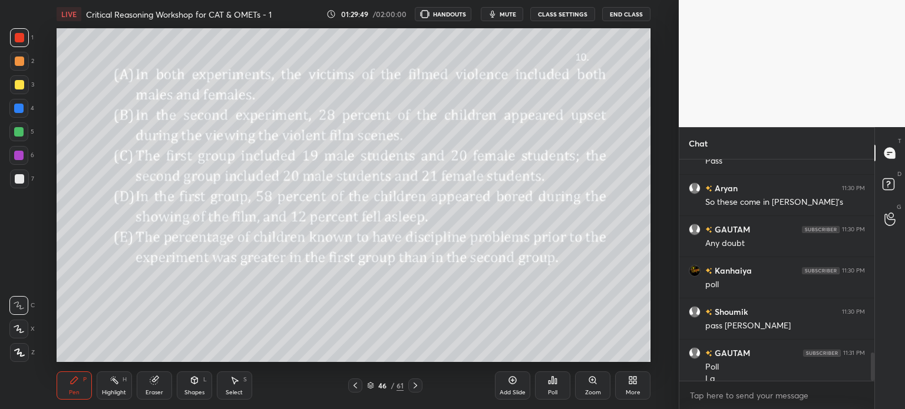
scroll to position [1517, 0]
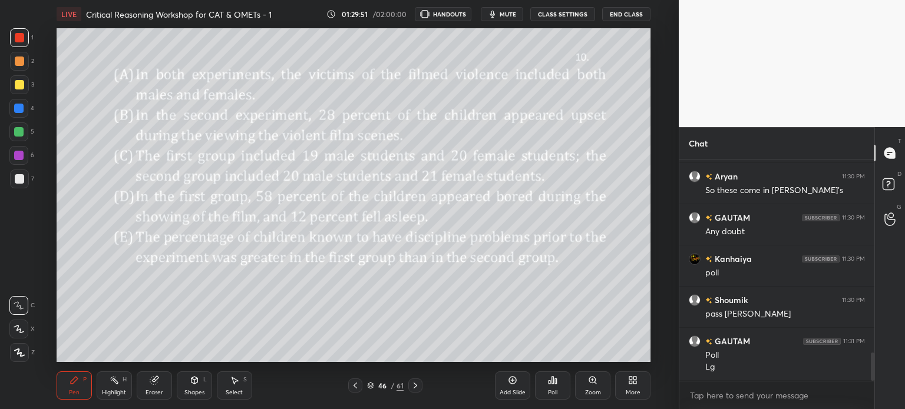
click at [551, 390] on div "Poll" at bounding box center [552, 393] width 9 height 6
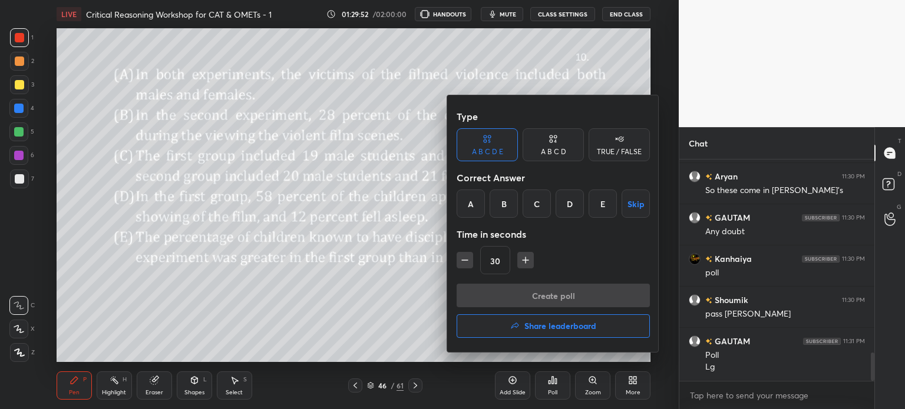
click at [601, 206] on div "E" at bounding box center [602, 204] width 28 height 28
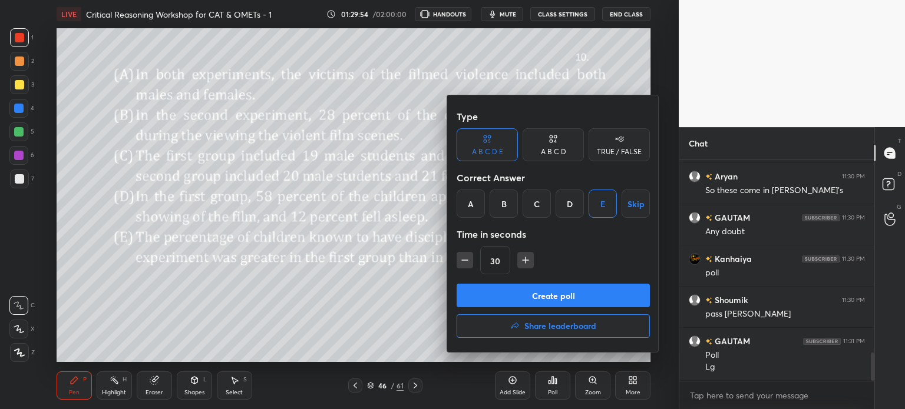
click at [580, 296] on button "Create poll" at bounding box center [552, 296] width 193 height 24
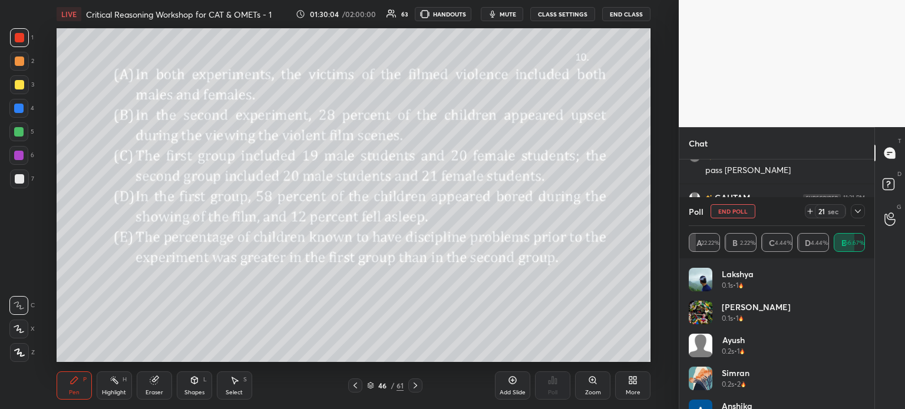
scroll to position [0, 0]
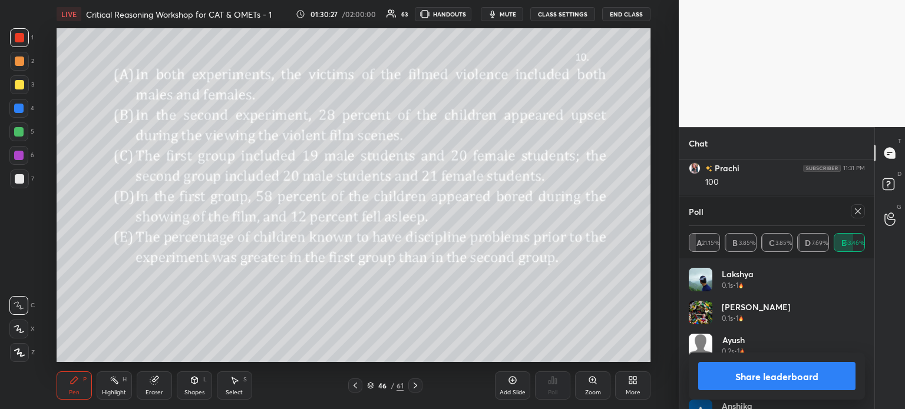
click at [733, 376] on button "Share leaderboard" at bounding box center [776, 376] width 157 height 28
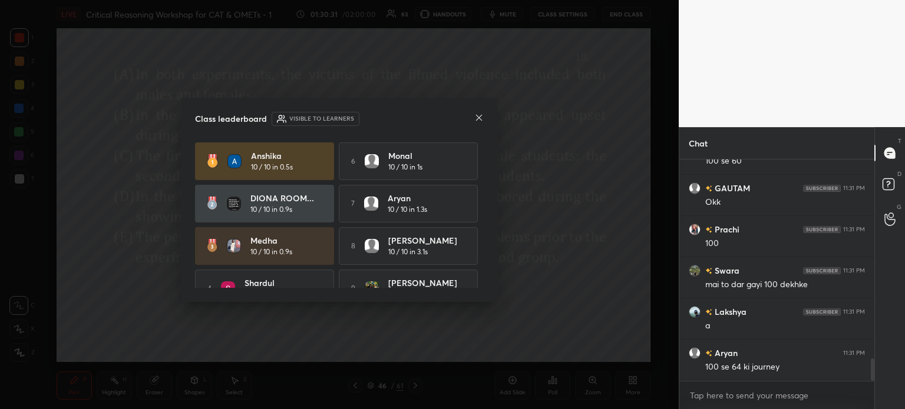
click at [478, 117] on icon at bounding box center [479, 118] width 6 height 6
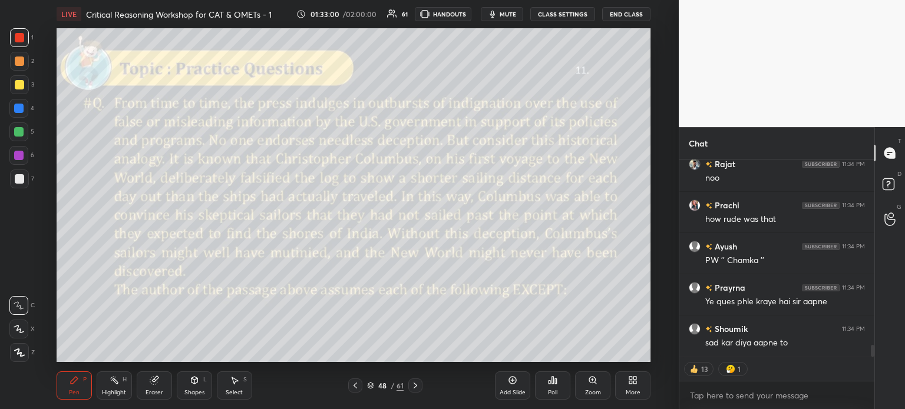
scroll to position [3140, 0]
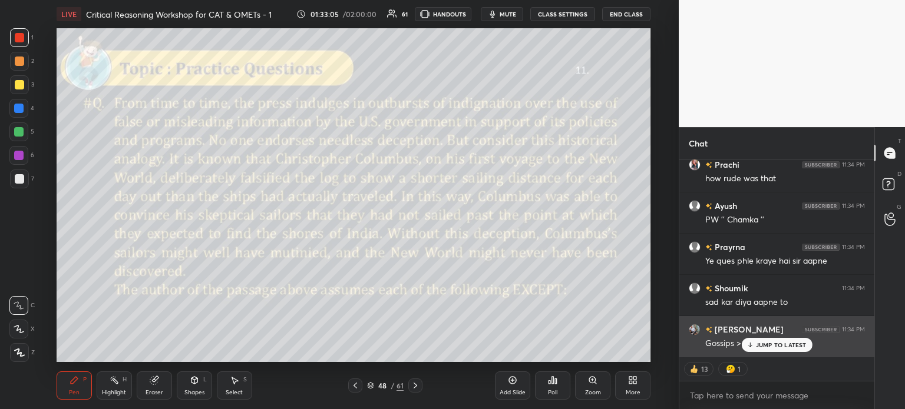
click at [766, 347] on p "JUMP TO LATEST" at bounding box center [781, 345] width 51 height 7
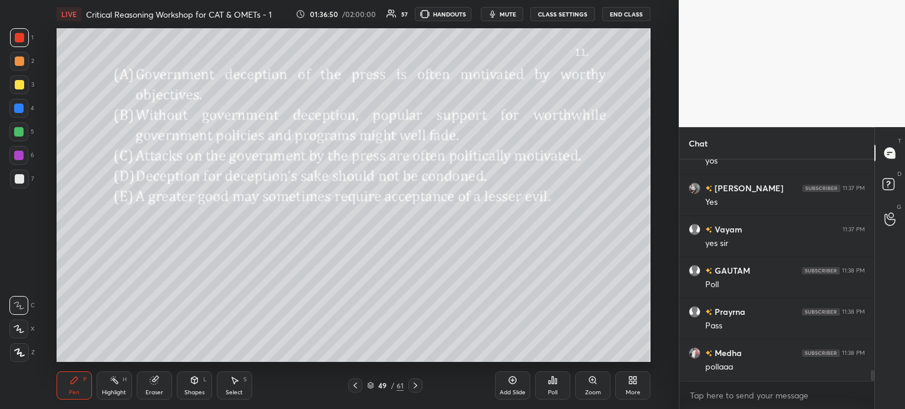
scroll to position [4399, 0]
click at [547, 386] on div "Poll" at bounding box center [552, 386] width 35 height 28
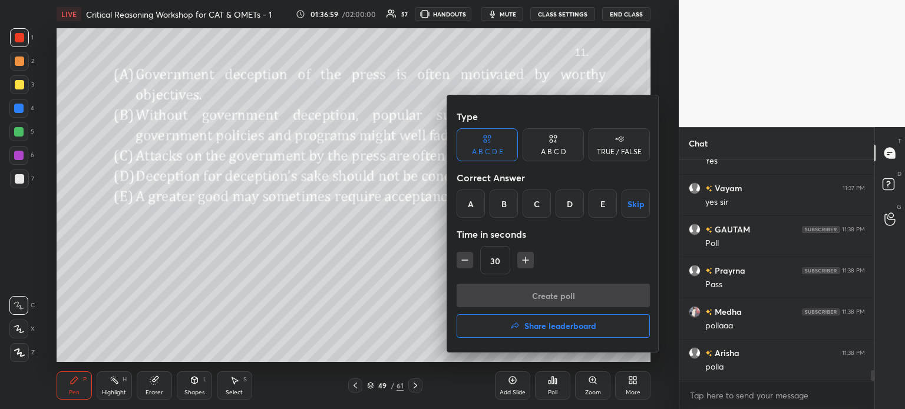
click at [535, 207] on div "C" at bounding box center [536, 204] width 28 height 28
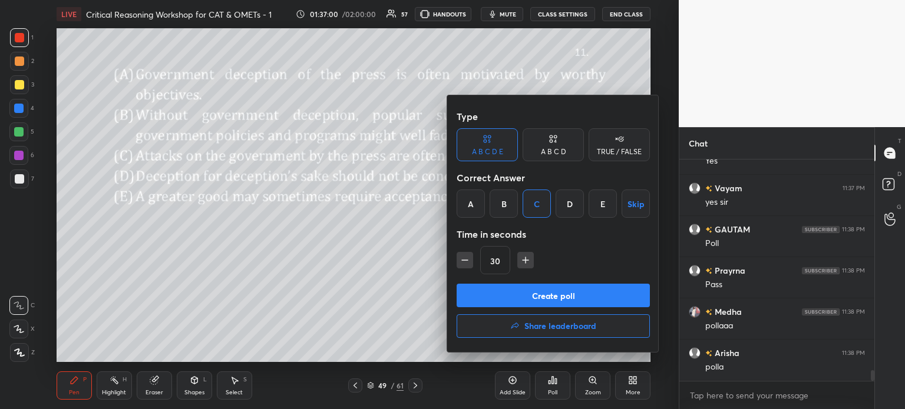
scroll to position [4440, 0]
click at [375, 249] on div at bounding box center [452, 204] width 905 height 409
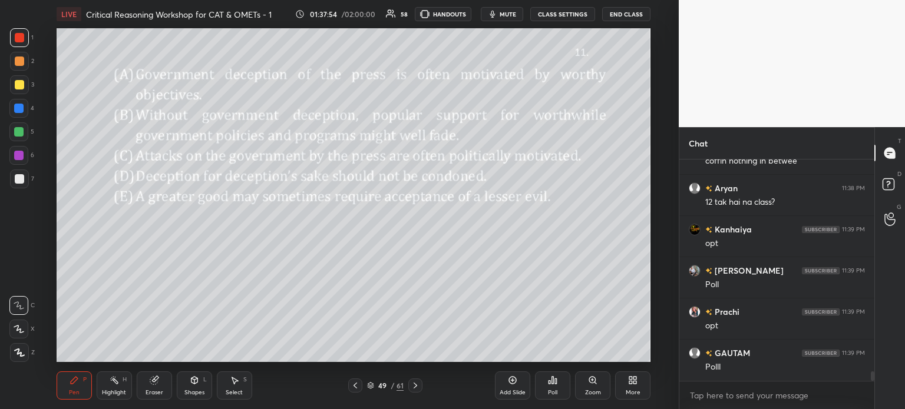
scroll to position [4904, 0]
click at [545, 388] on div "Poll" at bounding box center [552, 386] width 35 height 28
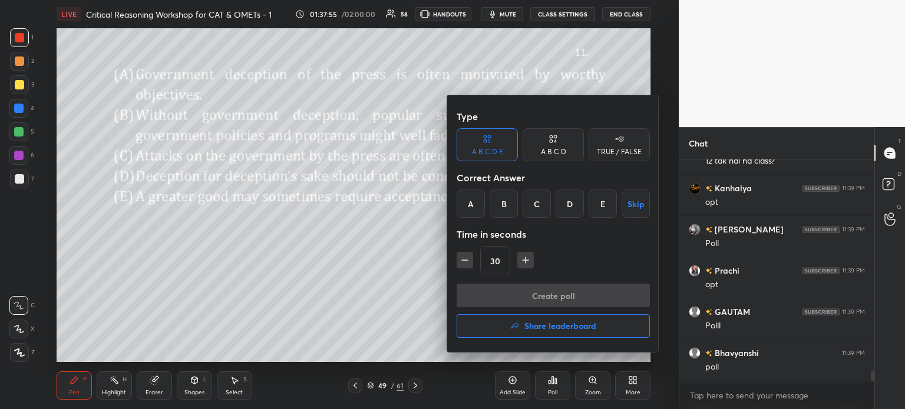
click at [529, 207] on div "C" at bounding box center [536, 204] width 28 height 28
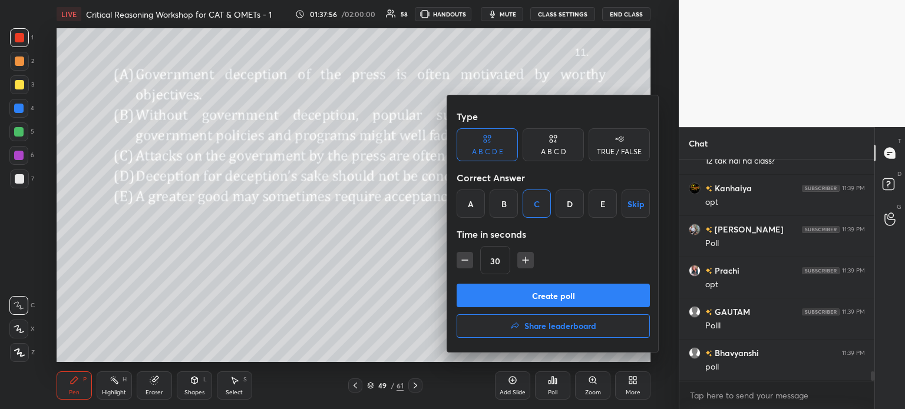
click at [599, 299] on button "Create poll" at bounding box center [552, 296] width 193 height 24
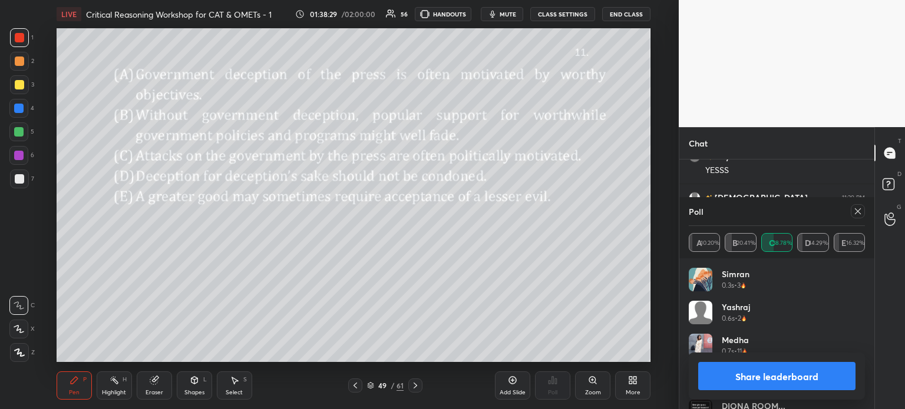
scroll to position [5224, 0]
click at [744, 376] on button "Share leaderboard" at bounding box center [776, 376] width 157 height 28
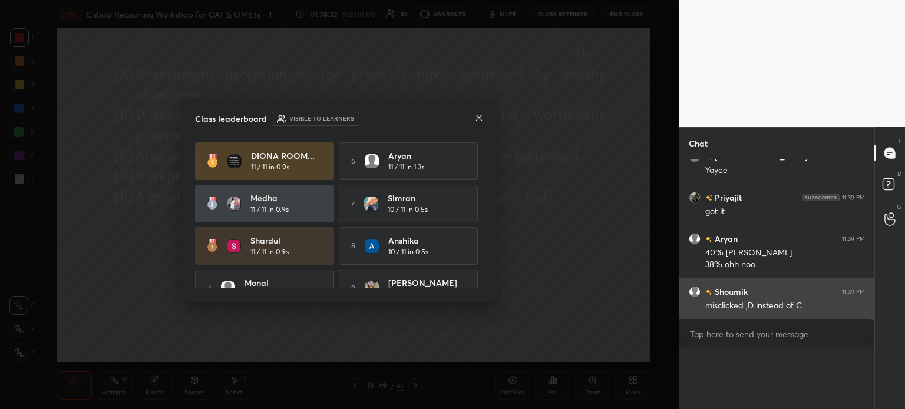
scroll to position [4, 4]
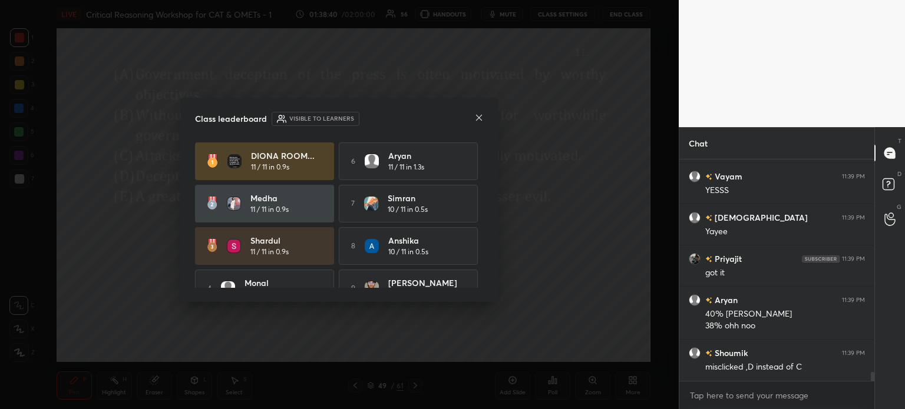
click at [478, 117] on icon at bounding box center [478, 117] width 9 height 9
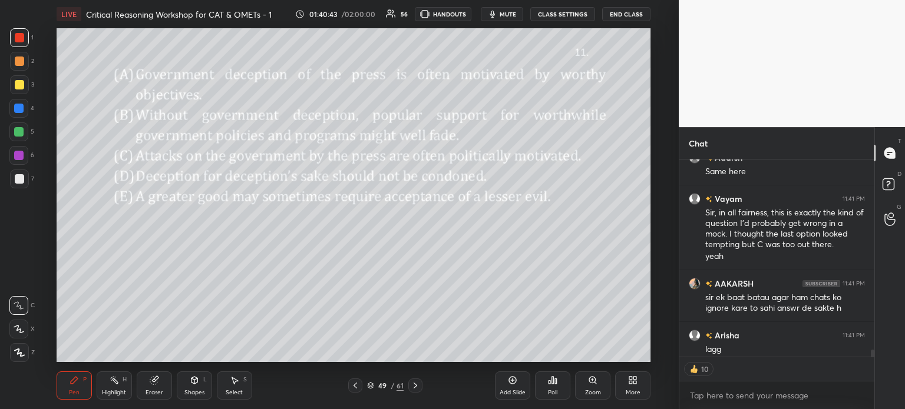
scroll to position [5447, 0]
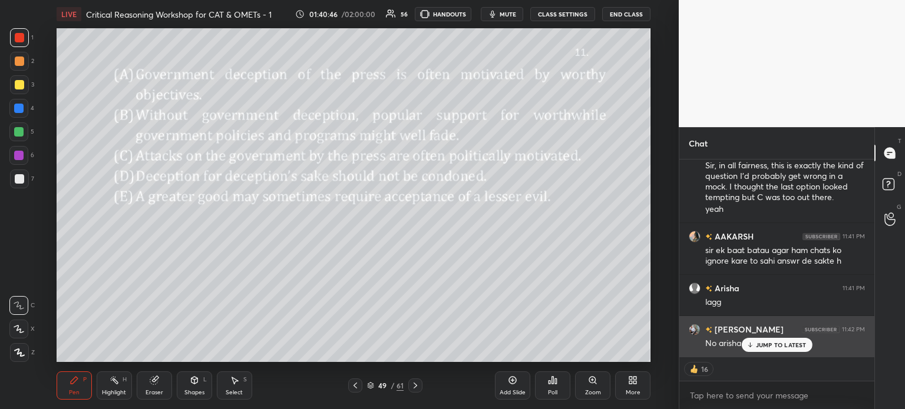
click at [773, 343] on p "JUMP TO LATEST" at bounding box center [781, 345] width 51 height 7
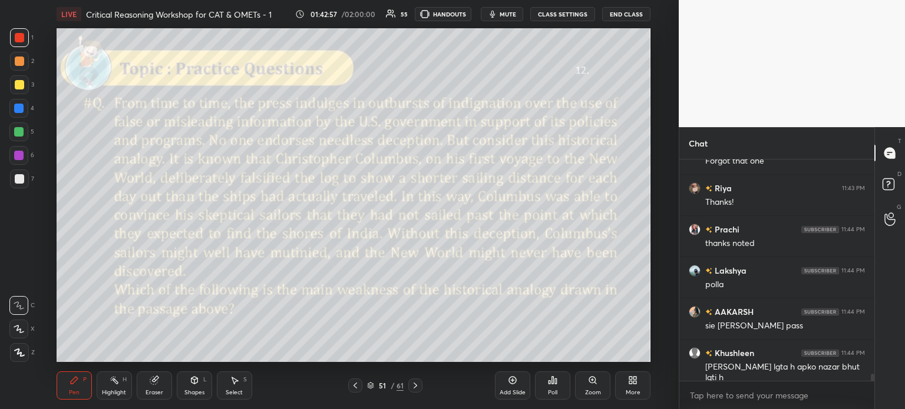
scroll to position [6608, 0]
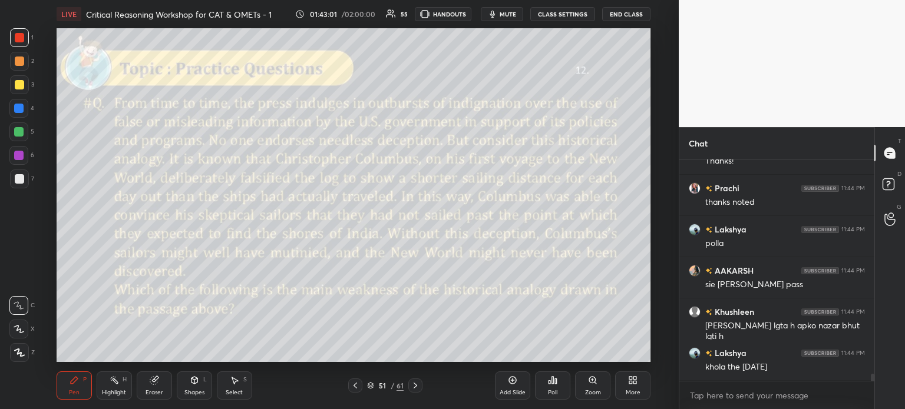
click at [152, 386] on div "Eraser" at bounding box center [154, 386] width 35 height 28
click at [15, 353] on span "Erase all" at bounding box center [19, 353] width 18 height 8
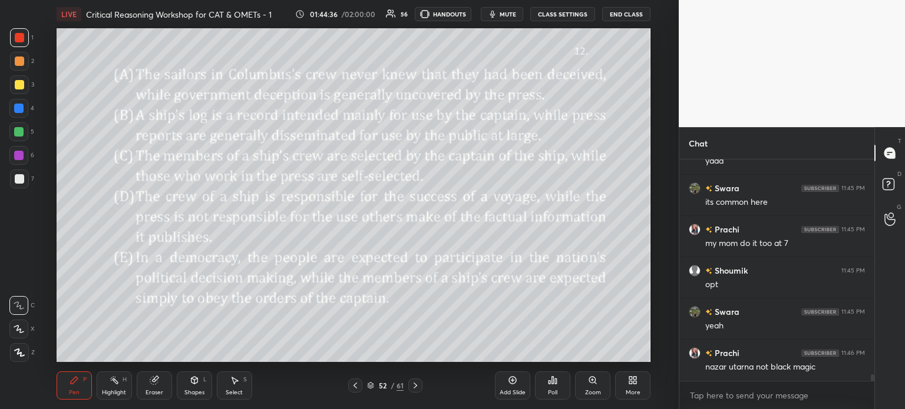
scroll to position [7689, 0]
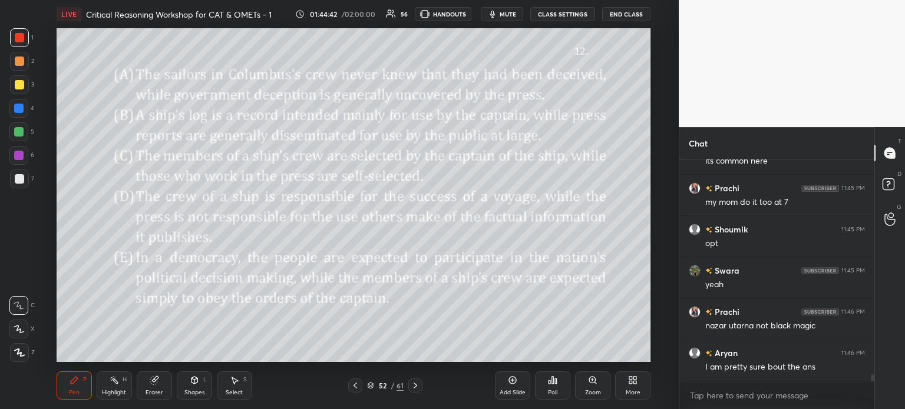
click at [552, 384] on icon at bounding box center [553, 380] width 2 height 7
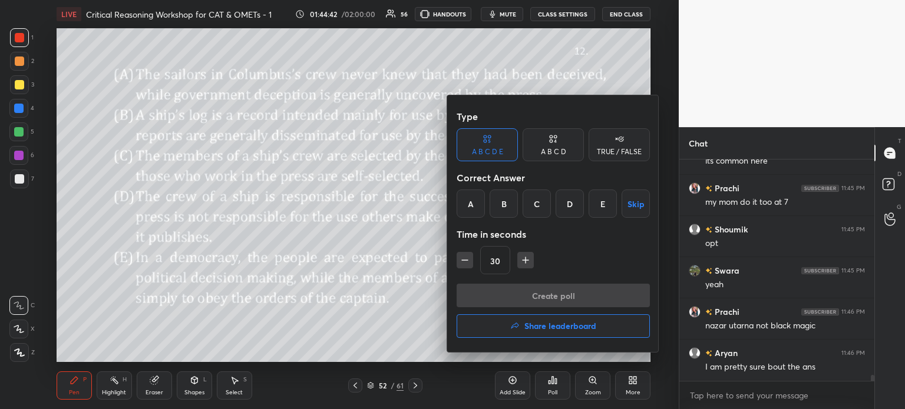
scroll to position [7740, 0]
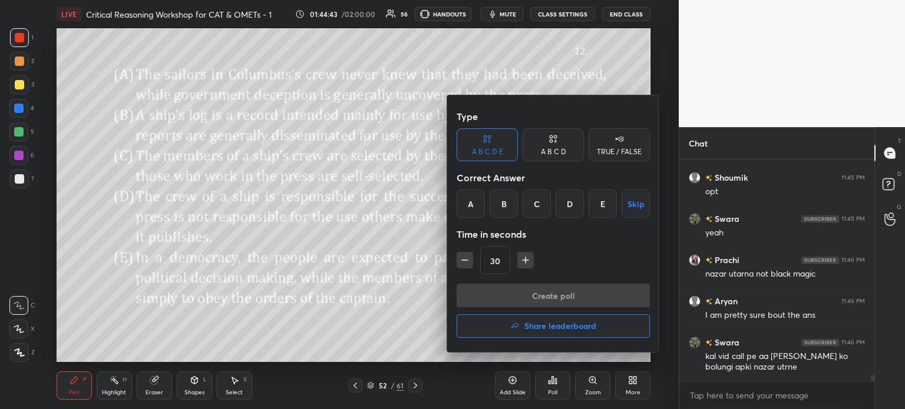
click at [600, 207] on div "E" at bounding box center [602, 204] width 28 height 28
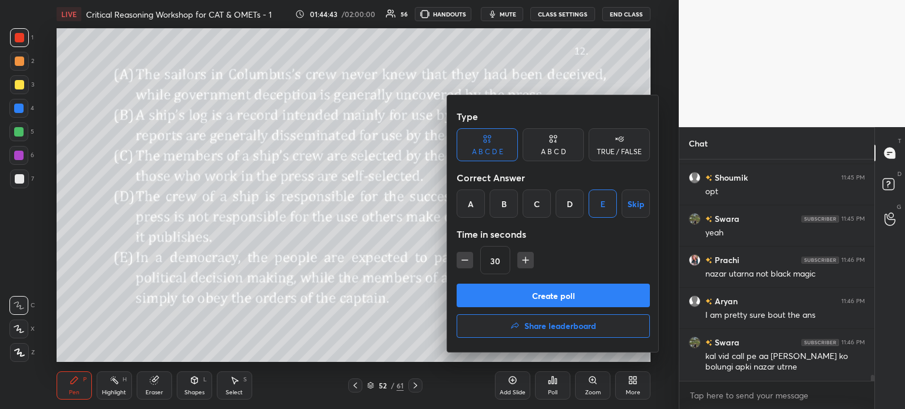
scroll to position [7782, 0]
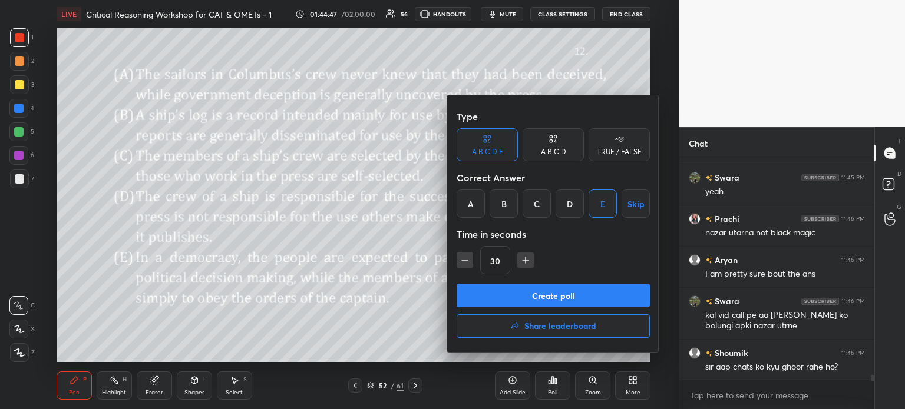
click at [577, 304] on button "Create poll" at bounding box center [552, 296] width 193 height 24
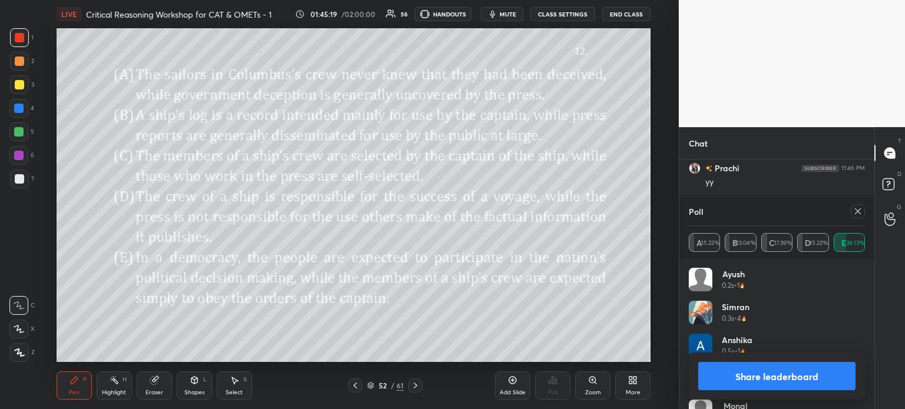
scroll to position [8049, 0]
click at [739, 378] on button "Share leaderboard" at bounding box center [776, 376] width 157 height 28
type textarea "x"
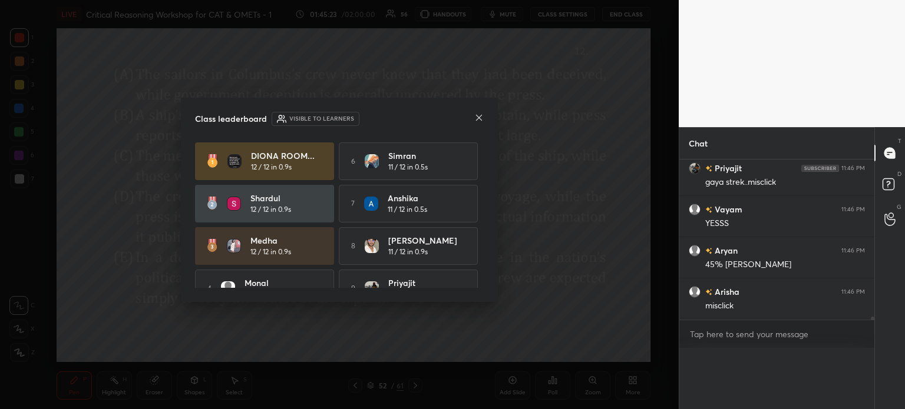
scroll to position [4, 4]
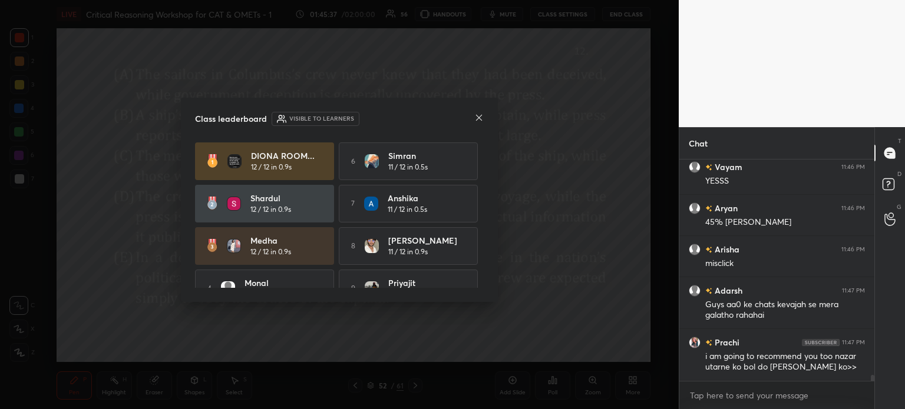
click at [476, 113] on icon at bounding box center [478, 117] width 9 height 9
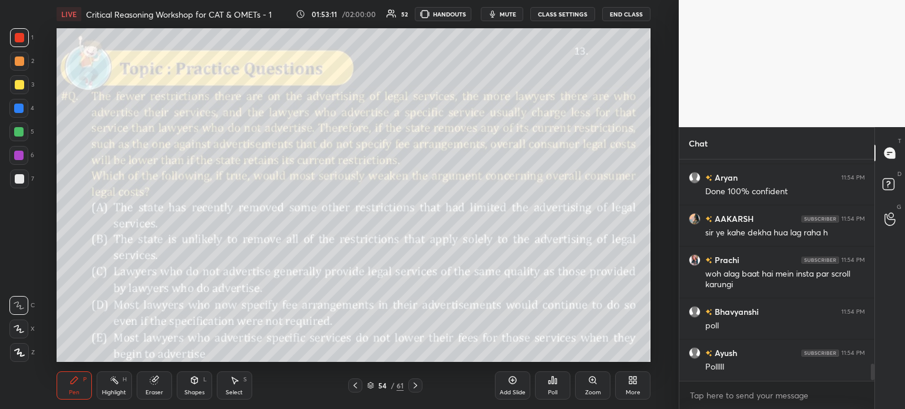
scroll to position [3, 4]
click at [550, 383] on icon at bounding box center [550, 382] width 2 height 3
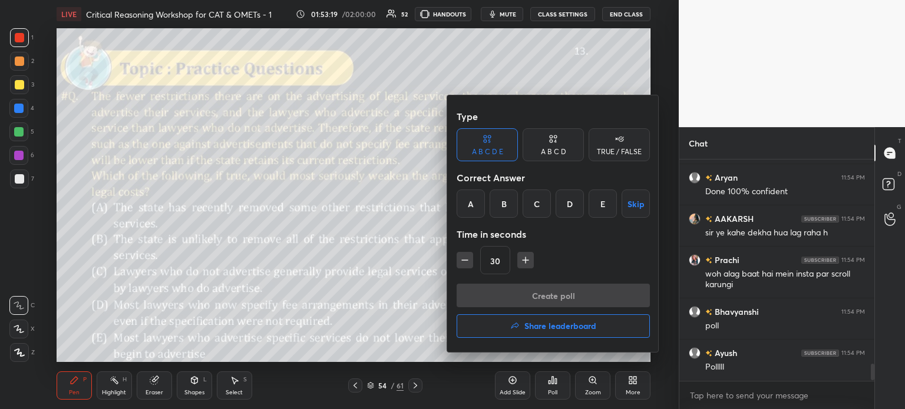
click at [602, 202] on div "E" at bounding box center [602, 204] width 28 height 28
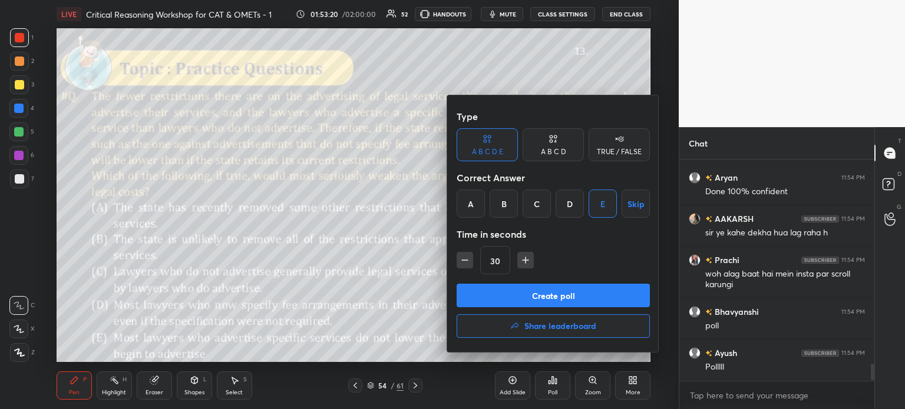
click at [598, 296] on button "Create poll" at bounding box center [552, 296] width 193 height 24
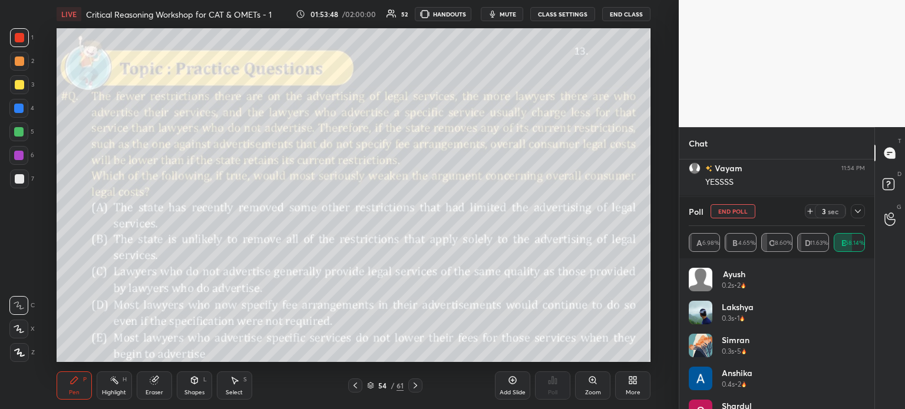
scroll to position [2895, 0]
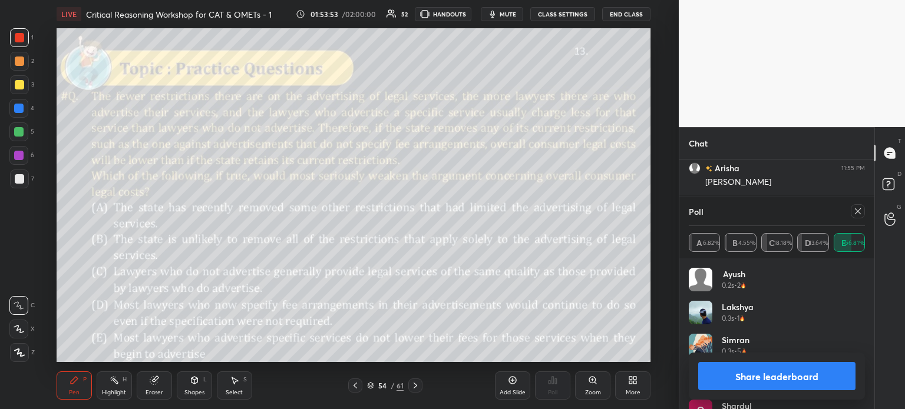
click at [742, 378] on button "Share leaderboard" at bounding box center [776, 376] width 157 height 28
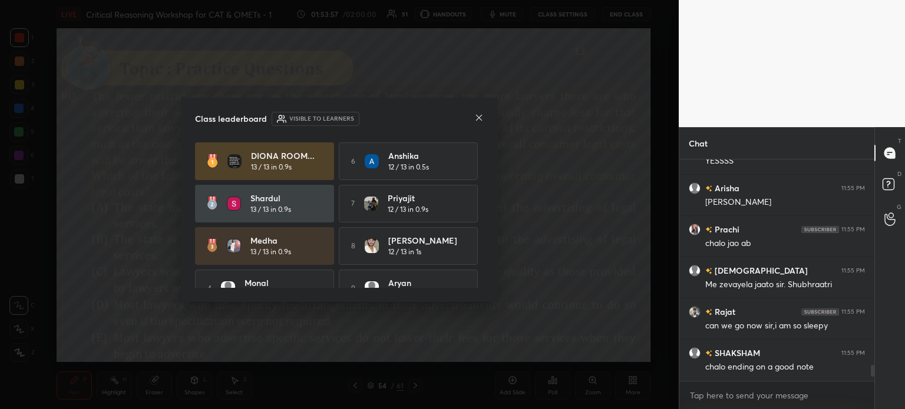
click at [480, 115] on icon at bounding box center [478, 117] width 9 height 9
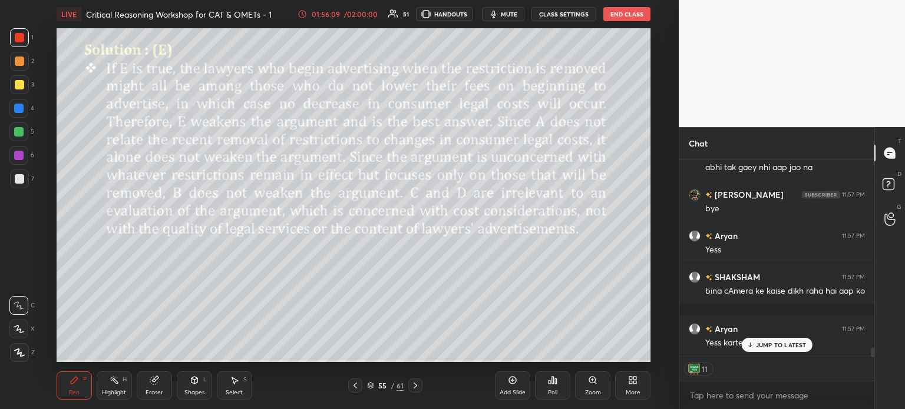
scroll to position [4116, 0]
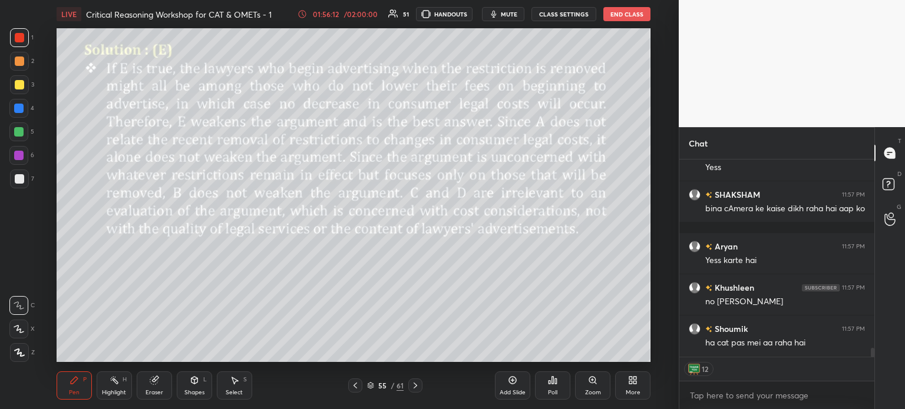
click at [389, 388] on div "55 / 61" at bounding box center [385, 385] width 37 height 11
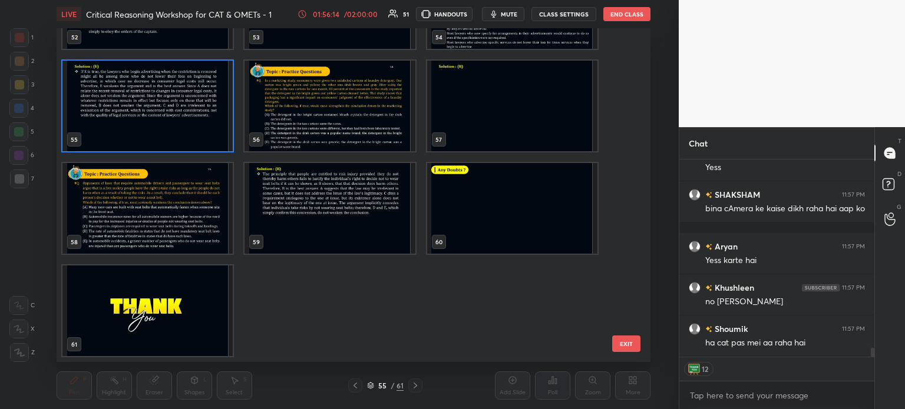
click at [158, 313] on img "grid" at bounding box center [147, 311] width 170 height 91
click at [165, 307] on img "grid" at bounding box center [147, 311] width 170 height 91
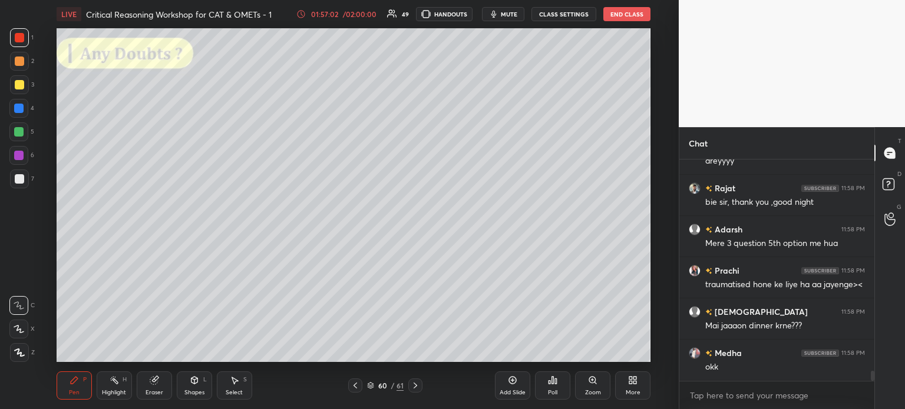
click at [152, 388] on div "Eraser" at bounding box center [154, 386] width 35 height 28
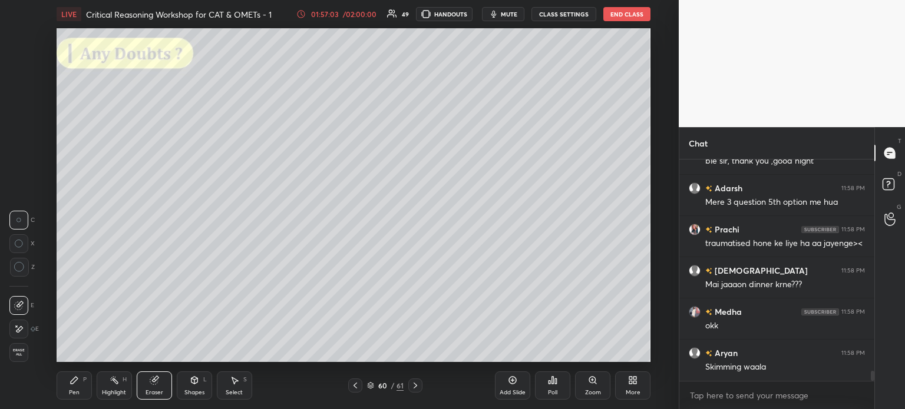
click at [18, 270] on icon at bounding box center [19, 267] width 11 height 11
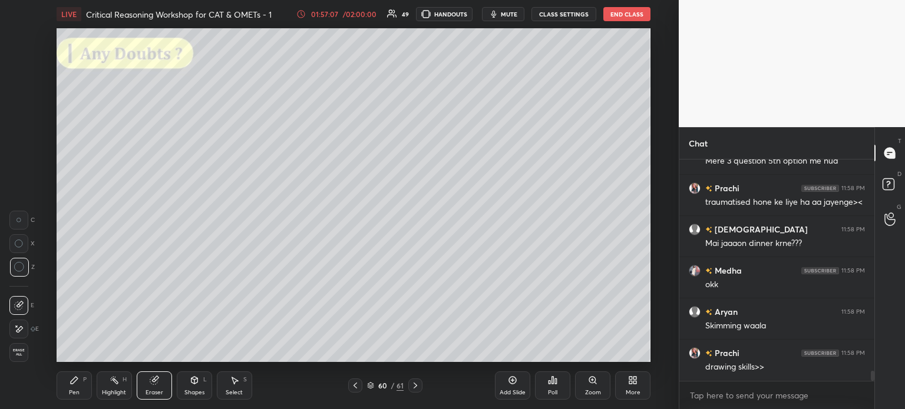
click at [77, 385] on icon at bounding box center [74, 380] width 9 height 9
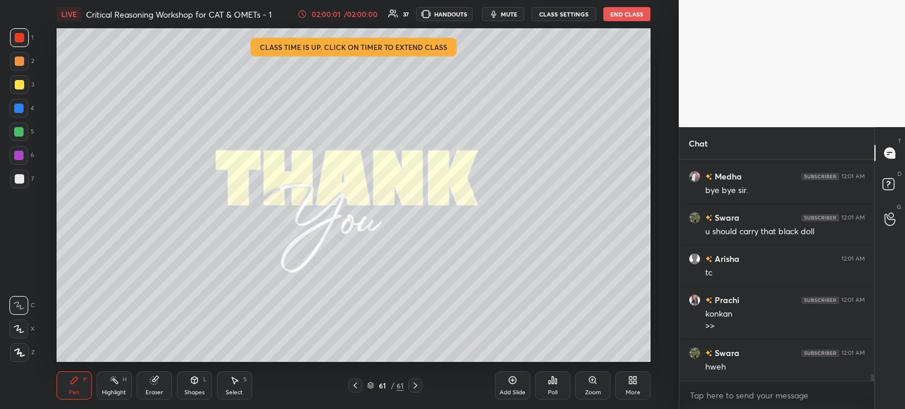
scroll to position [7263, 0]
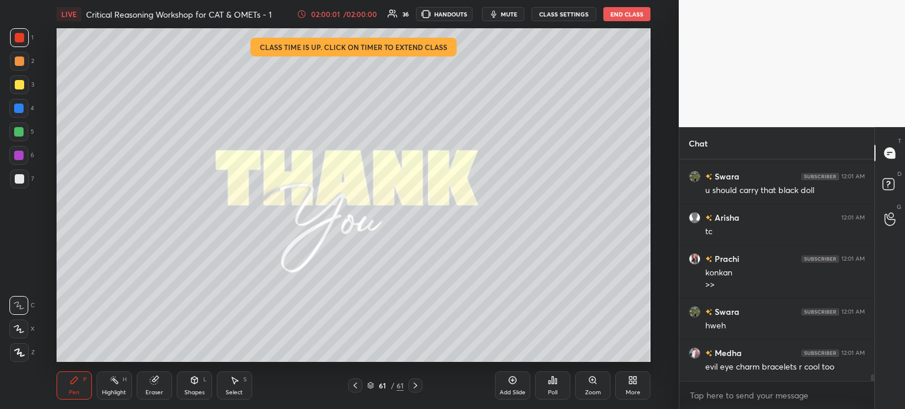
click at [633, 18] on button "End Class" at bounding box center [626, 14] width 47 height 14
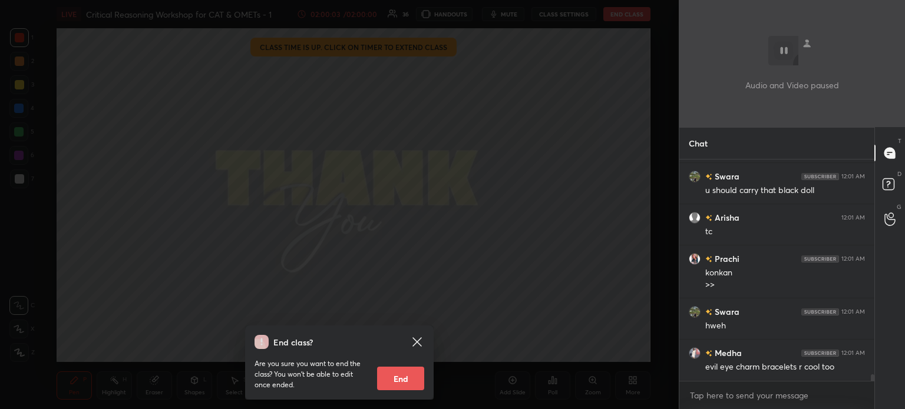
click at [417, 386] on button "End" at bounding box center [400, 379] width 47 height 24
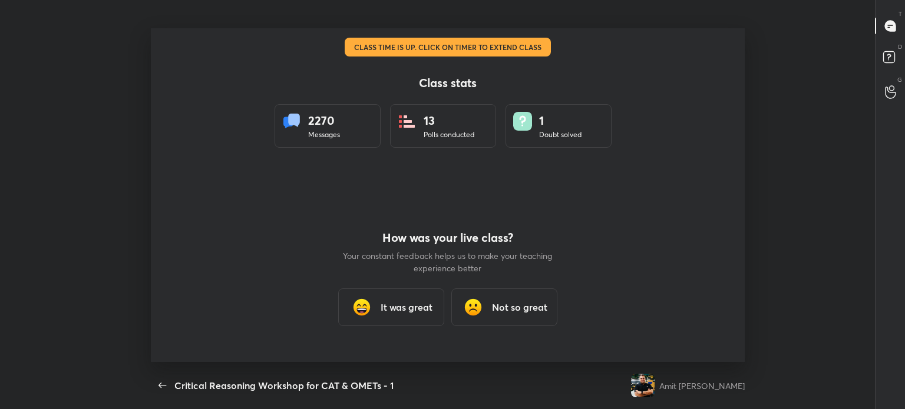
scroll to position [58564, 58003]
click at [161, 383] on icon "button" at bounding box center [162, 385] width 8 height 5
type textarea "x"
